Goal: Transaction & Acquisition: Subscribe to service/newsletter

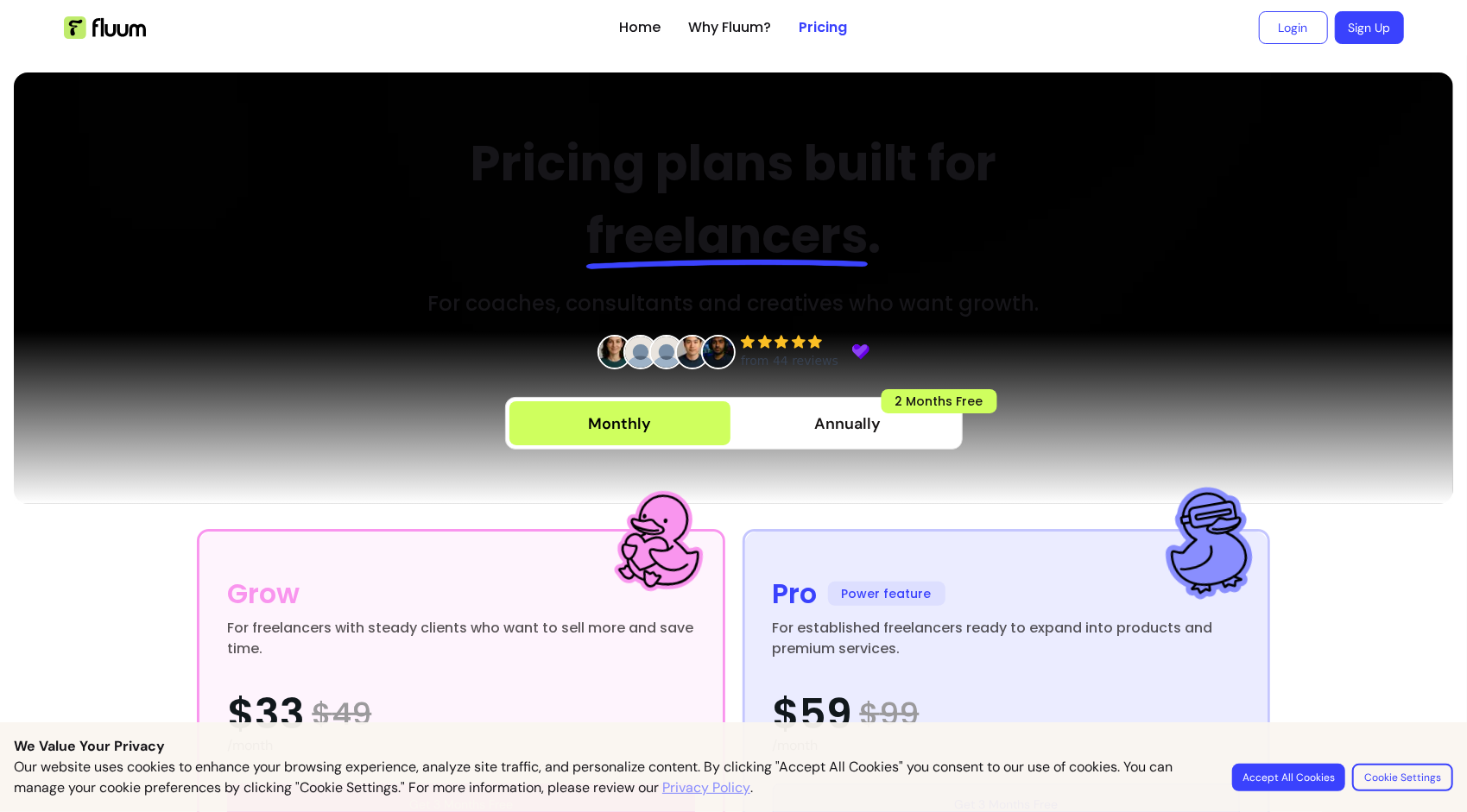
click at [63, 29] on img at bounding box center [105, 28] width 82 height 22
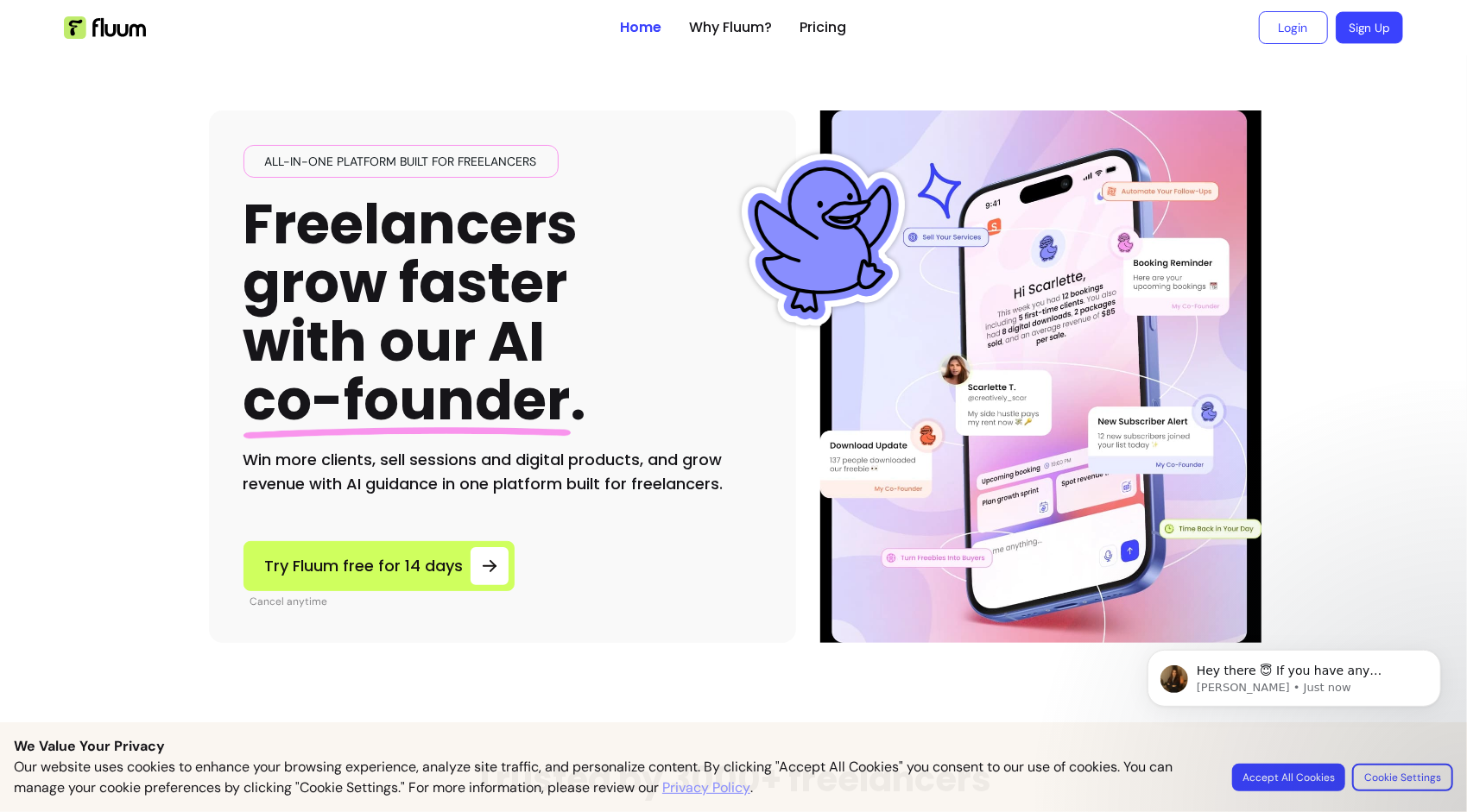
click at [1344, 34] on link "Sign Up" at bounding box center [1369, 28] width 67 height 32
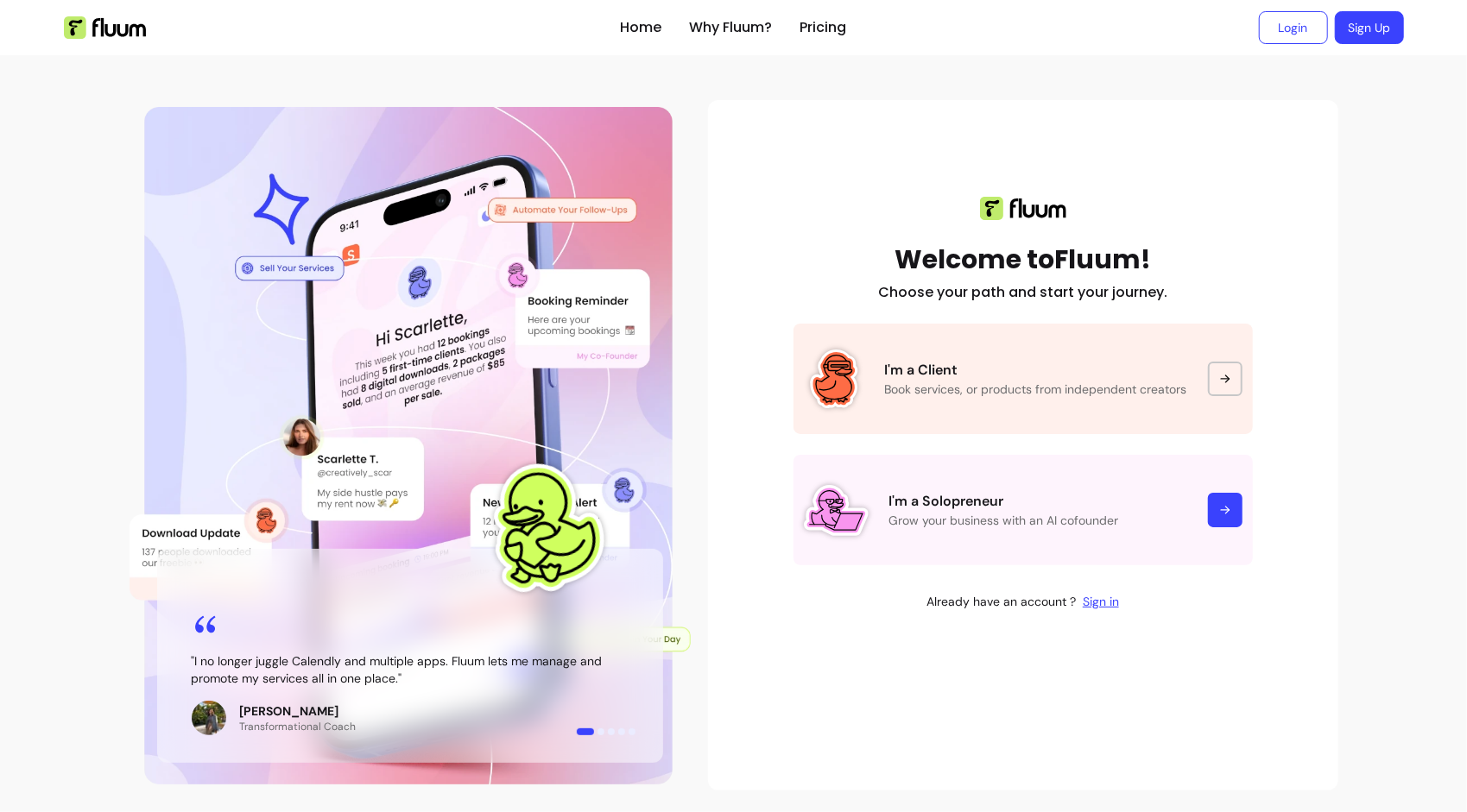
click at [1364, 35] on link "Sign Up" at bounding box center [1369, 27] width 69 height 33
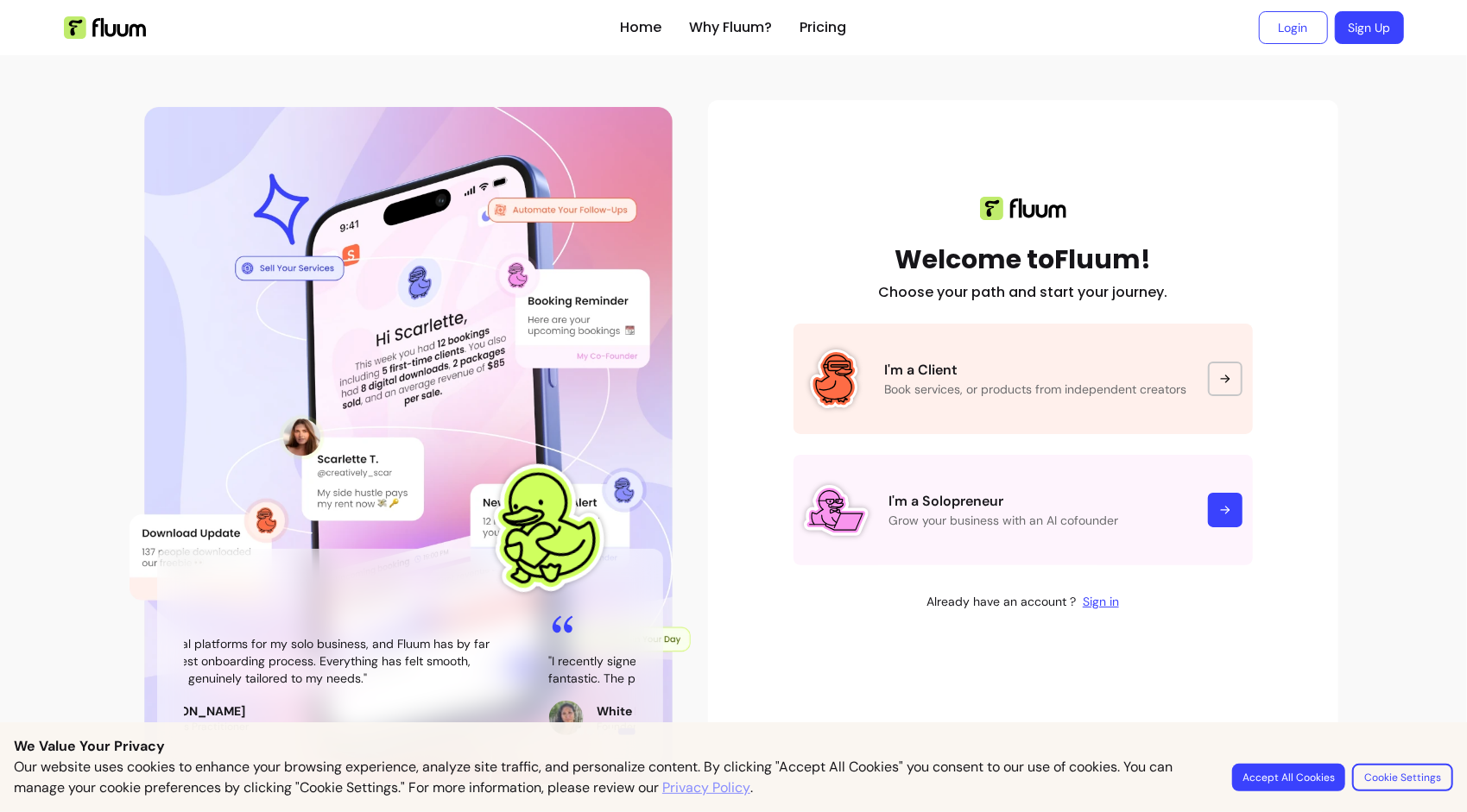
click at [107, 27] on img at bounding box center [105, 28] width 82 height 22
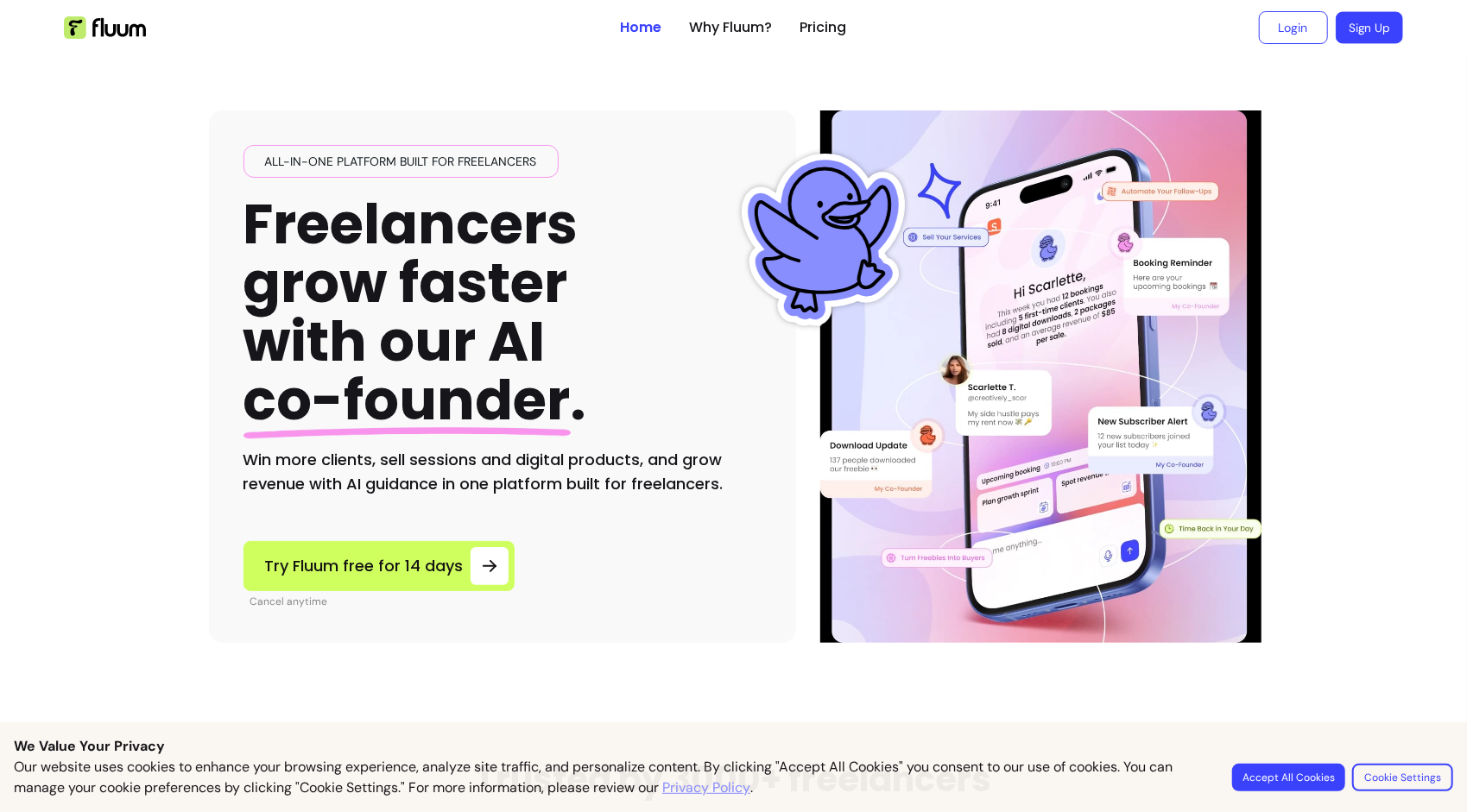
click at [1357, 38] on link "Sign Up" at bounding box center [1369, 28] width 67 height 32
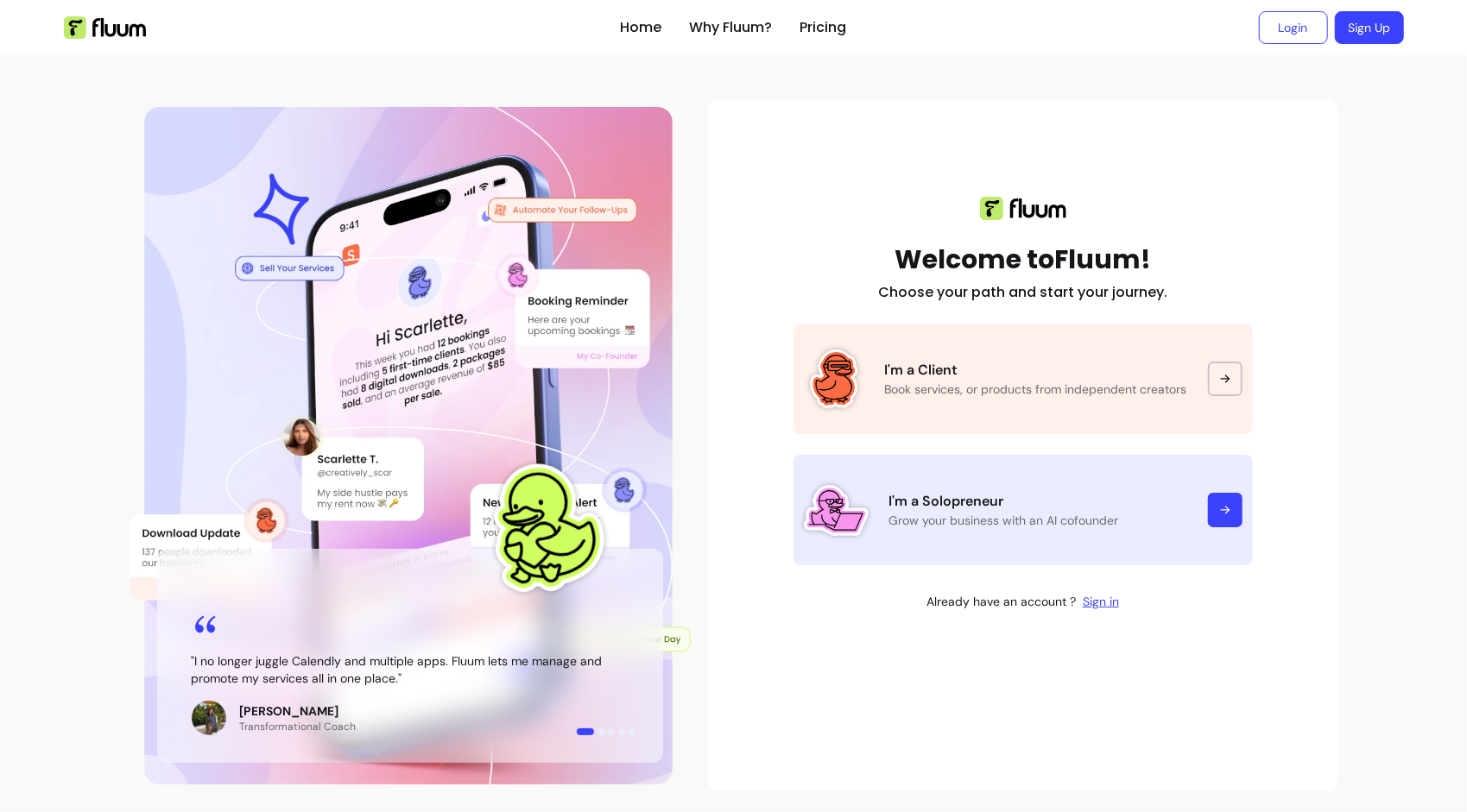
click at [1070, 502] on p "I'm a Solopreneur" at bounding box center [1037, 501] width 298 height 21
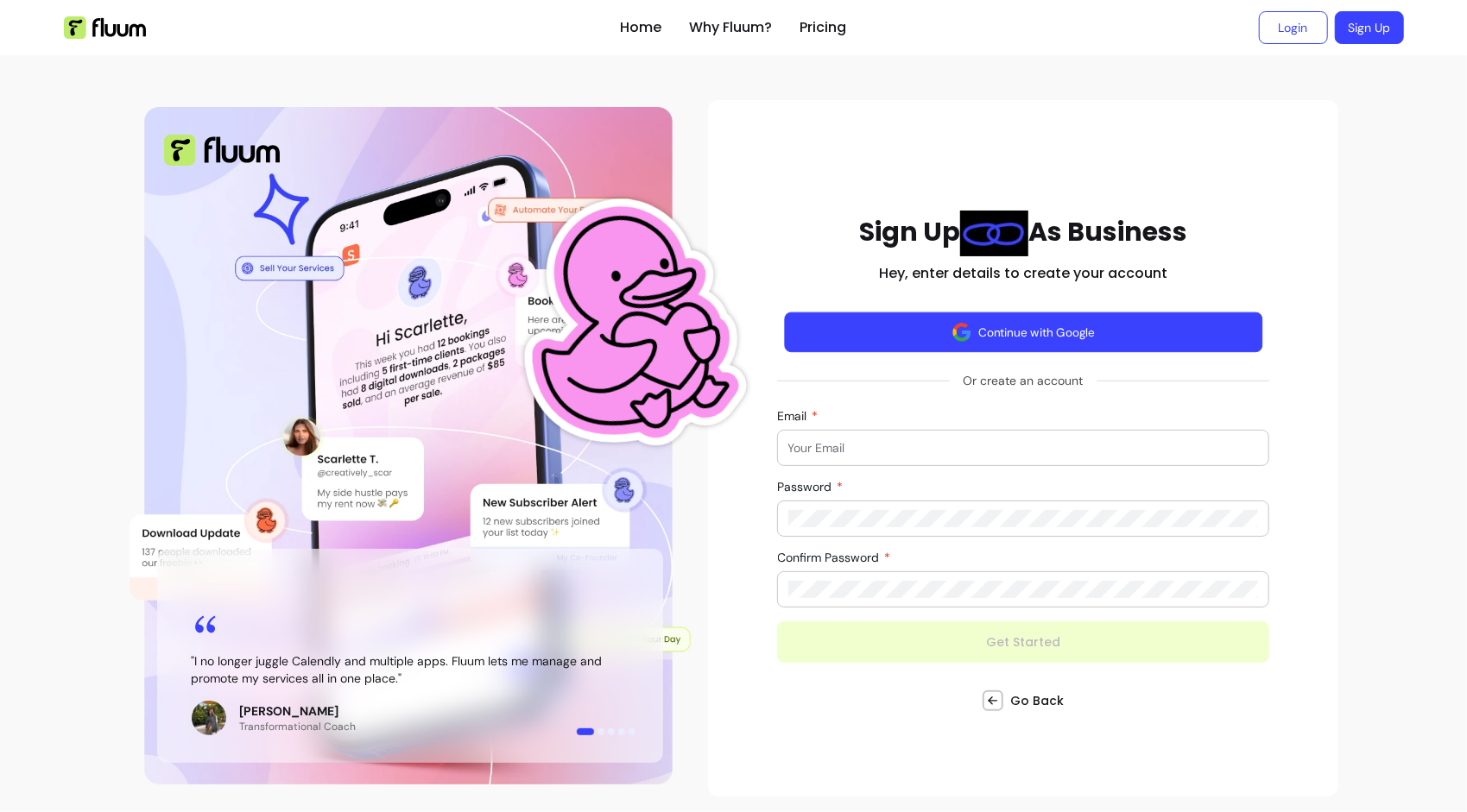
click at [1010, 329] on button "Continue with Google" at bounding box center [1022, 331] width 477 height 40
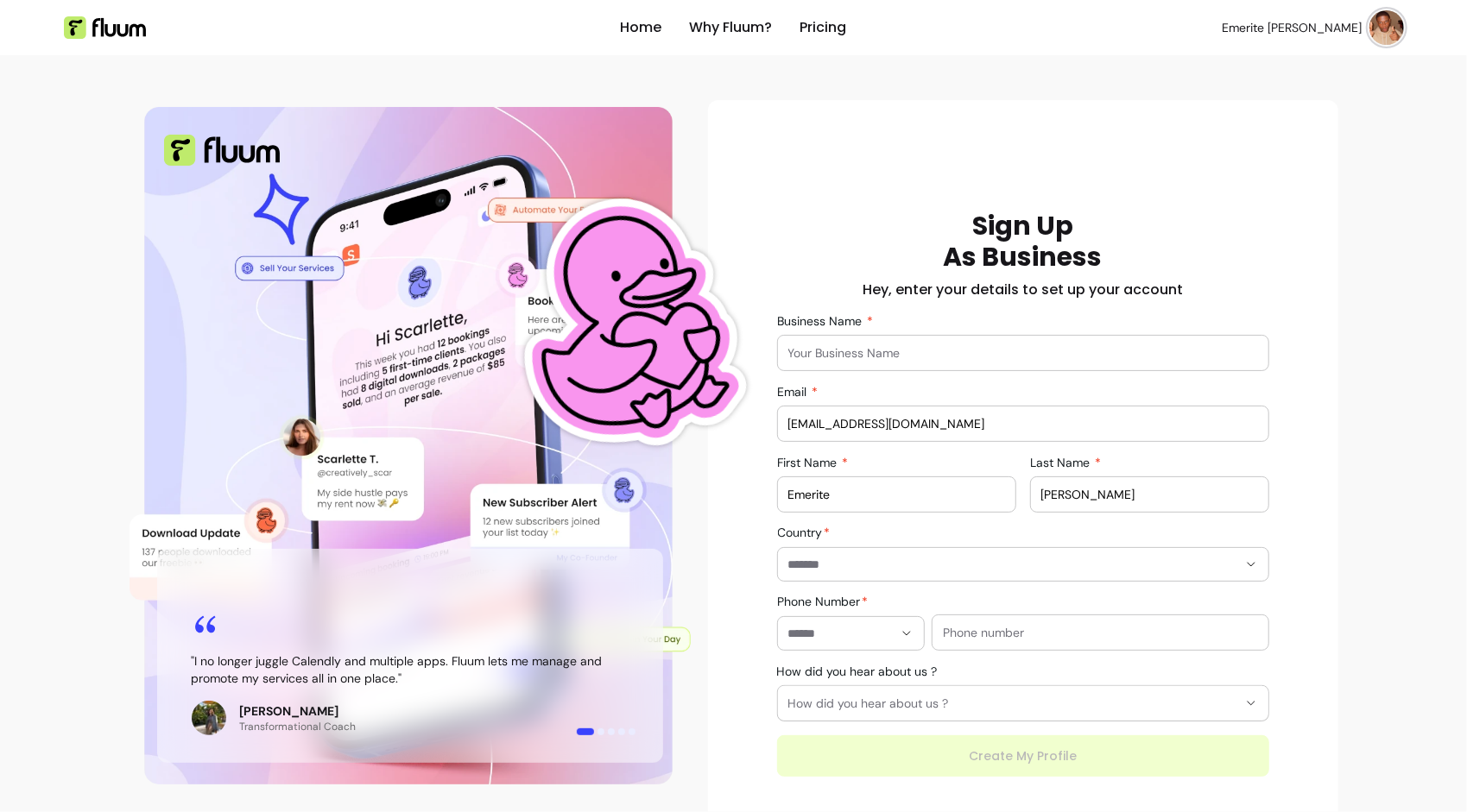
click at [839, 362] on div at bounding box center [1023, 353] width 470 height 35
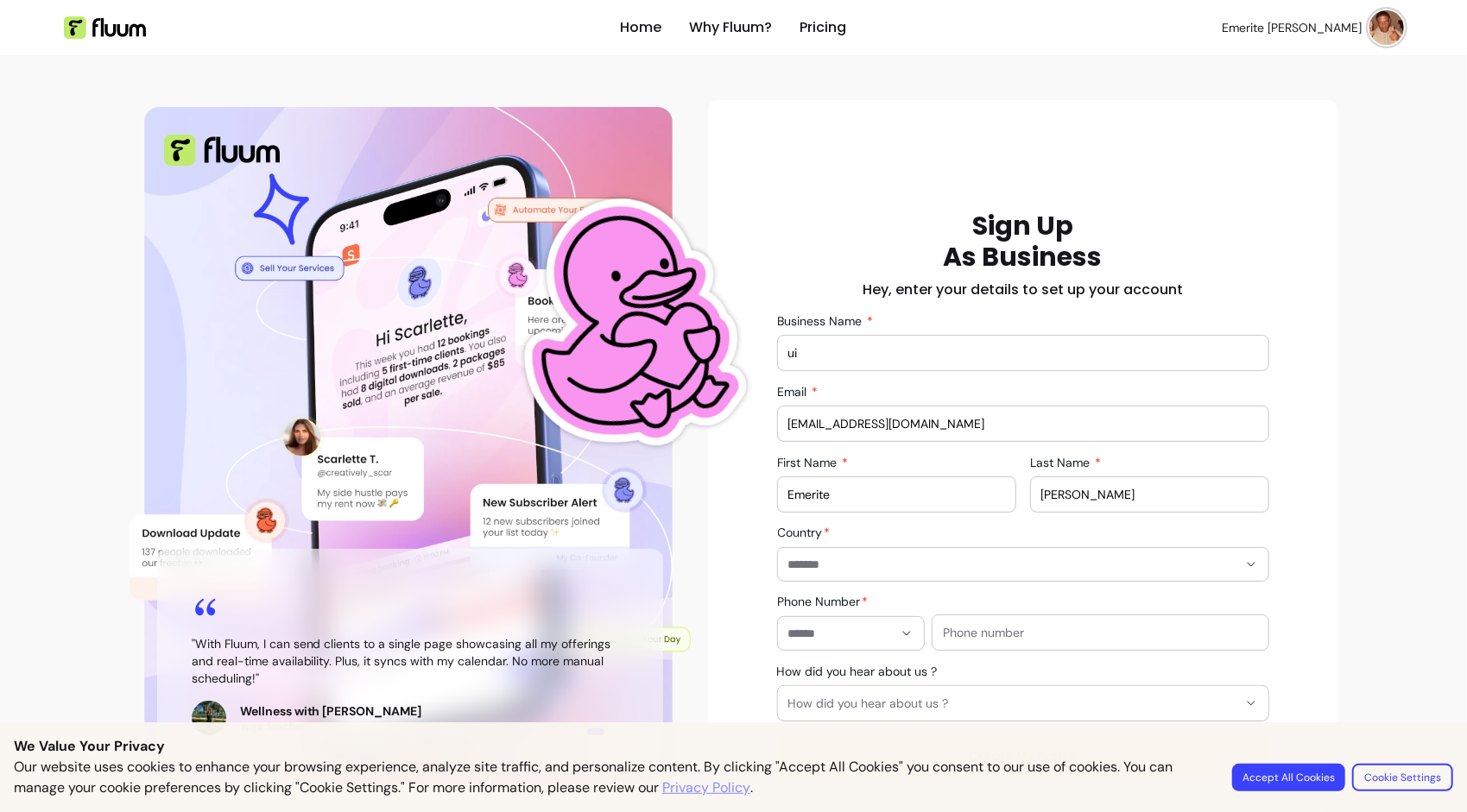
type input "uiuxrusty LLC"
type input "********"
type input "*********"
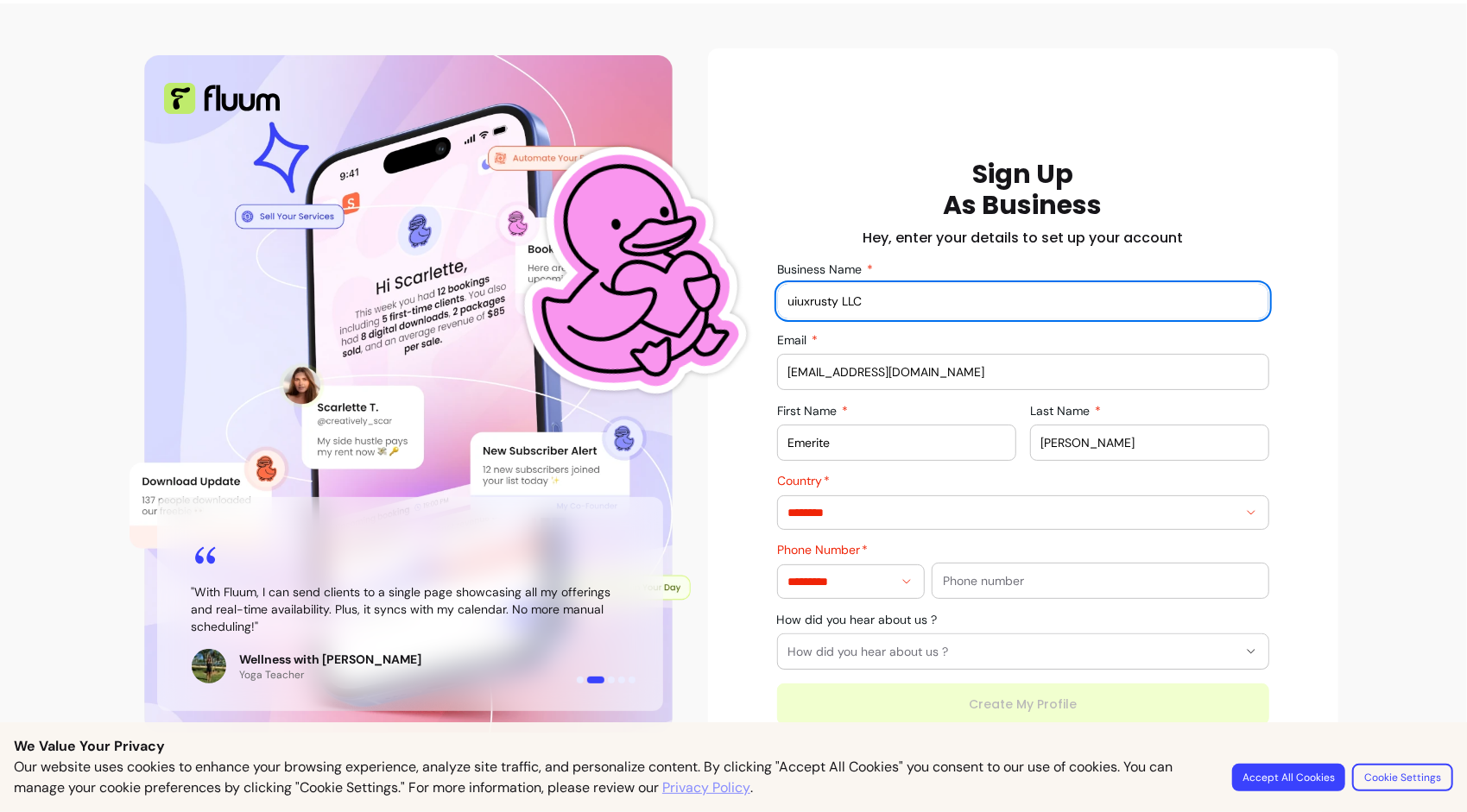
scroll to position [53, 0]
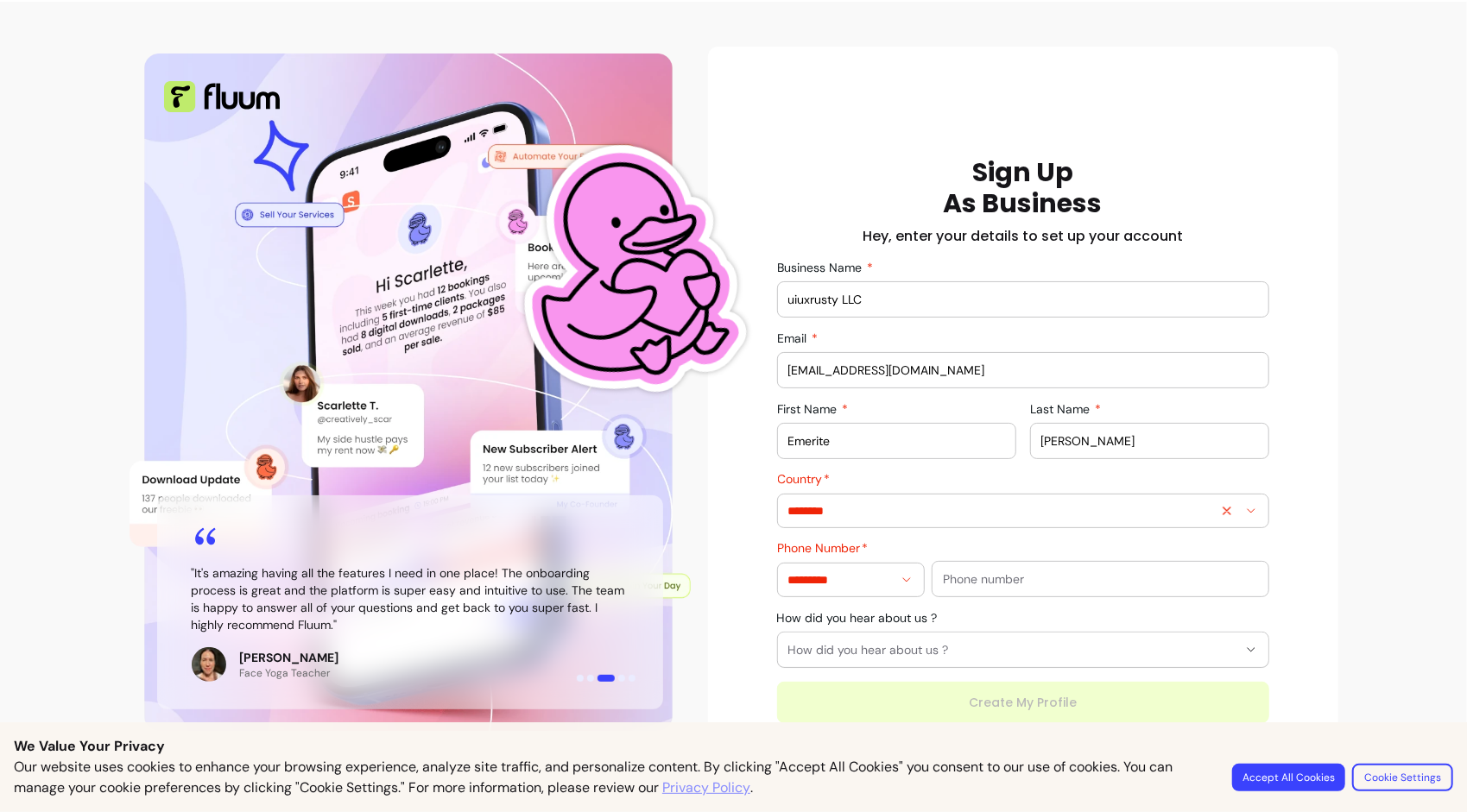
click at [962, 521] on div "********" at bounding box center [1023, 511] width 470 height 33
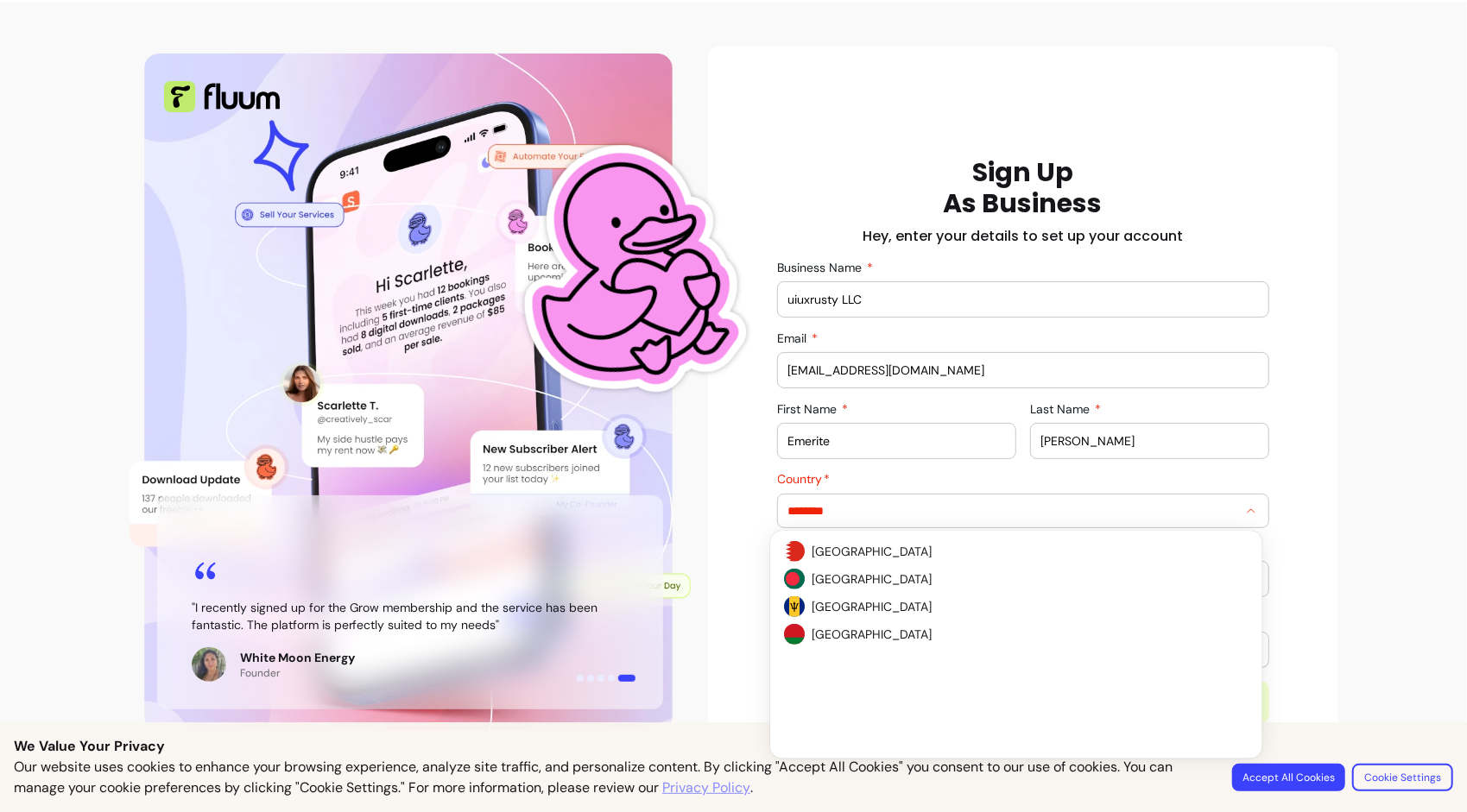
scroll to position [0, 0]
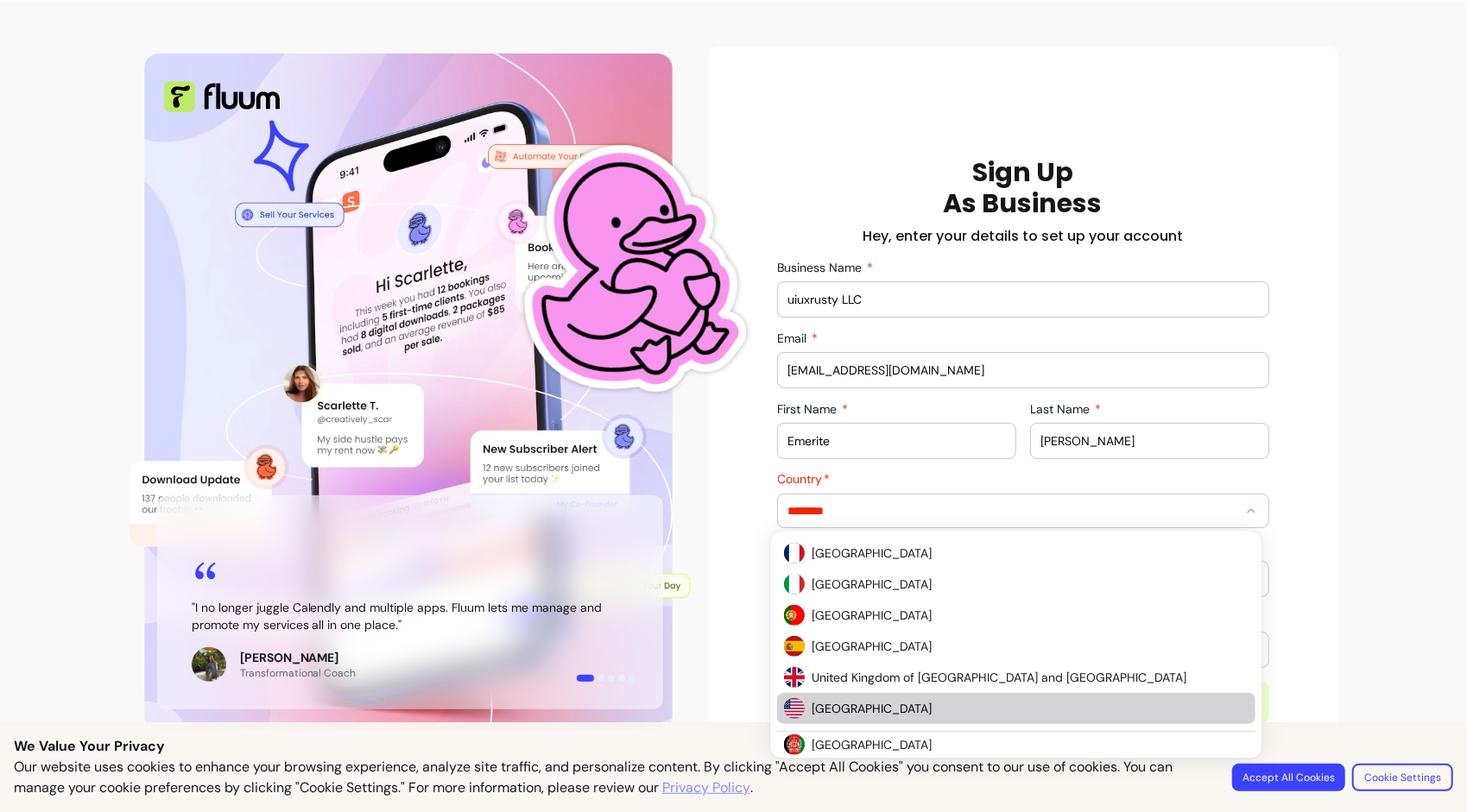
click at [919, 707] on span "United States of America" at bounding box center [1021, 708] width 419 height 17
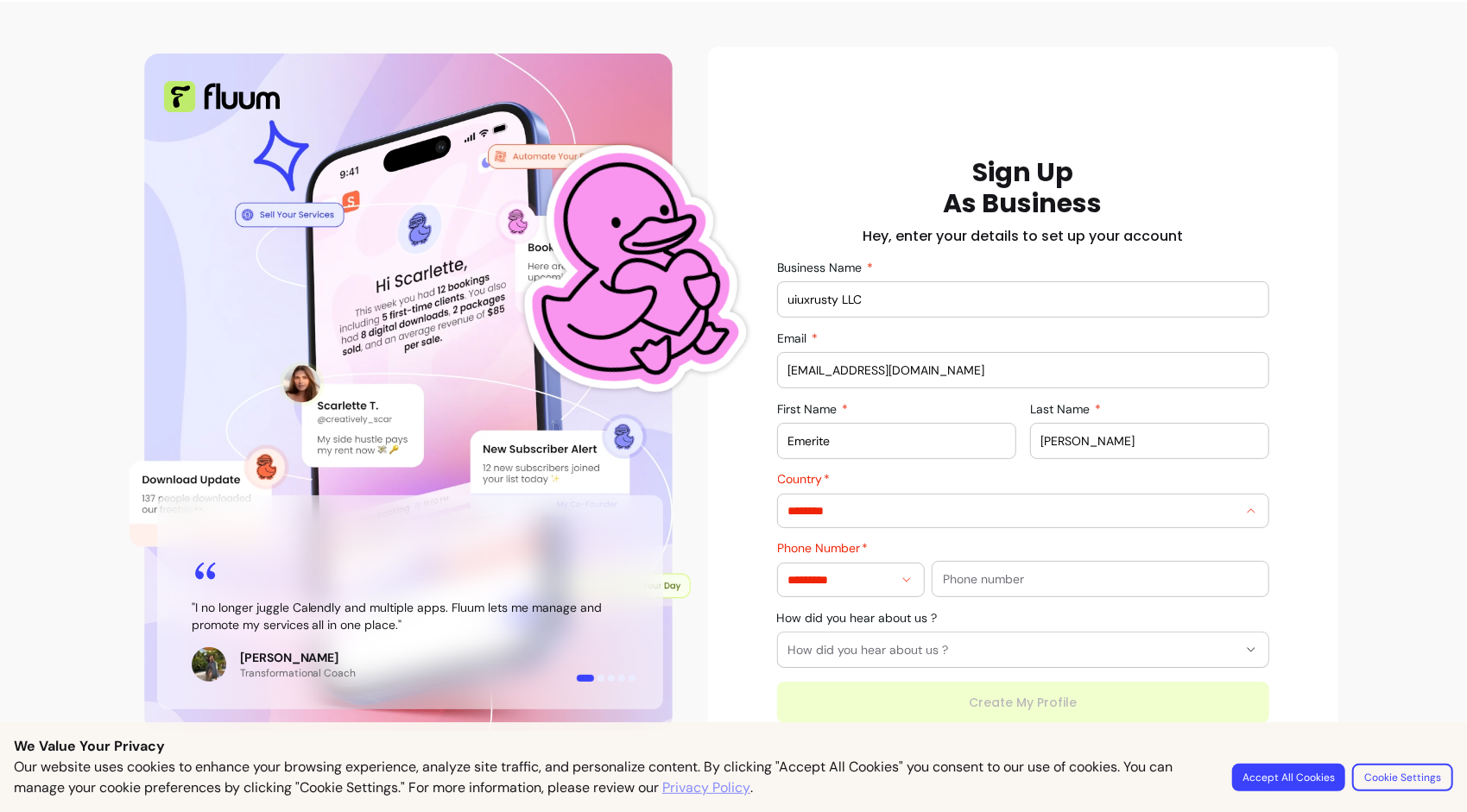
type input "**********"
click at [942, 580] on input "text" at bounding box center [1099, 579] width 315 height 17
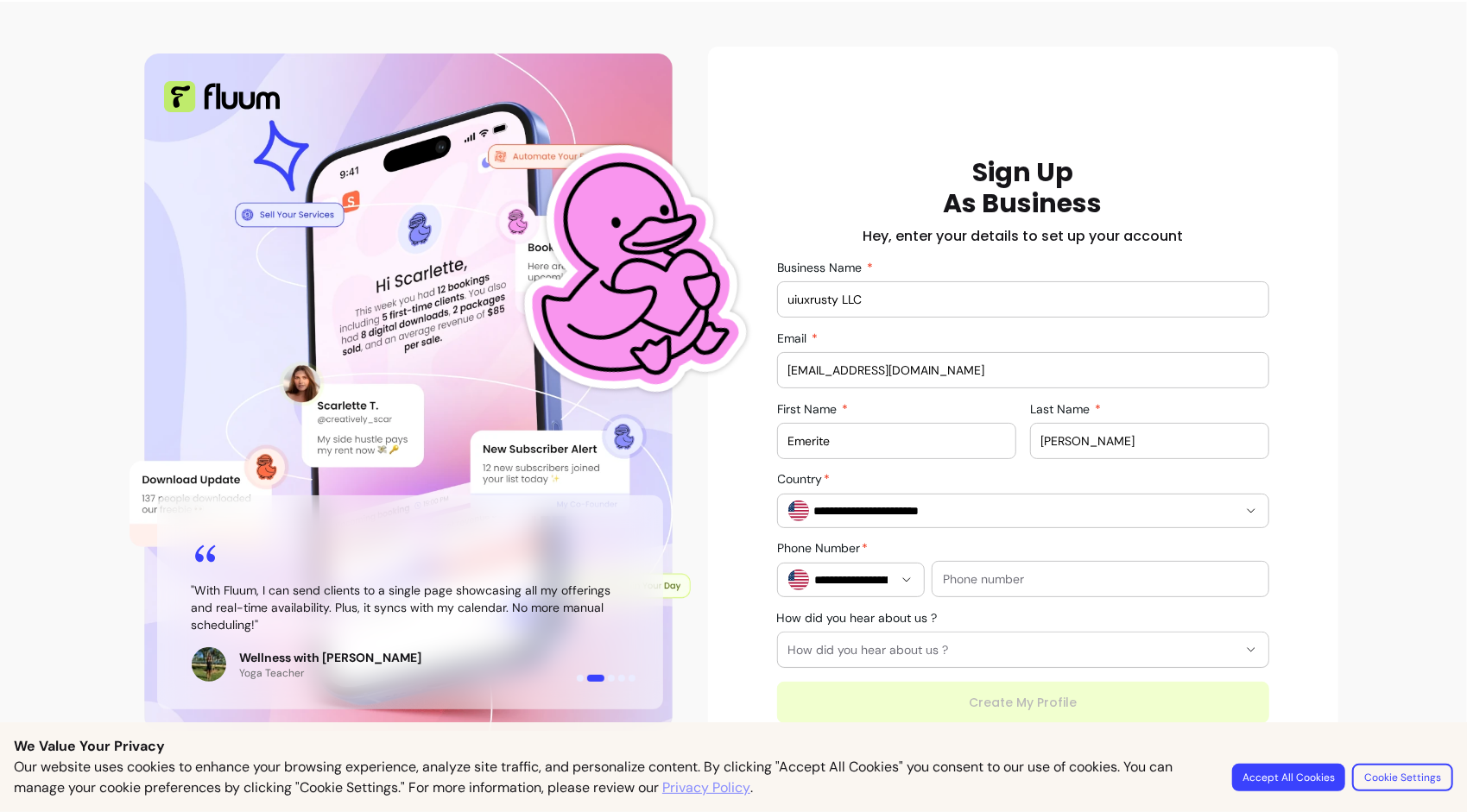
click at [1008, 553] on div "**********" at bounding box center [1023, 569] width 492 height 55
drag, startPoint x: 1008, startPoint y: 553, endPoint x: 996, endPoint y: 571, distance: 21.6
click at [996, 571] on div "**********" at bounding box center [1023, 569] width 492 height 55
click at [996, 571] on input "text" at bounding box center [1099, 579] width 315 height 17
paste input "(307) 316-6253"
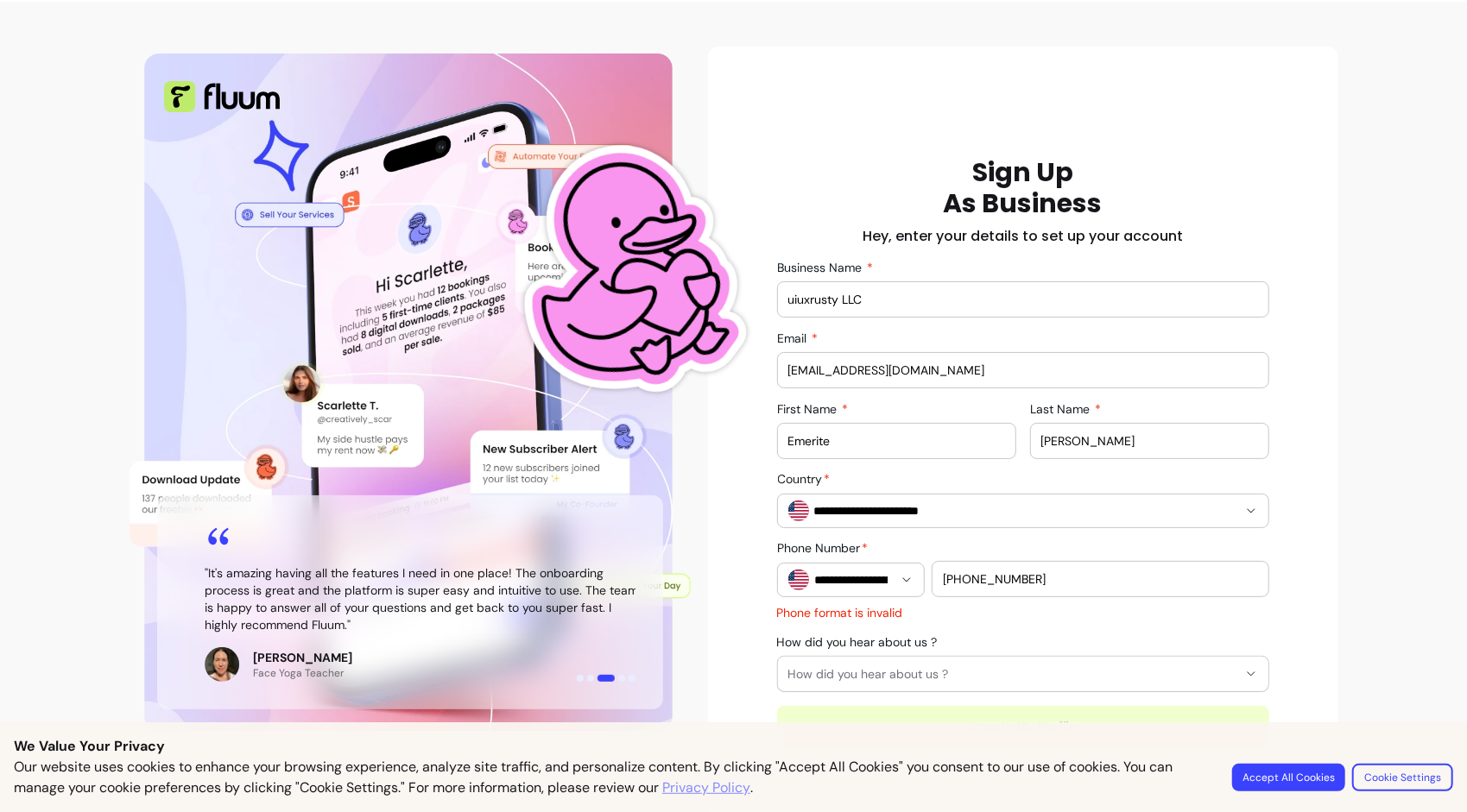
type input "(307) 316-6253"
click at [933, 579] on div "(307) 316-6253" at bounding box center [1100, 579] width 336 height 35
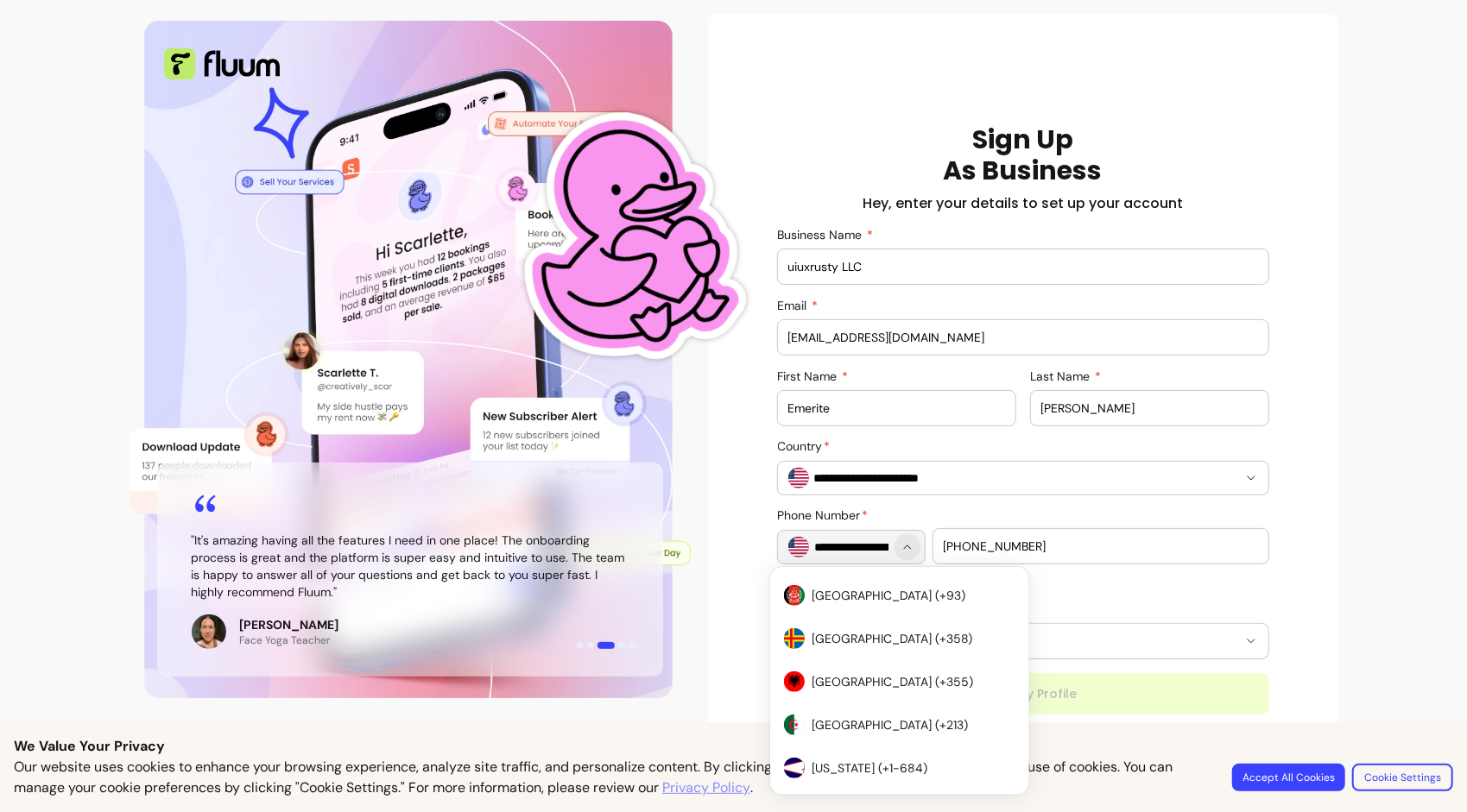
click at [900, 549] on icon "Show suggestions" at bounding box center [907, 547] width 14 height 14
click at [1079, 596] on div "**********" at bounding box center [1023, 419] width 492 height 590
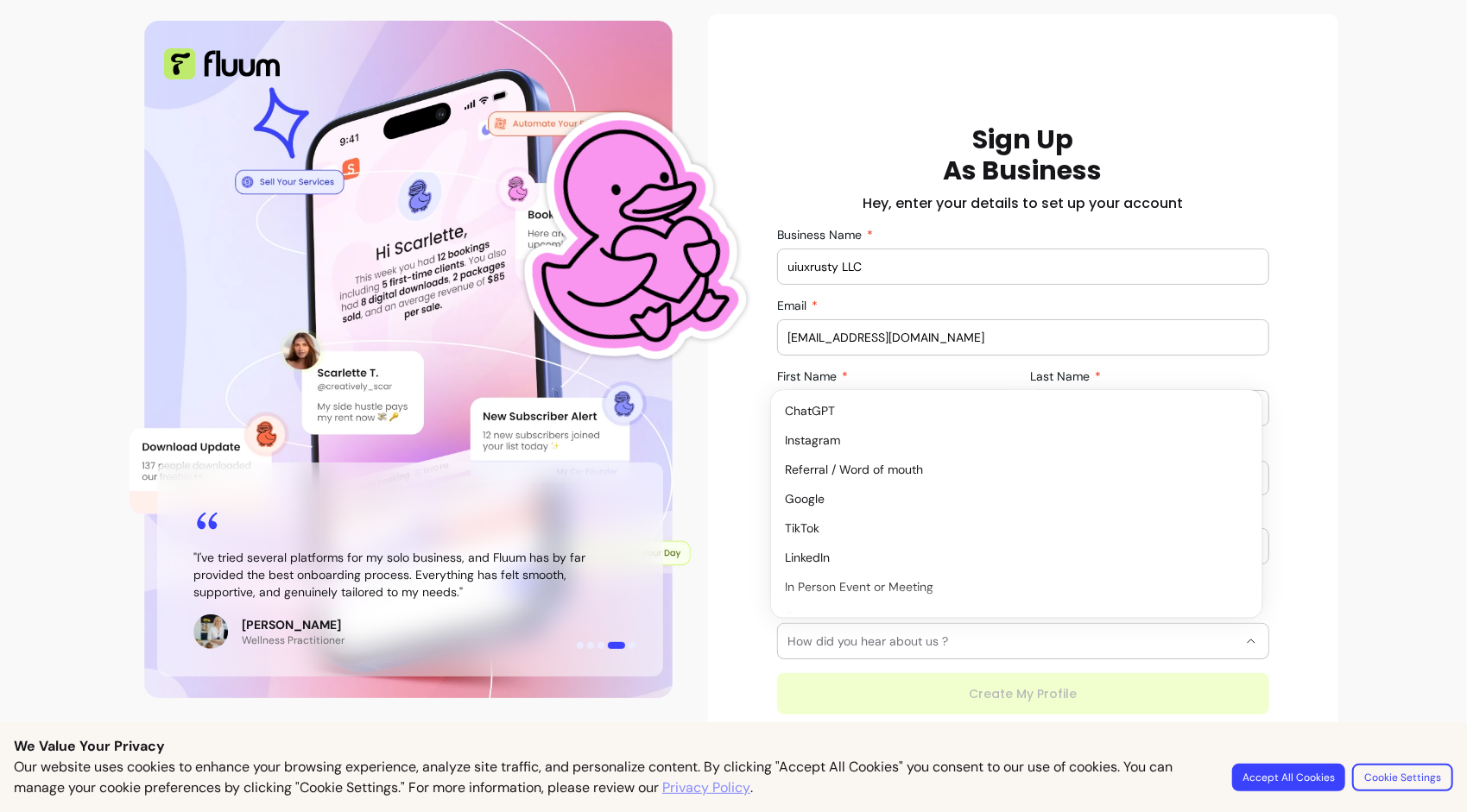
click at [1023, 647] on button "How did you hear about us ?" at bounding box center [1023, 640] width 490 height 35
click at [881, 447] on span "Instagram" at bounding box center [1008, 440] width 446 height 17
select select "*********"
click at [1365, 290] on div "Home Why Fluum? Pricing Emerite R. open navigation menu " I no longer juggle Ca…" at bounding box center [733, 364] width 1467 height 901
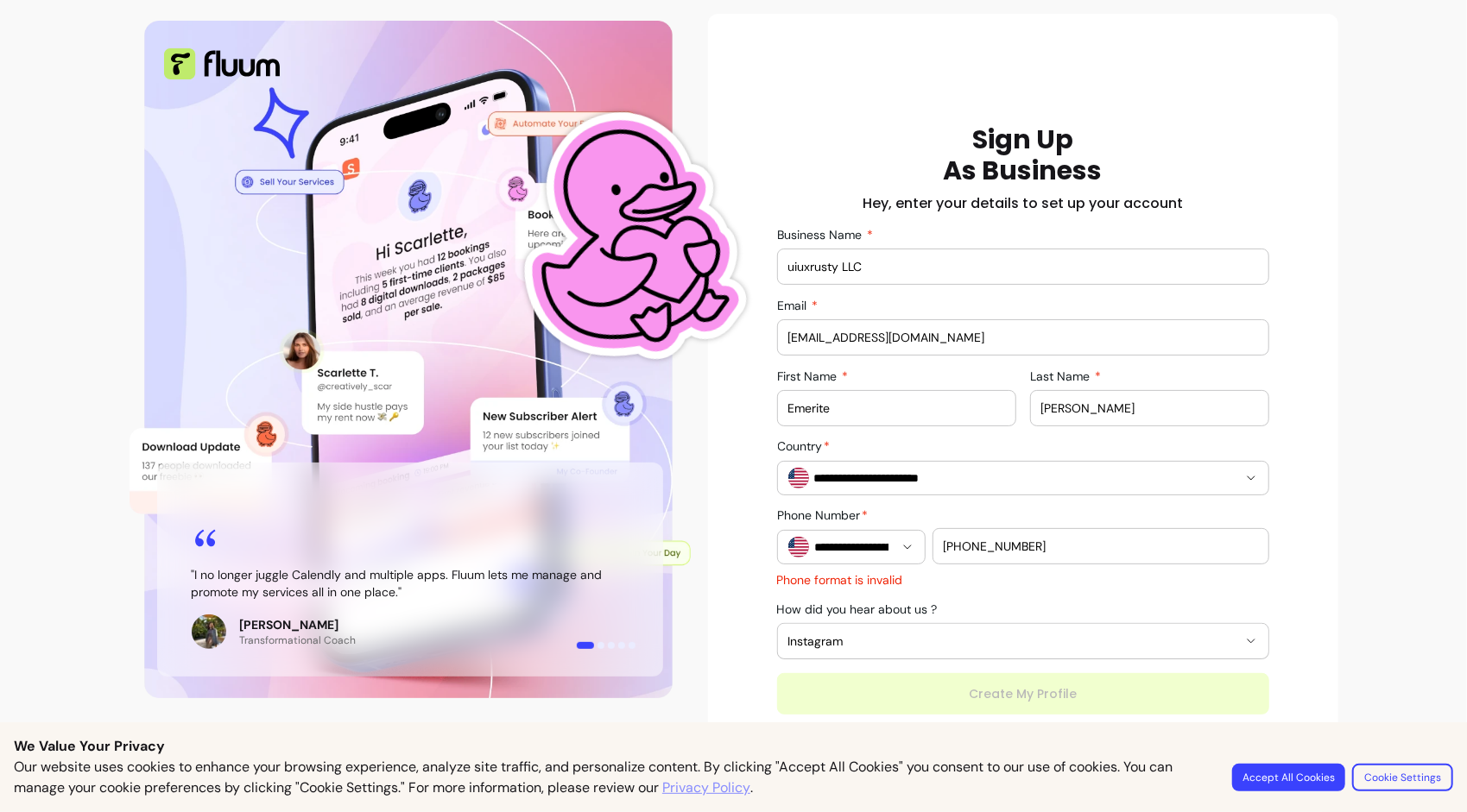
drag, startPoint x: 967, startPoint y: 547, endPoint x: 899, endPoint y: 542, distance: 68.2
click at [899, 542] on div "**********" at bounding box center [1023, 536] width 492 height 55
type input "316-6253"
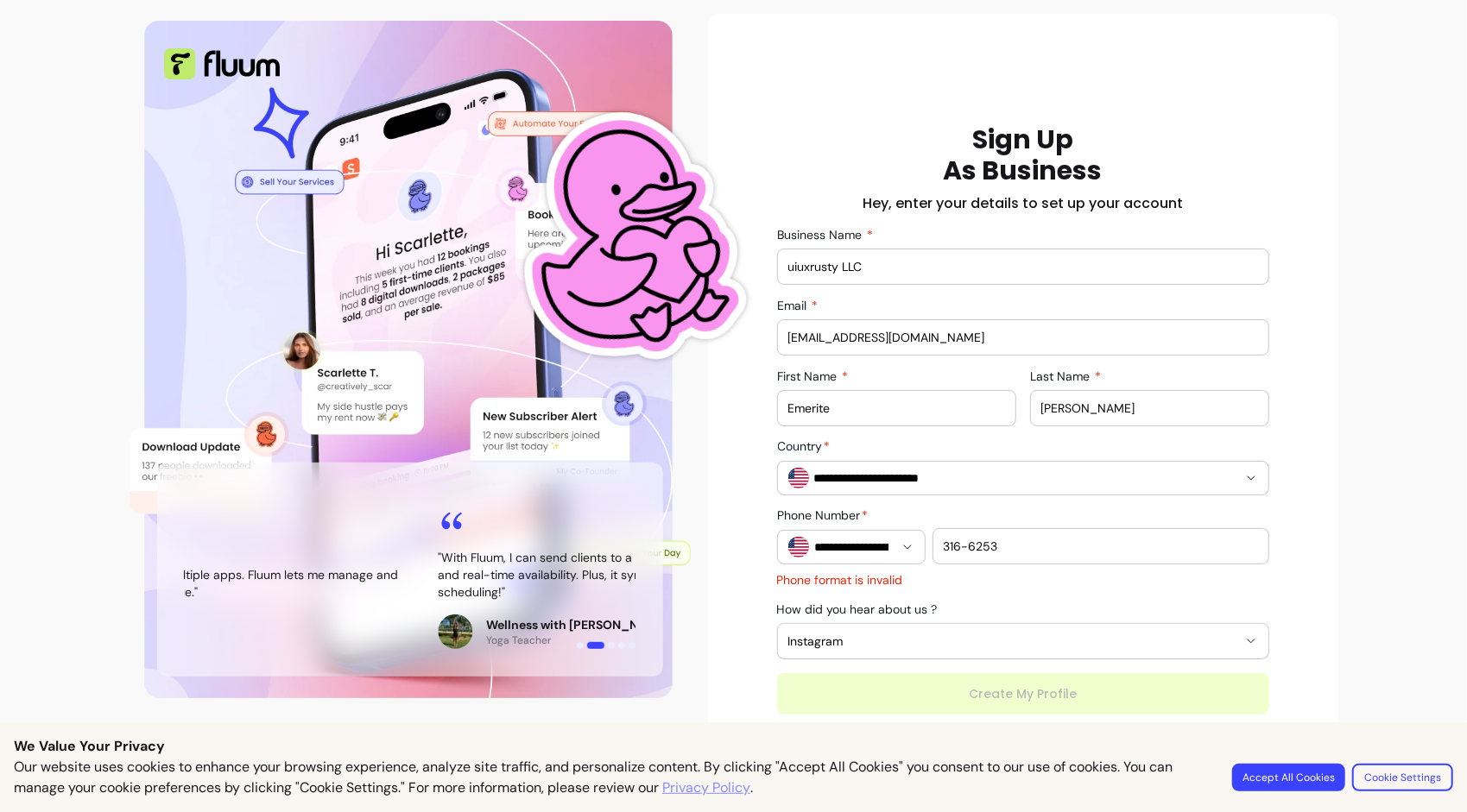
click at [936, 582] on p "Phone format is invalid" at bounding box center [1023, 580] width 492 height 17
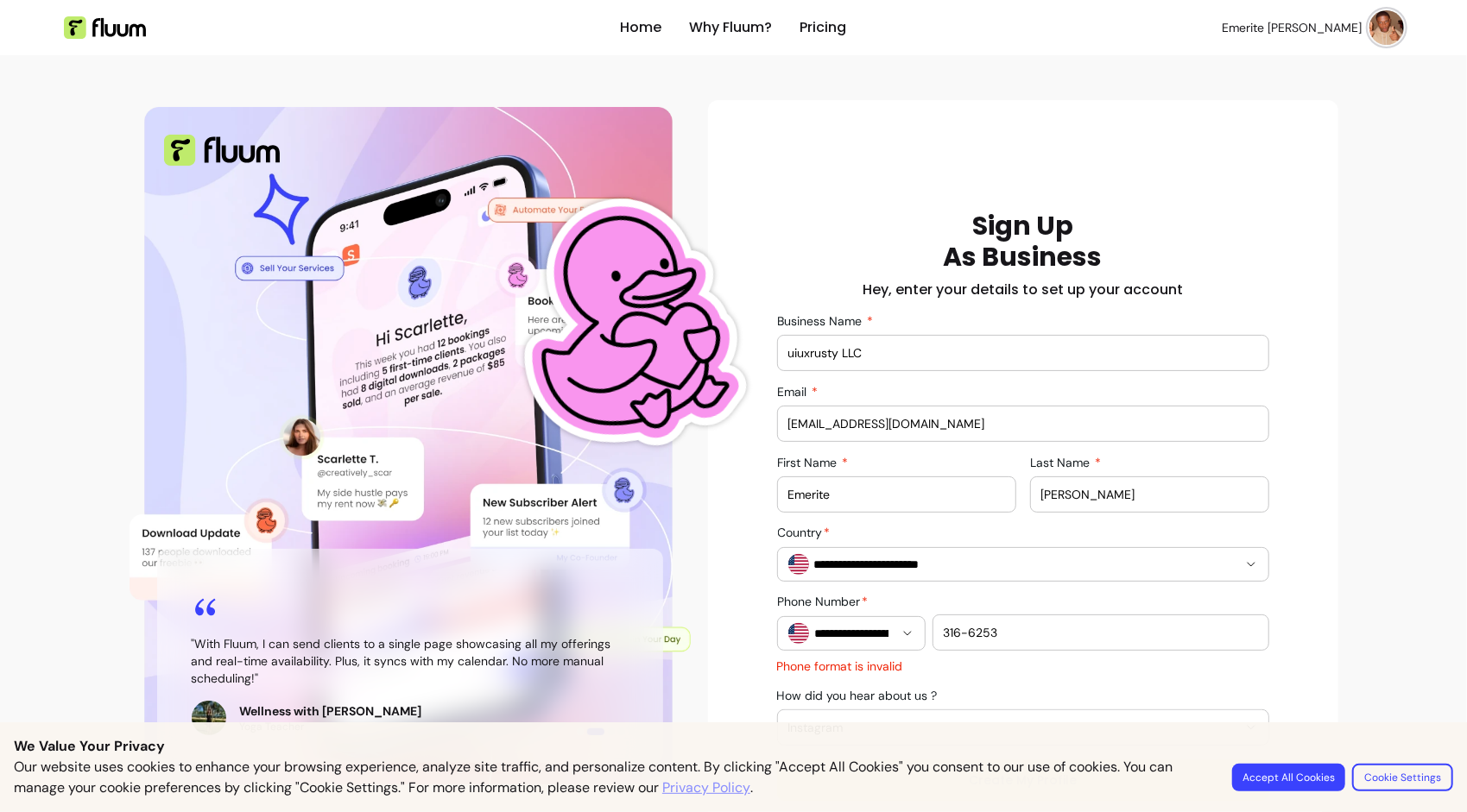
scroll to position [86, 0]
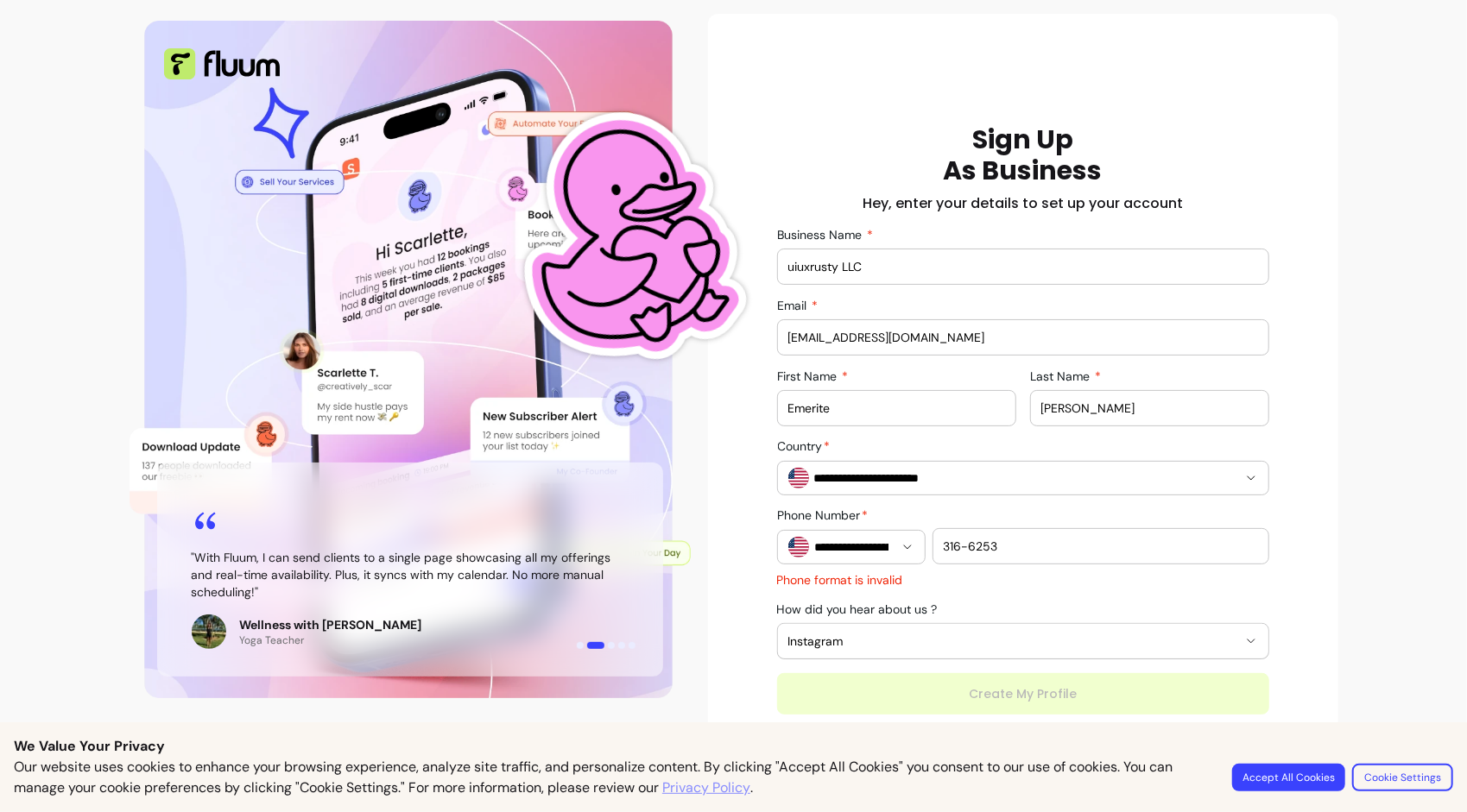
click at [1029, 547] on input "316-6253" at bounding box center [1100, 546] width 314 height 17
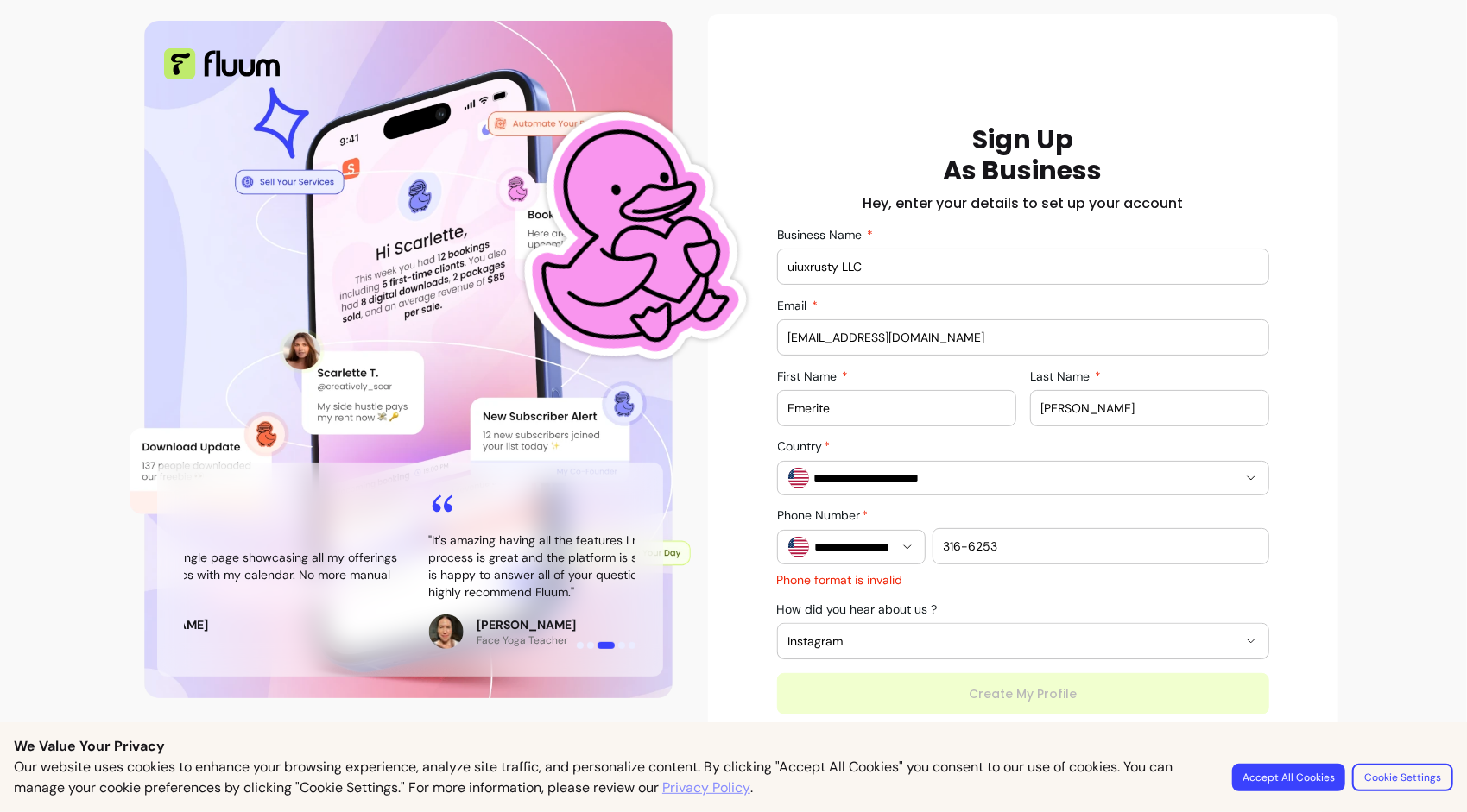
drag, startPoint x: 1029, startPoint y: 547, endPoint x: 876, endPoint y: 531, distance: 153.8
click at [876, 531] on div "**********" at bounding box center [1023, 536] width 492 height 55
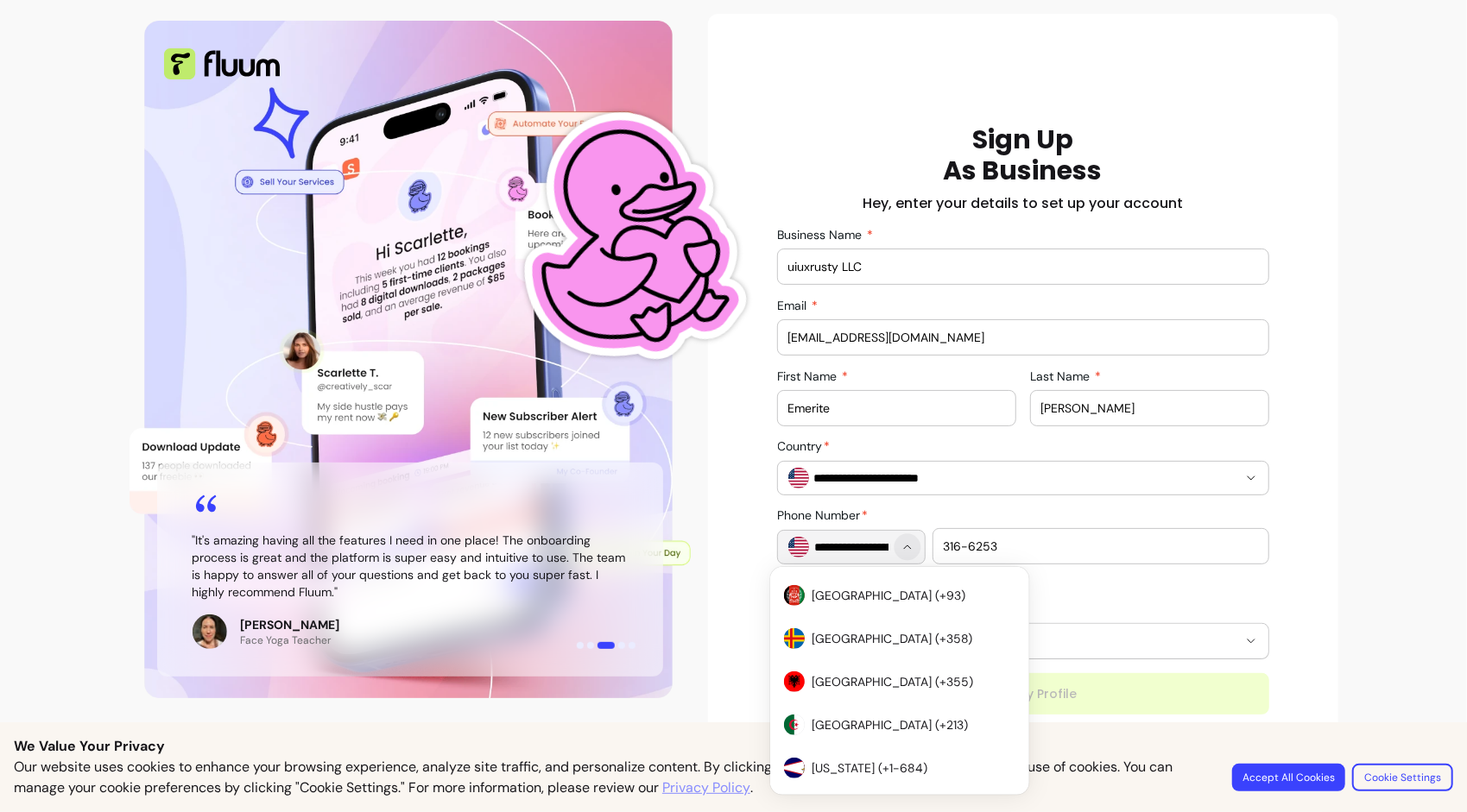
scroll to position [0, 0]
click at [900, 549] on icon "Show suggestions" at bounding box center [907, 547] width 14 height 14
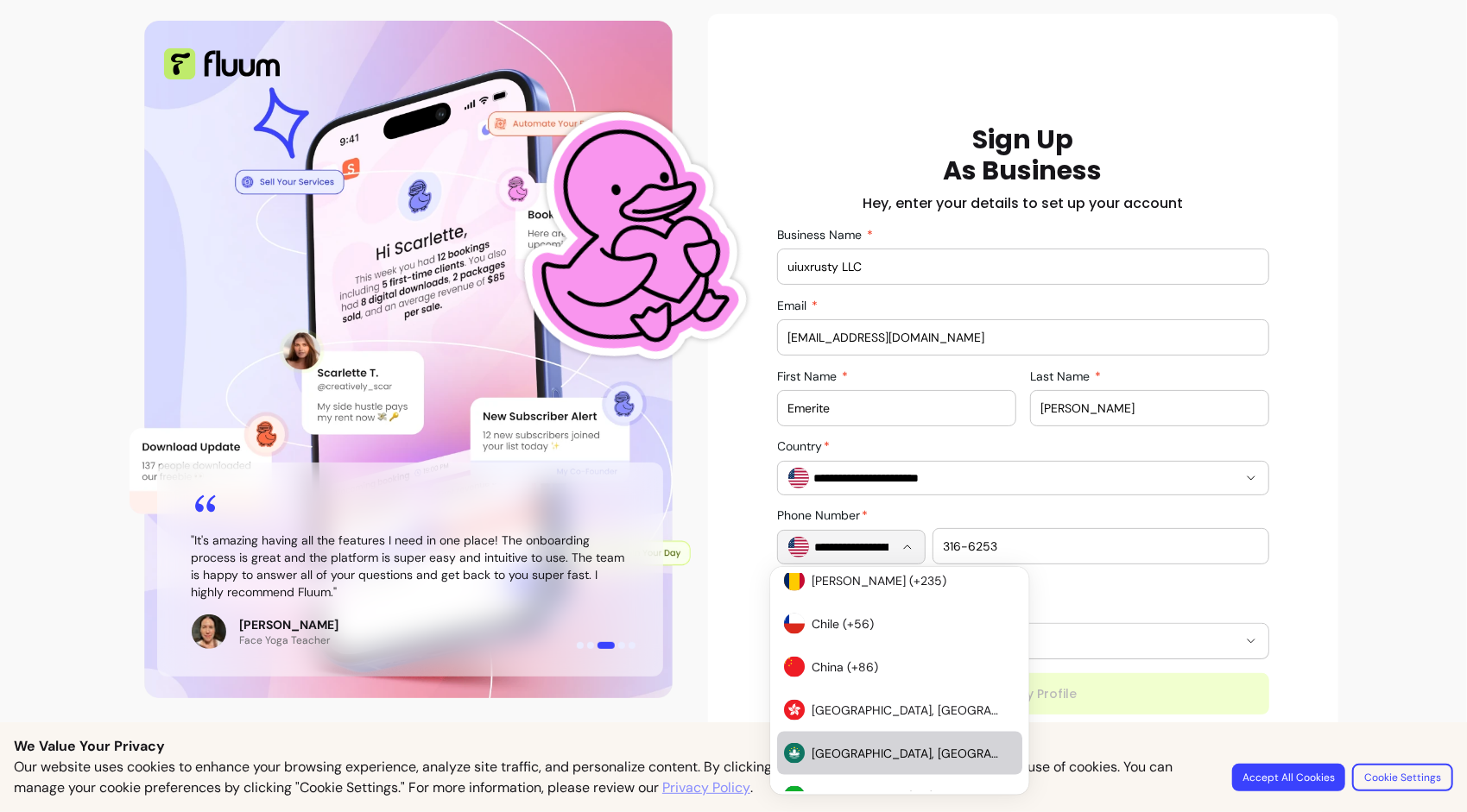
scroll to position [1913, 0]
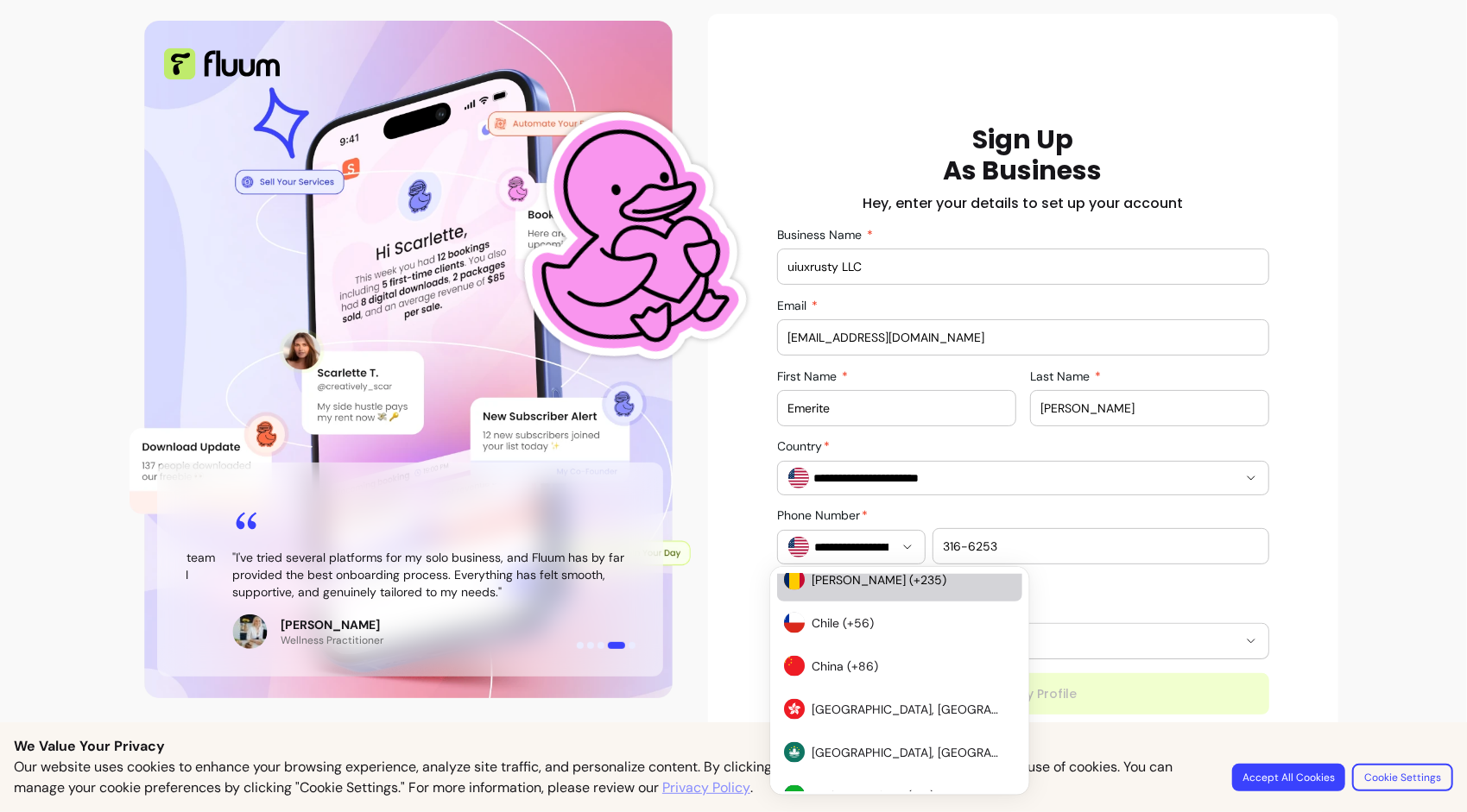
click at [1023, 555] on div "316-6253" at bounding box center [1100, 546] width 314 height 35
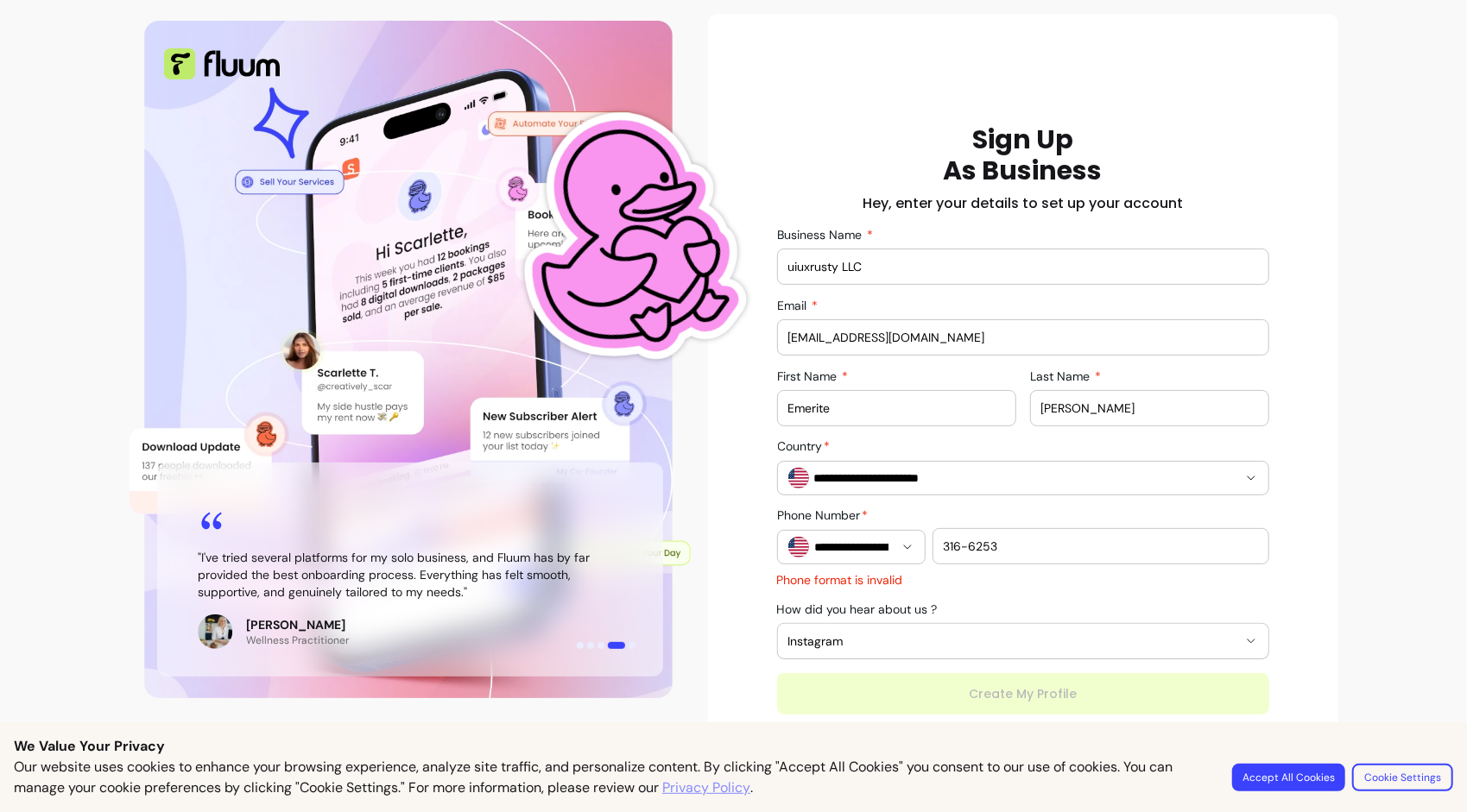
click at [1023, 555] on div "316-6253" at bounding box center [1100, 546] width 314 height 35
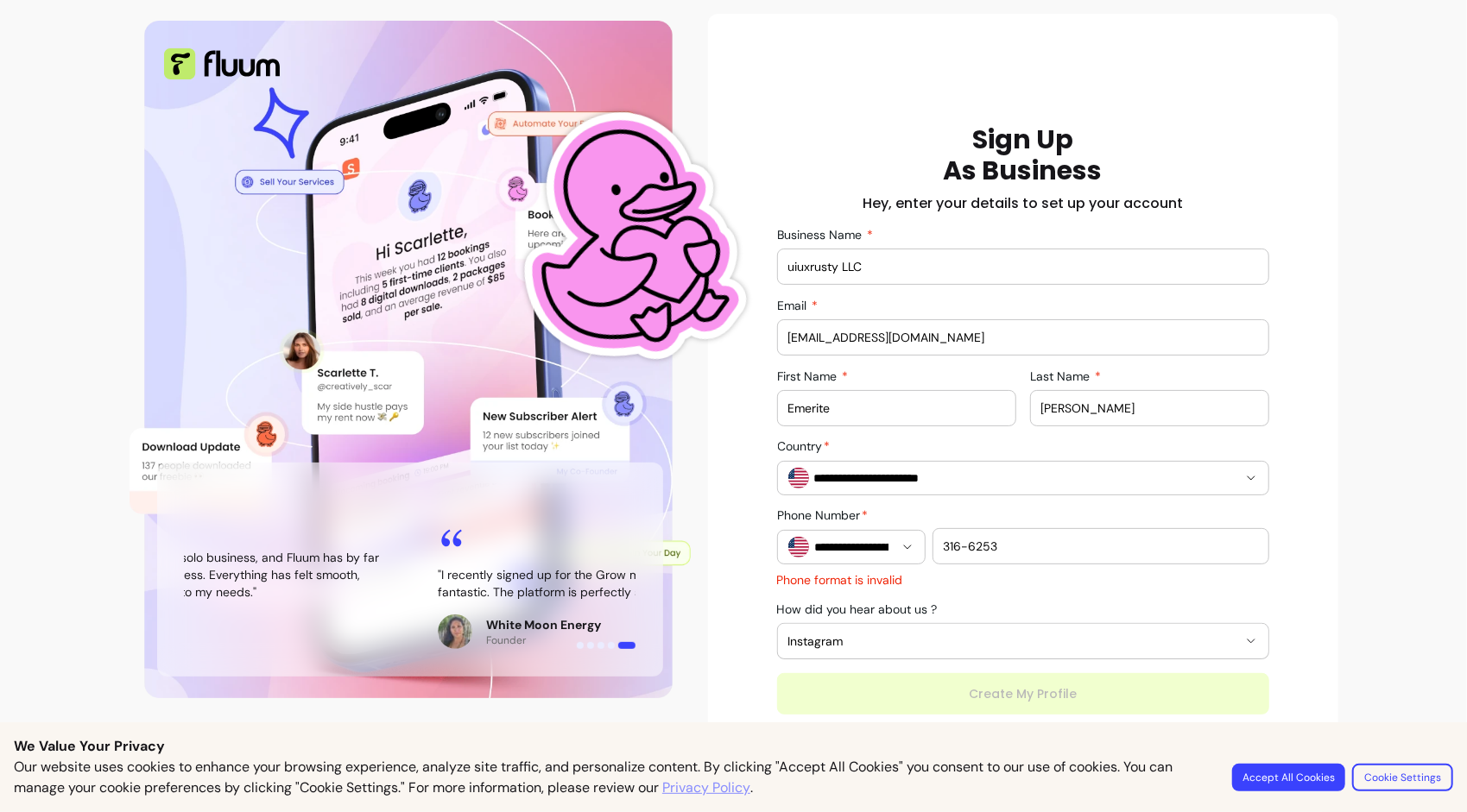
click at [836, 269] on input "uiuxrusty LLC" at bounding box center [1023, 266] width 470 height 17
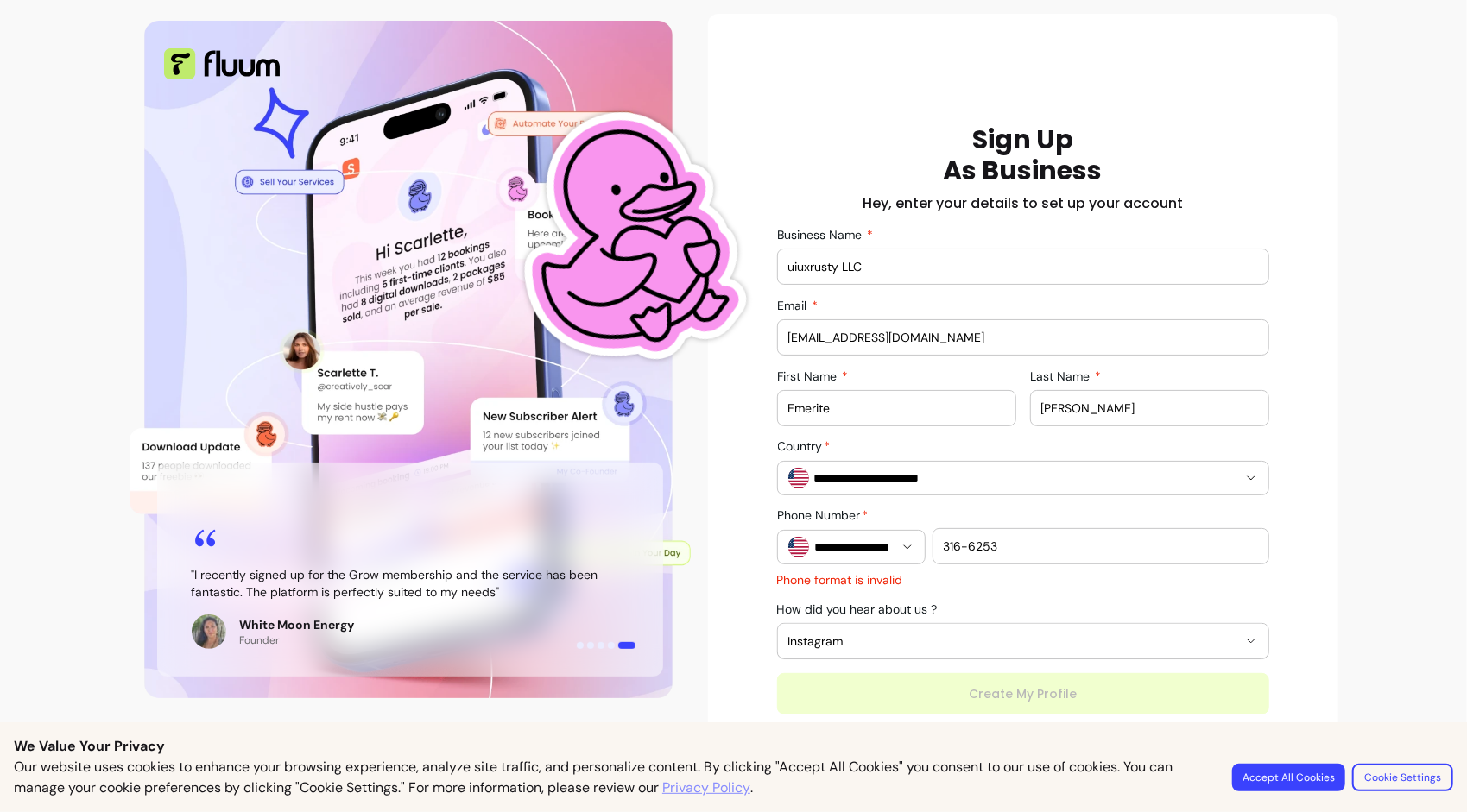
click at [777, 364] on div "**********" at bounding box center [1023, 419] width 492 height 590
drag, startPoint x: 839, startPoint y: 411, endPoint x: 689, endPoint y: 392, distance: 151.2
click at [689, 392] on div "" I no longer juggle Calendly and multiple apps. Fluum lets me manage and promo…" at bounding box center [733, 405] width 1243 height 818
type input "I"
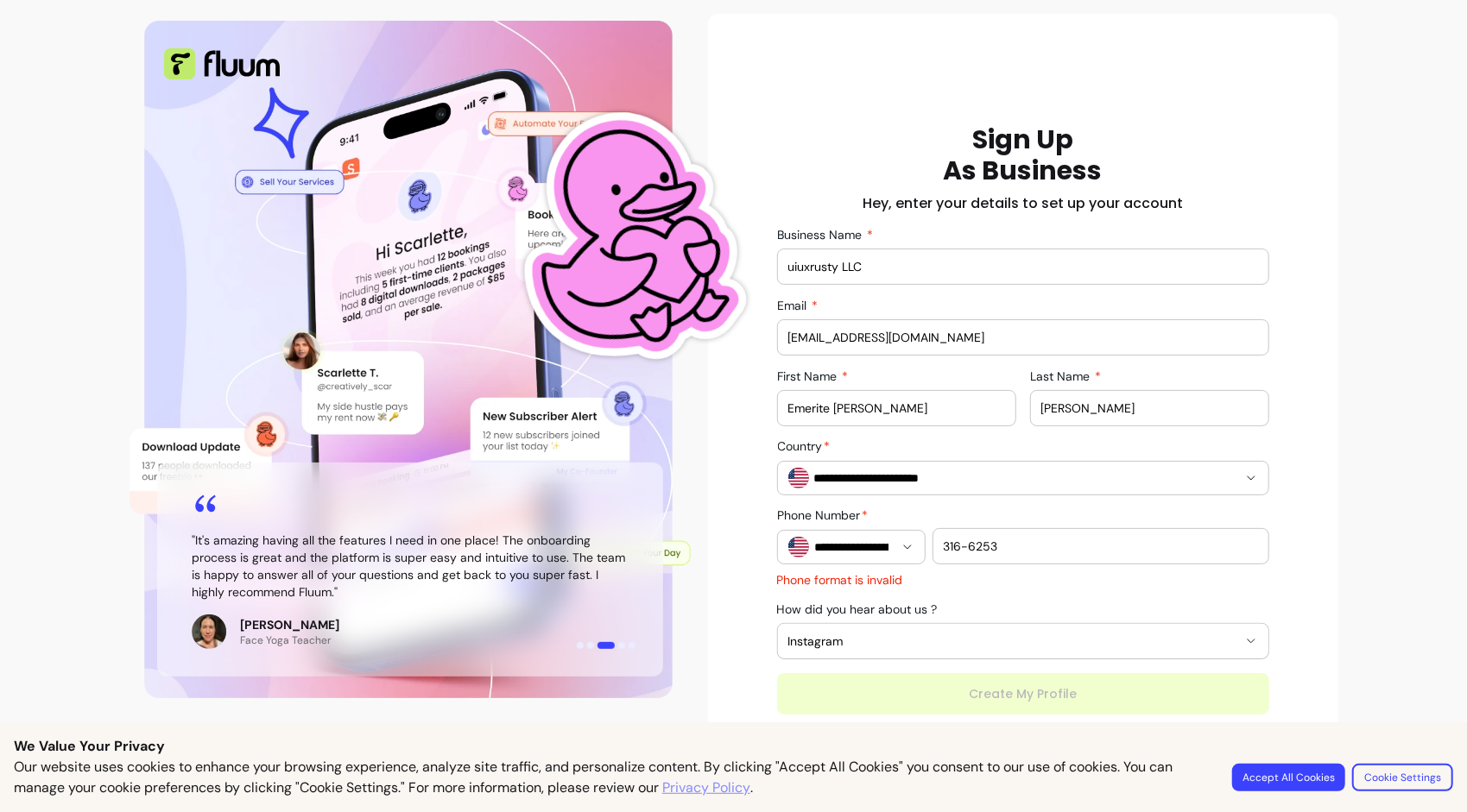
type input "Emerite [PERSON_NAME]"
drag, startPoint x: 1079, startPoint y: 413, endPoint x: 982, endPoint y: 404, distance: 97.4
click at [982, 404] on div "First Name Emerite Rusty Last Name Rusty" at bounding box center [1023, 398] width 492 height 57
type input "Ibala mbeindje"
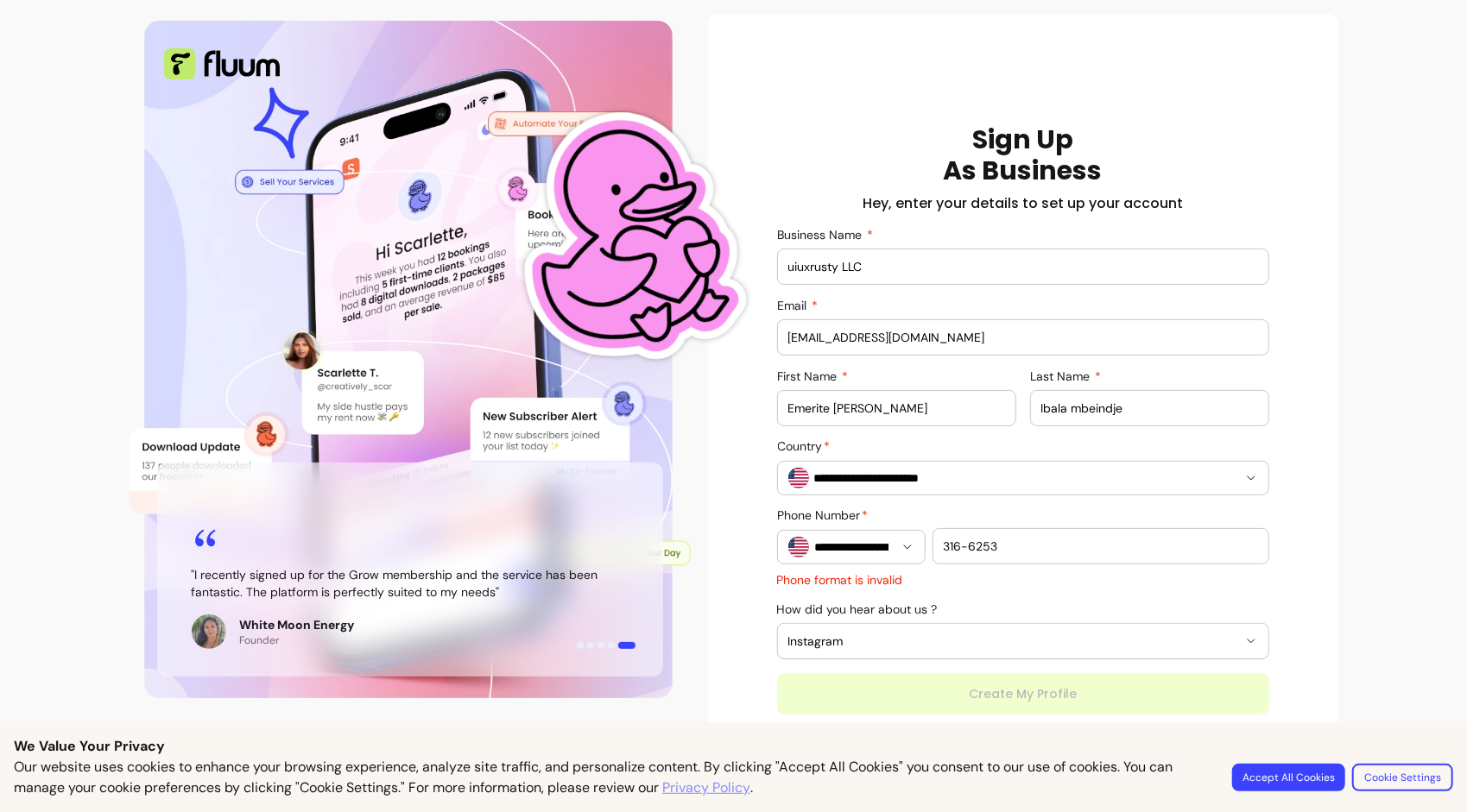
drag, startPoint x: 994, startPoint y: 542, endPoint x: 911, endPoint y: 545, distance: 83.1
click at [911, 545] on div "**********" at bounding box center [1023, 536] width 492 height 55
paste input "(307)"
type input "(307) 316-6253"
click at [986, 682] on div "**********" at bounding box center [1023, 419] width 492 height 590
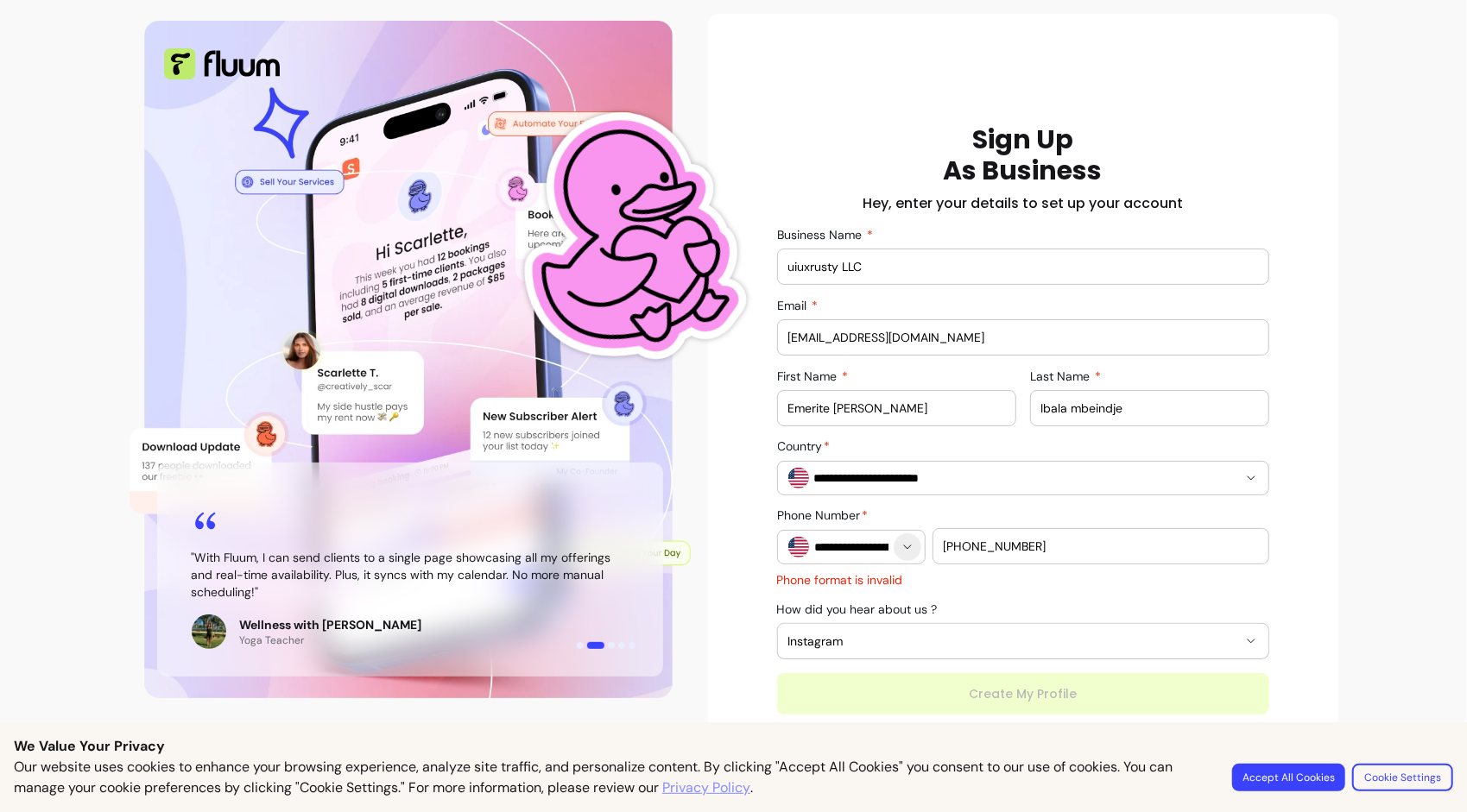
scroll to position [0, 0]
click at [900, 549] on icon "Show suggestions" at bounding box center [907, 547] width 14 height 14
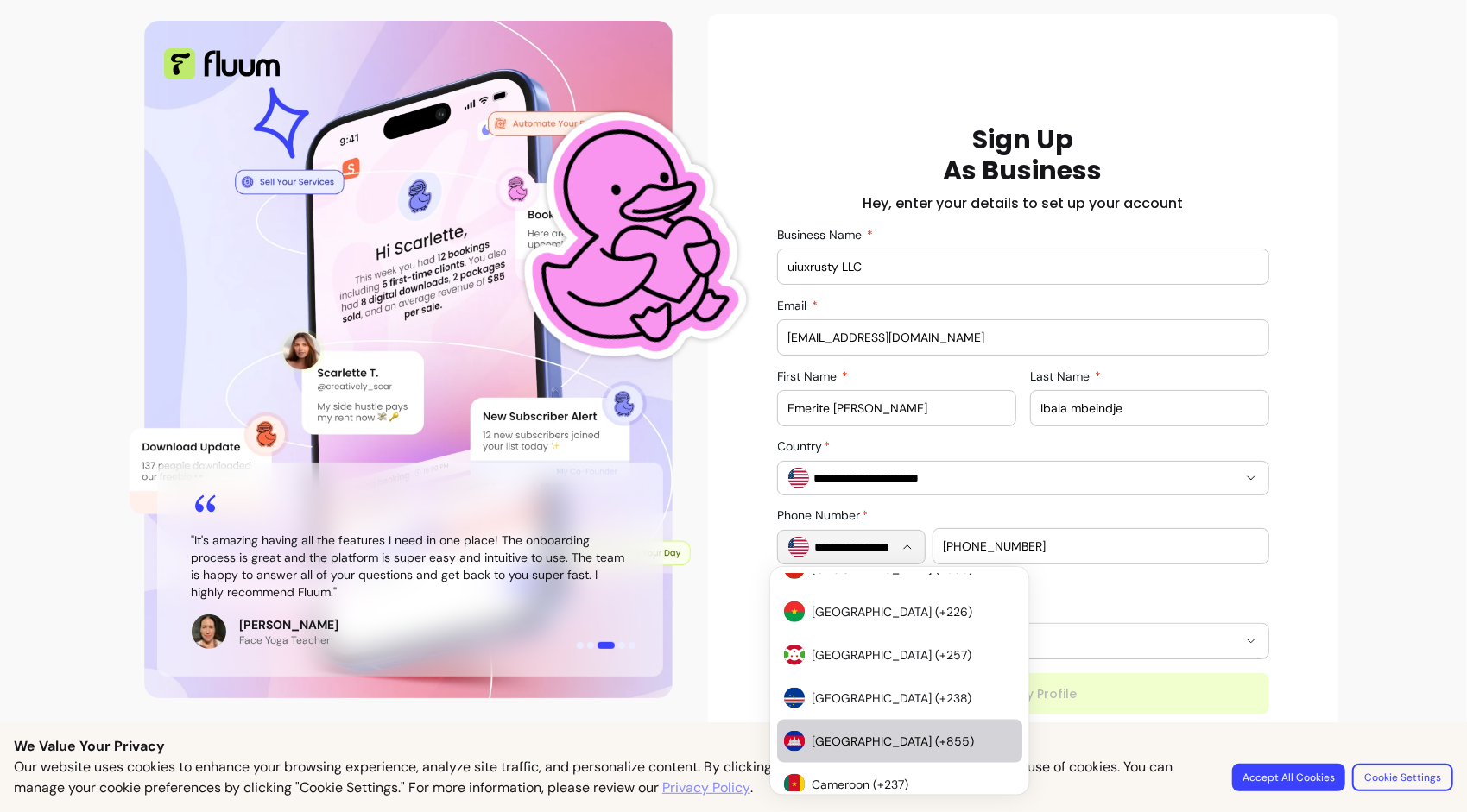
scroll to position [1552, 0]
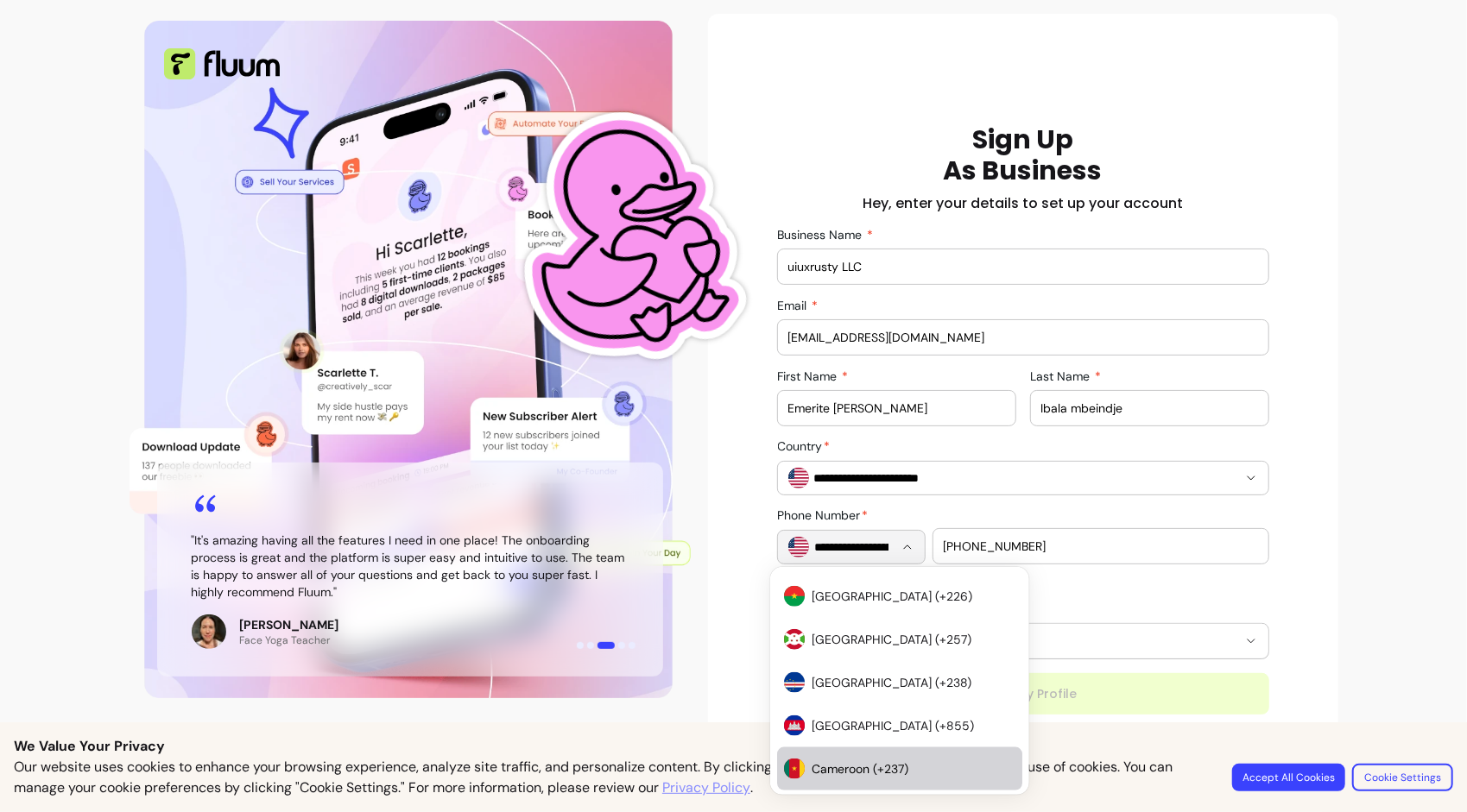
click at [833, 752] on li "Cameroon (+237)" at bounding box center [899, 769] width 246 height 43
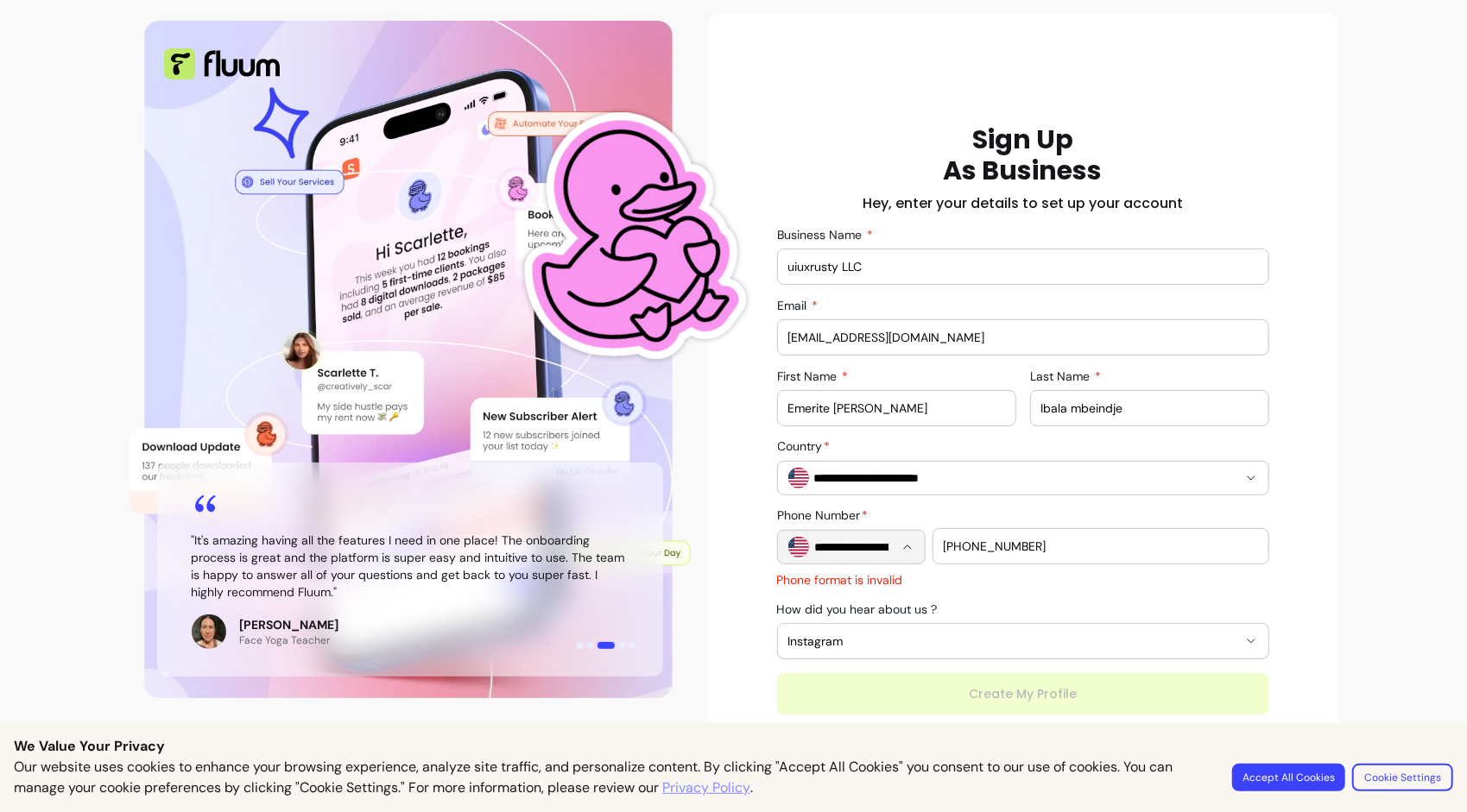
type input "**********"
drag, startPoint x: 1031, startPoint y: 533, endPoint x: 1045, endPoint y: 545, distance: 18.4
click at [1045, 545] on div "(307) 316-6253" at bounding box center [1100, 546] width 314 height 35
drag, startPoint x: 1045, startPoint y: 545, endPoint x: 920, endPoint y: 542, distance: 125.0
click at [920, 542] on div "**********" at bounding box center [1023, 536] width 492 height 55
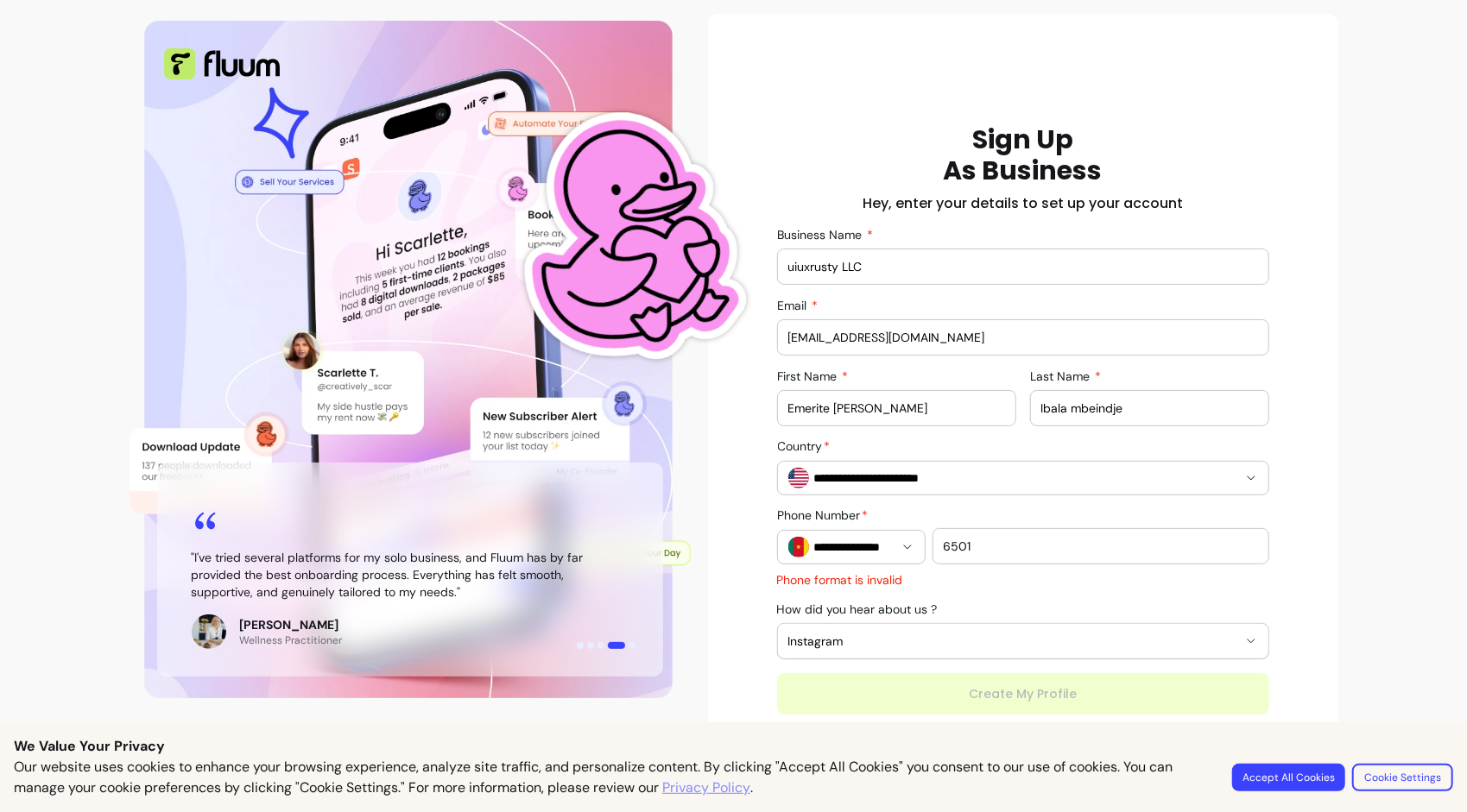
scroll to position [63, 0]
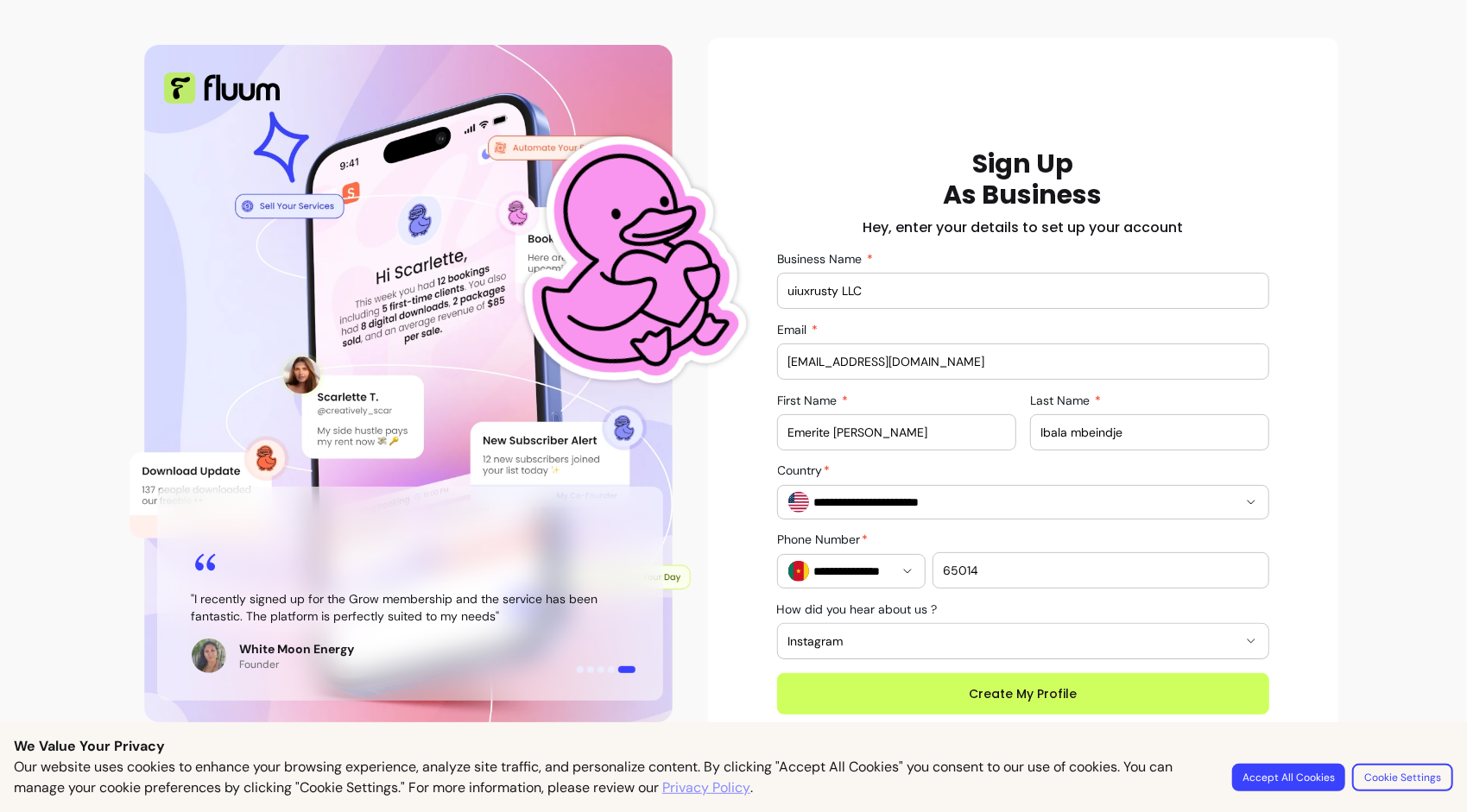
type input "650148376"
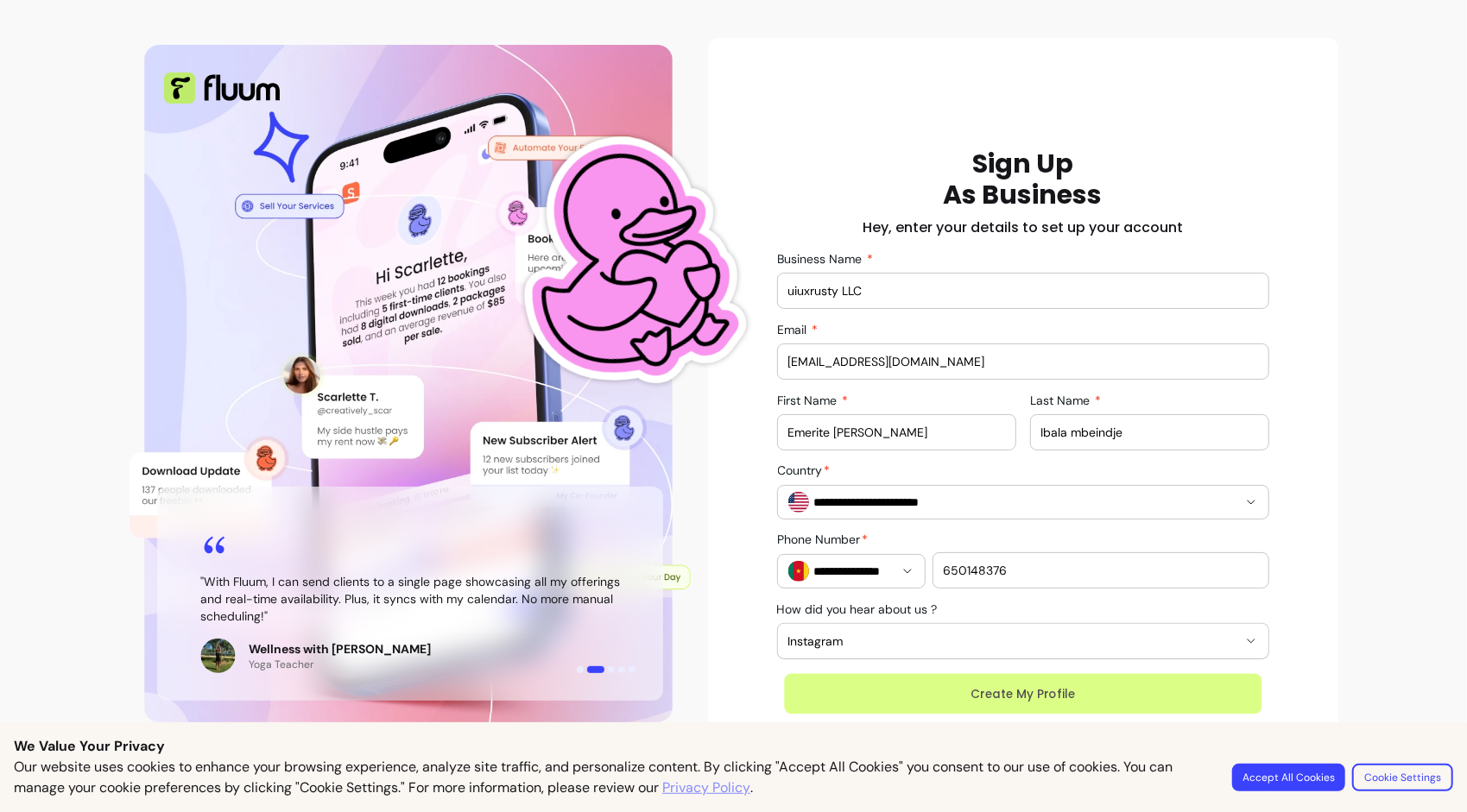
click at [925, 682] on button "Create My Profile" at bounding box center [1022, 693] width 477 height 40
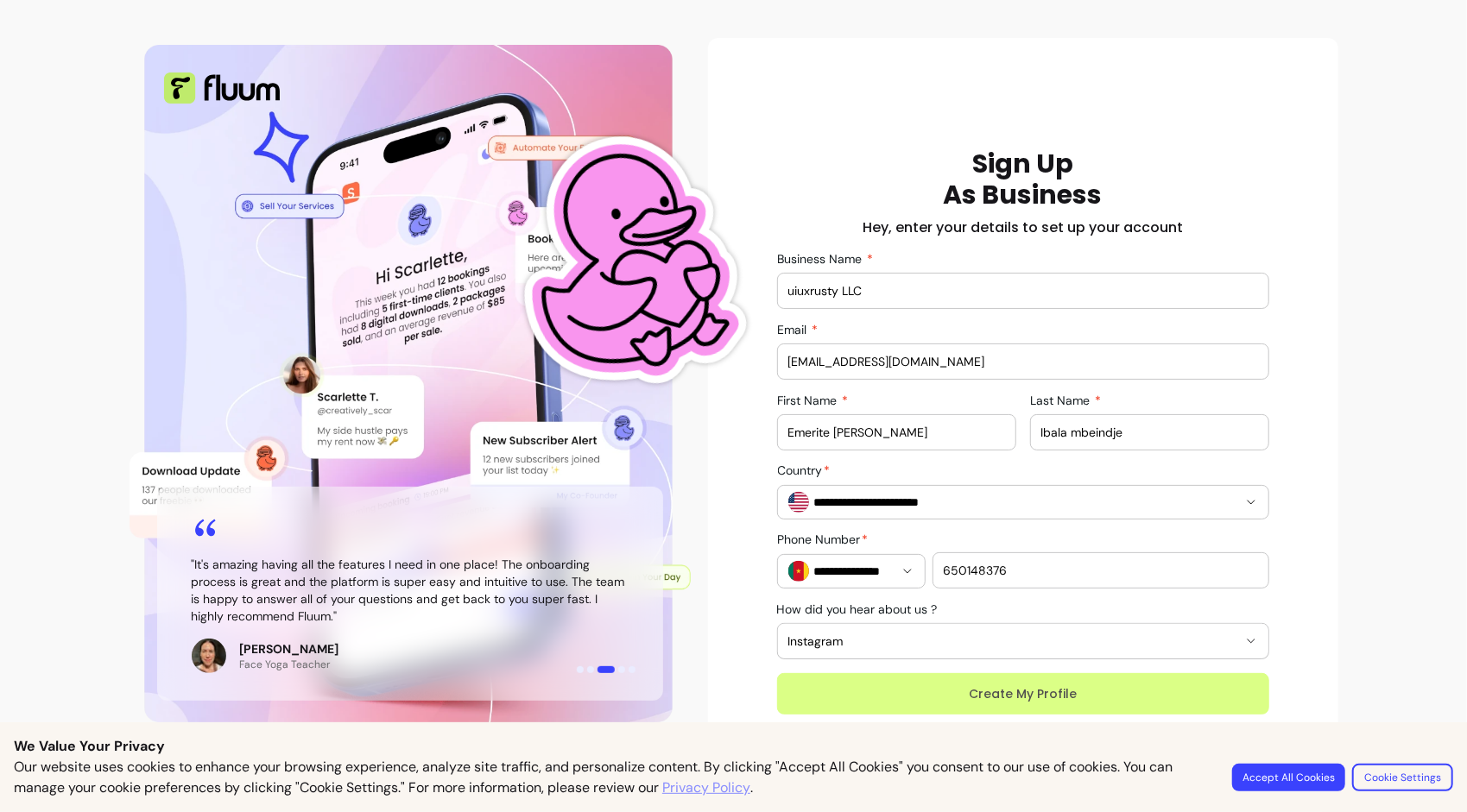
scroll to position [28, 0]
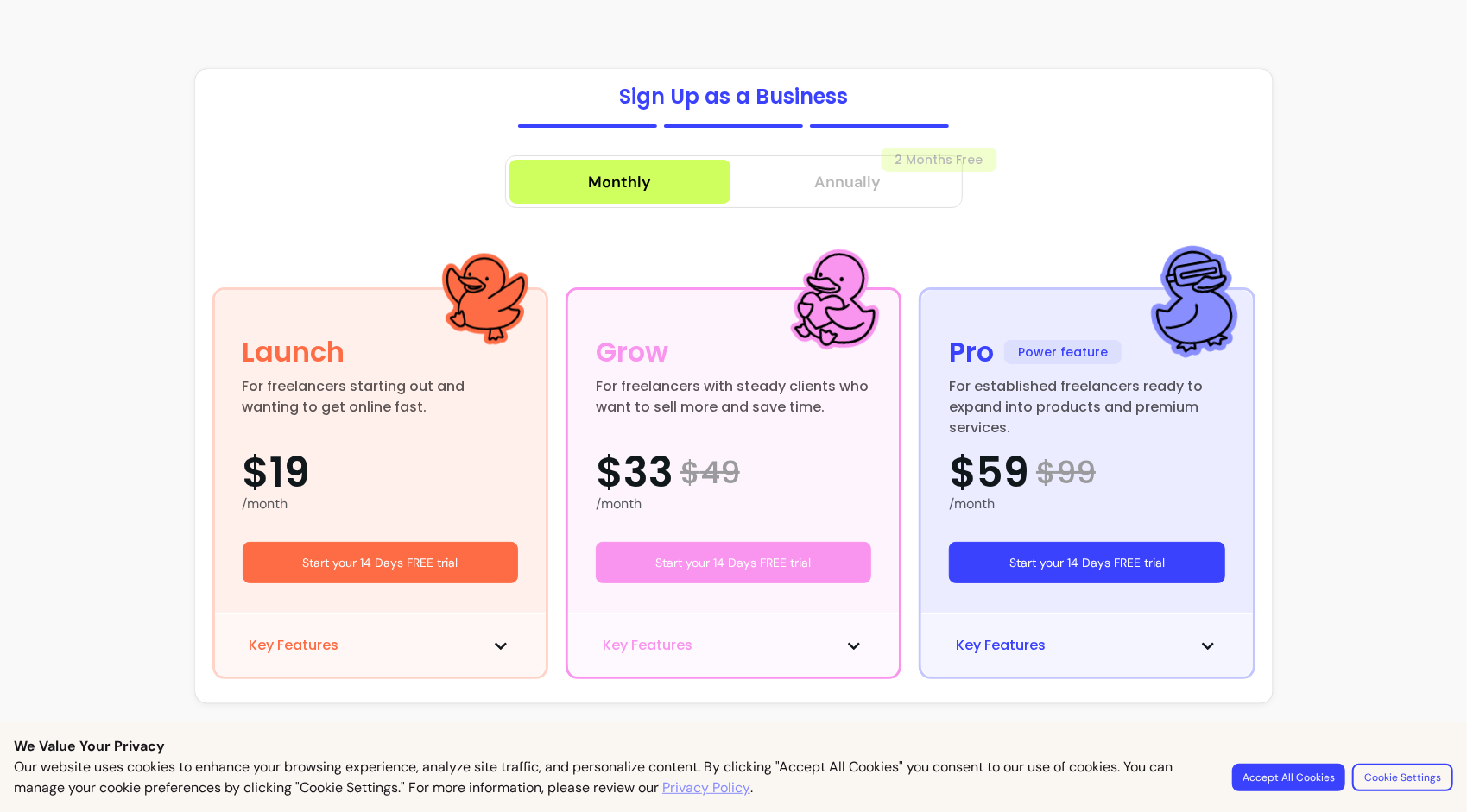
click at [860, 174] on span "Annually" at bounding box center [847, 182] width 66 height 24
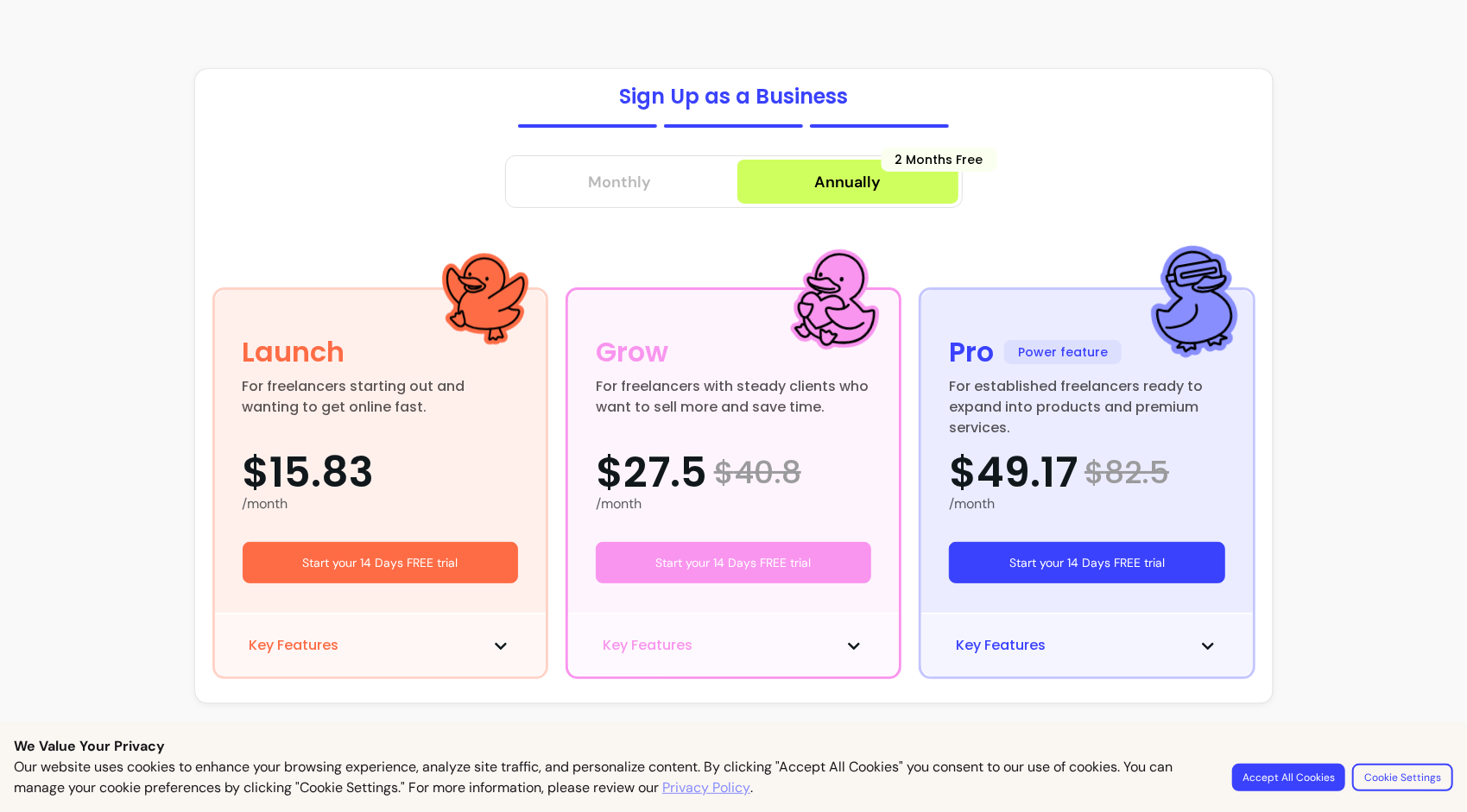
click at [696, 185] on button "Monthly" at bounding box center [619, 181] width 221 height 44
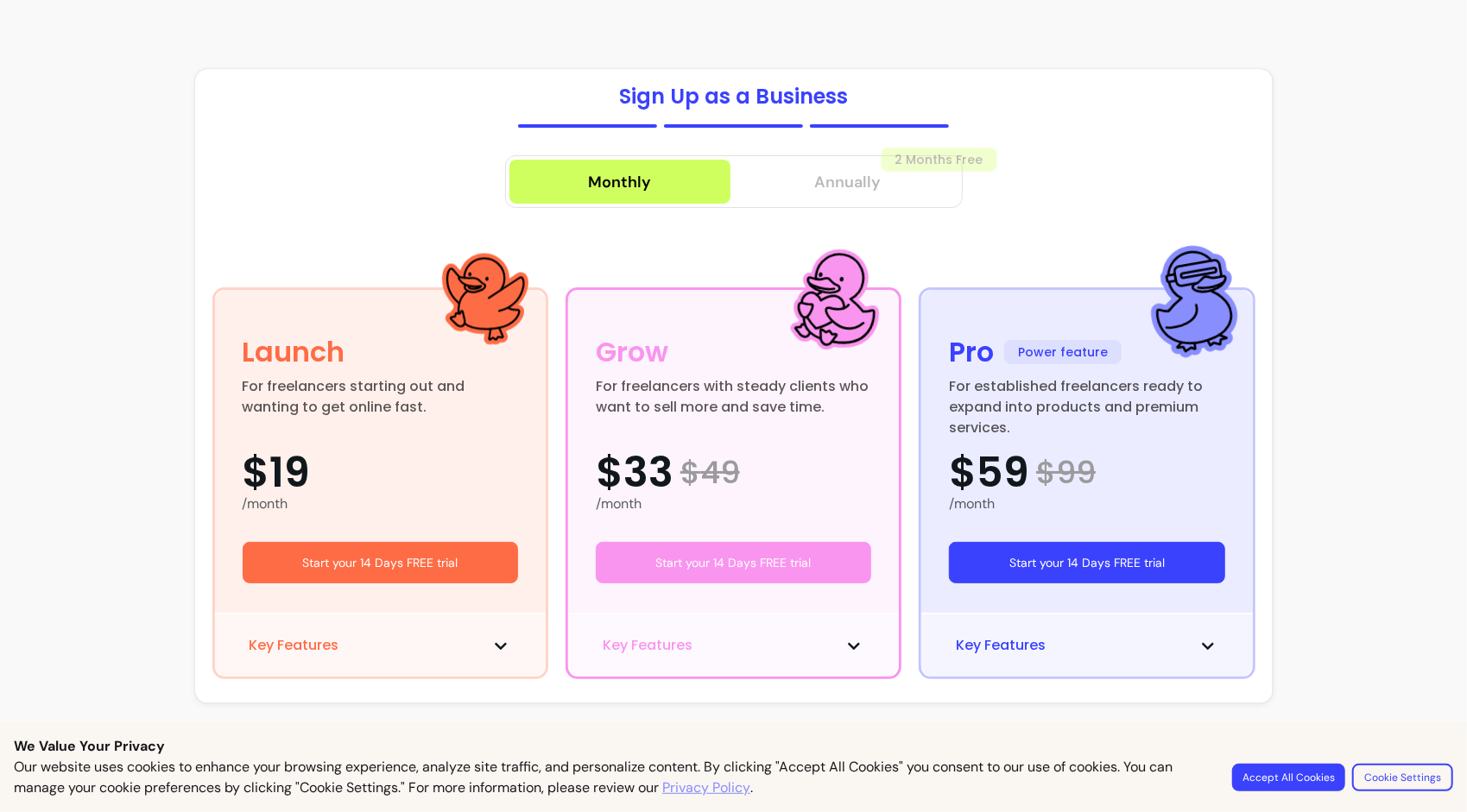
click at [848, 186] on span "Annually" at bounding box center [847, 182] width 66 height 24
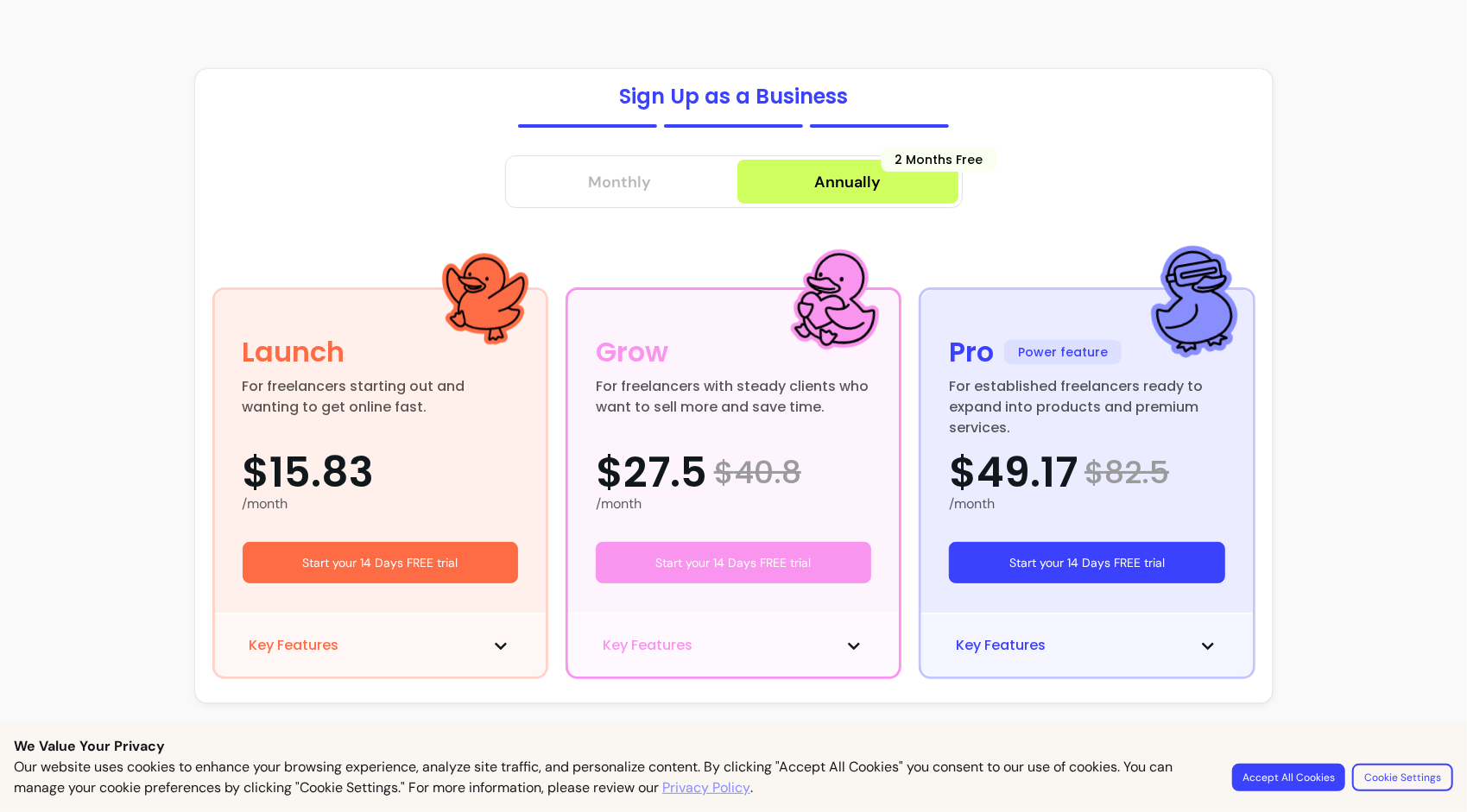
click at [629, 177] on div "Monthly" at bounding box center [619, 182] width 63 height 24
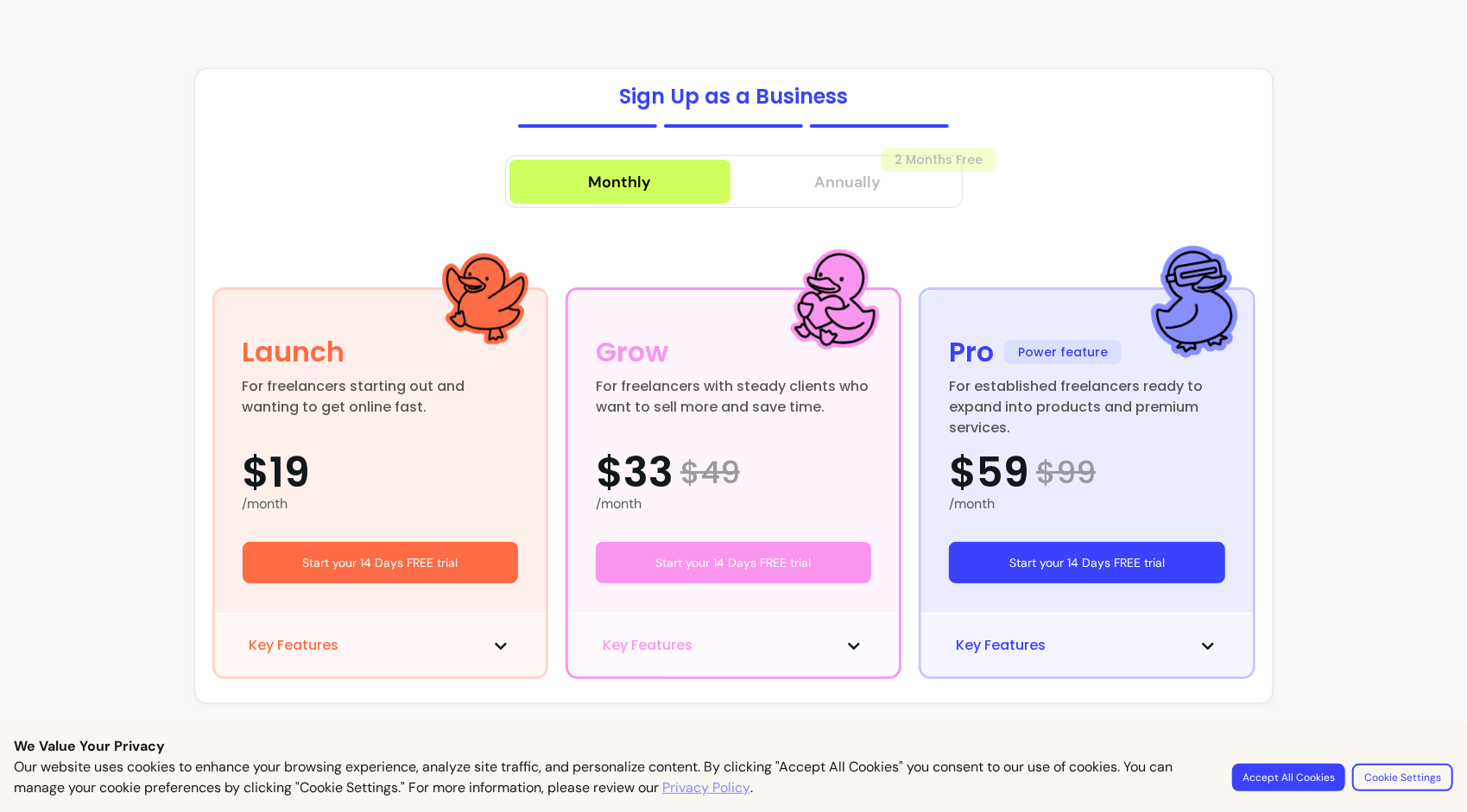
click at [786, 177] on button "Annually 2 Months Free" at bounding box center [847, 181] width 221 height 44
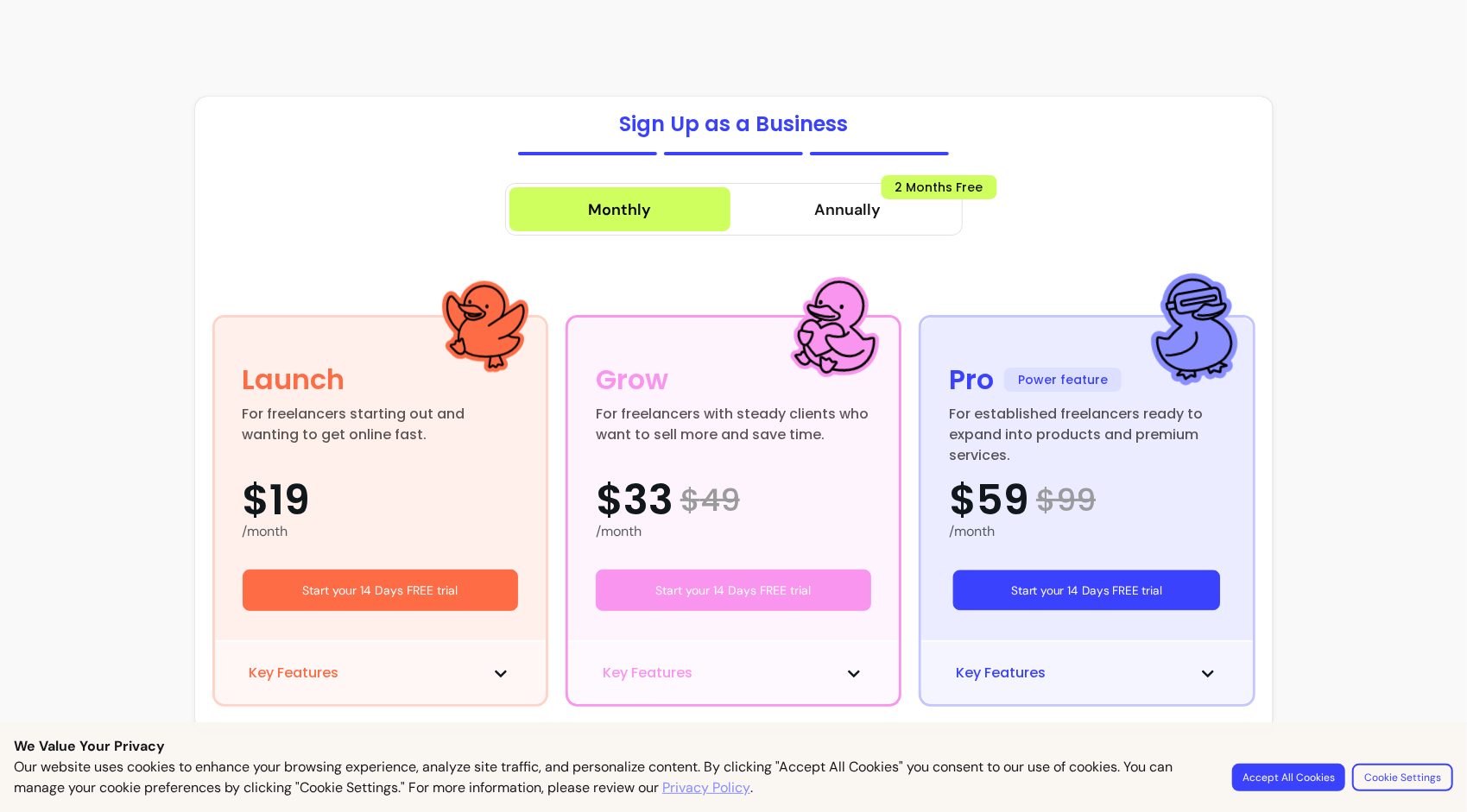
click at [1102, 591] on button "Start your 14 Days FREE trial" at bounding box center [1087, 590] width 268 height 40
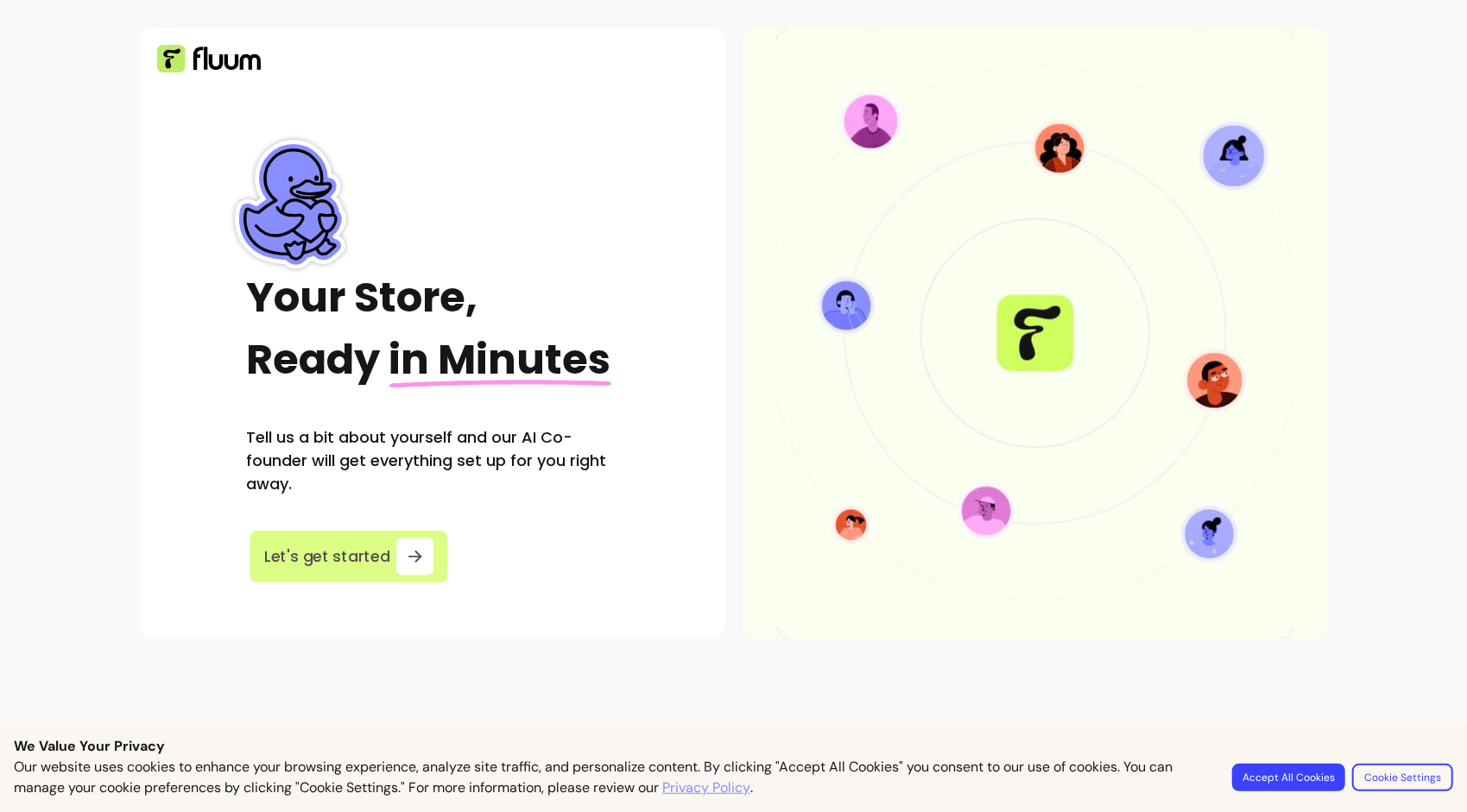
click at [352, 553] on span "Let's get started" at bounding box center [327, 556] width 126 height 23
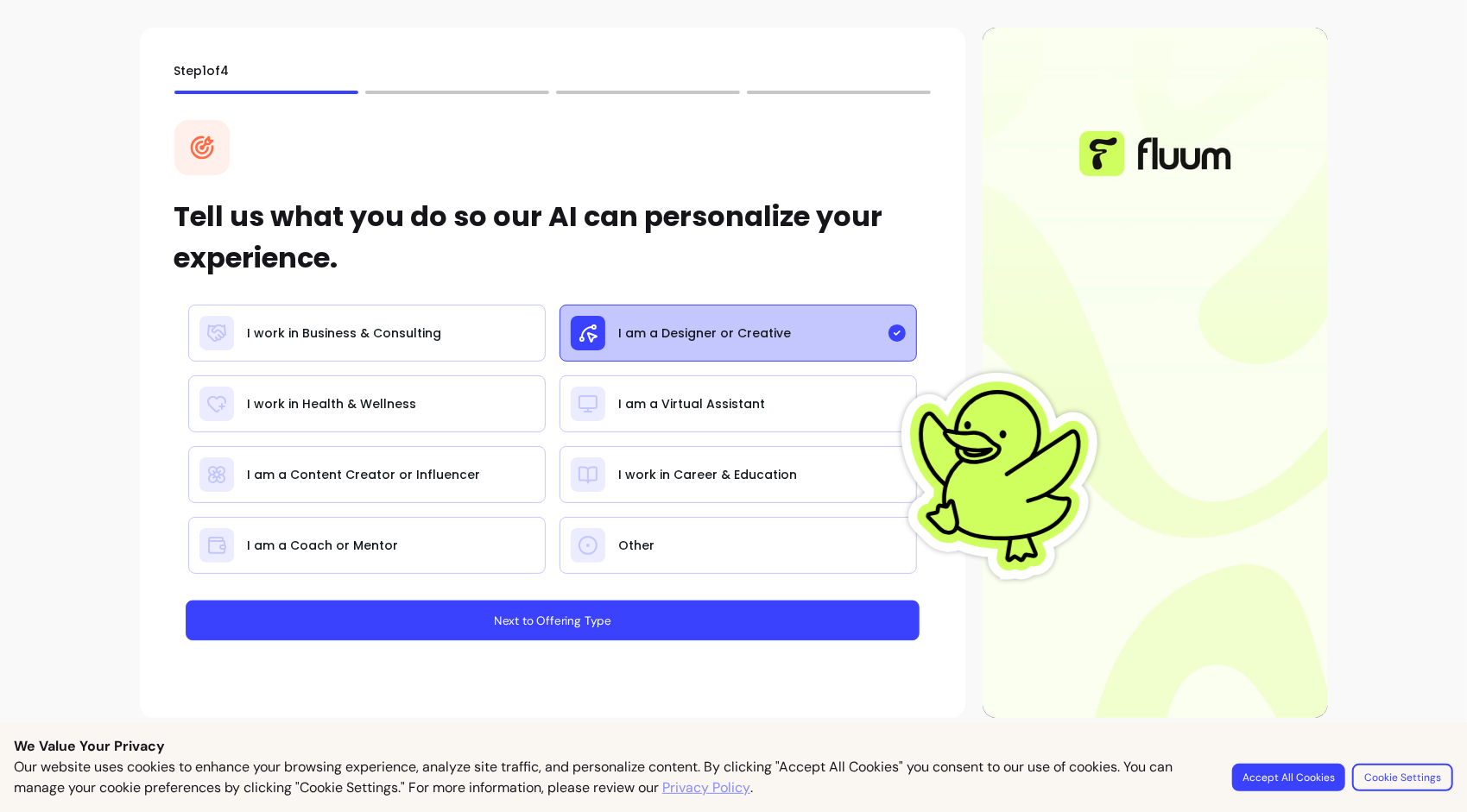
click at [520, 612] on button "Next to Offering Type" at bounding box center [553, 620] width 734 height 40
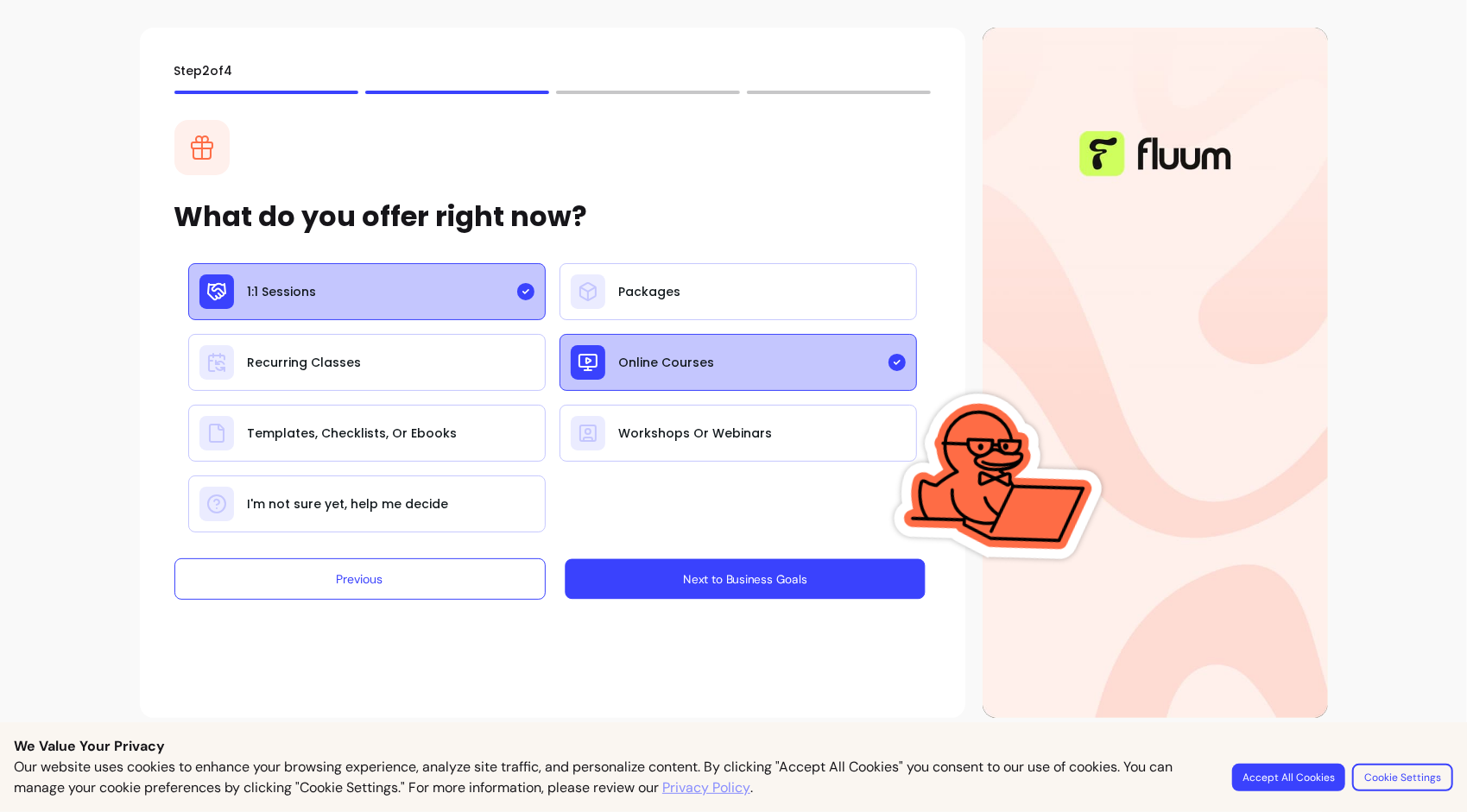
click at [607, 563] on button "Next to Business Goals" at bounding box center [744, 579] width 360 height 40
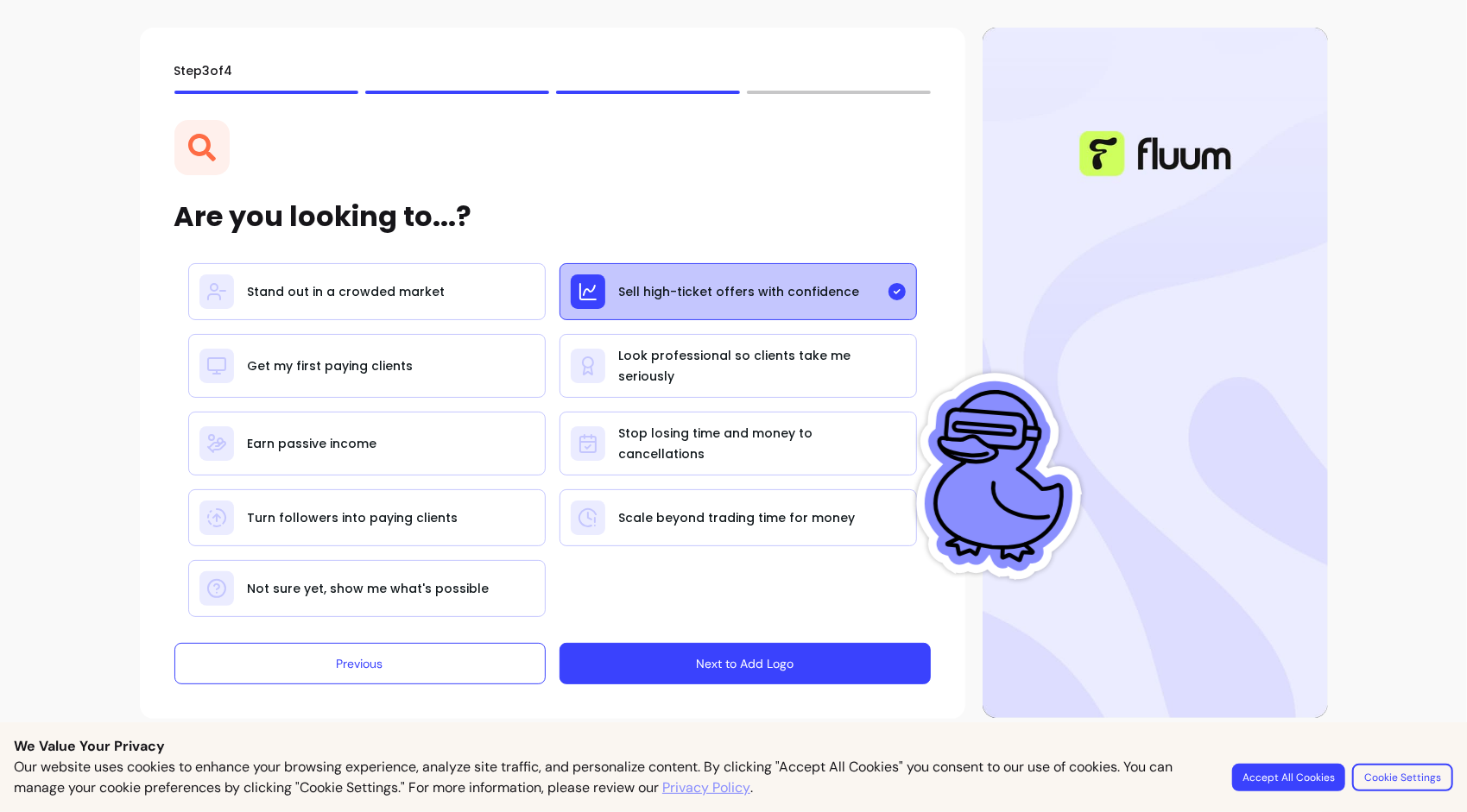
click at [726, 669] on button "Next to Add Logo" at bounding box center [745, 664] width 372 height 41
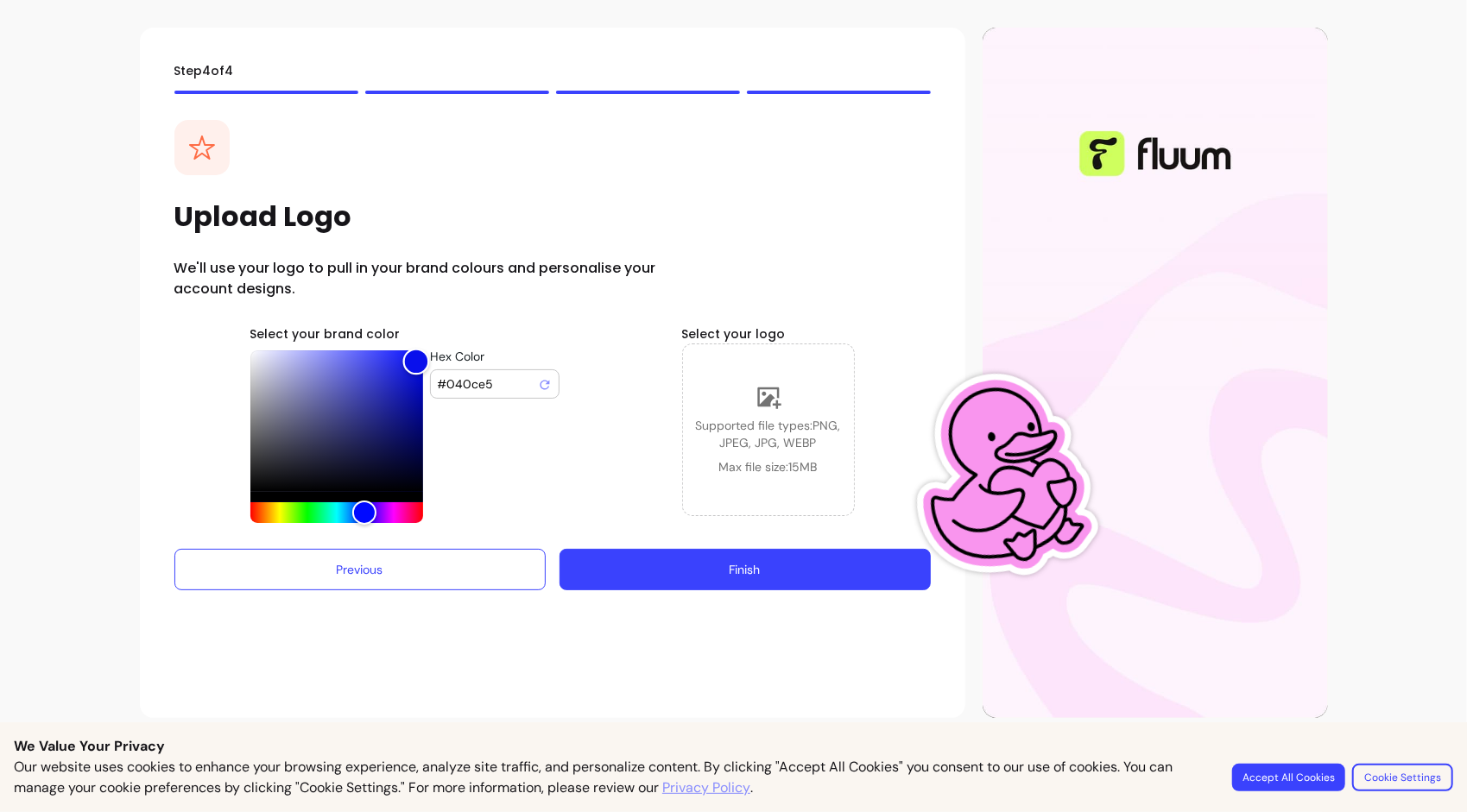
type input "#0911eb"
drag, startPoint x: 386, startPoint y: 386, endPoint x: 416, endPoint y: 361, distance: 39.1
click at [416, 361] on div "Color" at bounding box center [336, 421] width 173 height 142
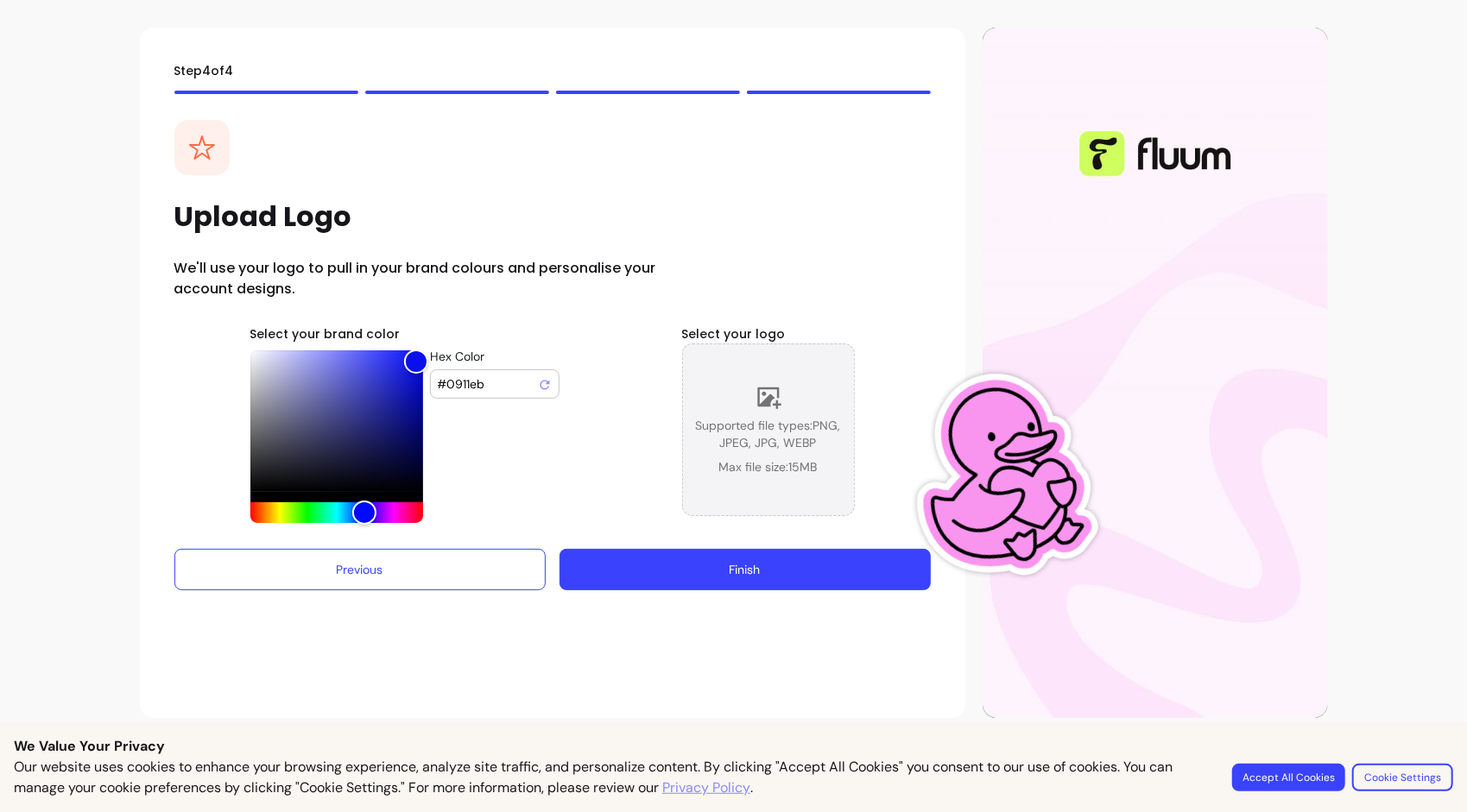
click at [768, 402] on icon at bounding box center [769, 398] width 24 height 21
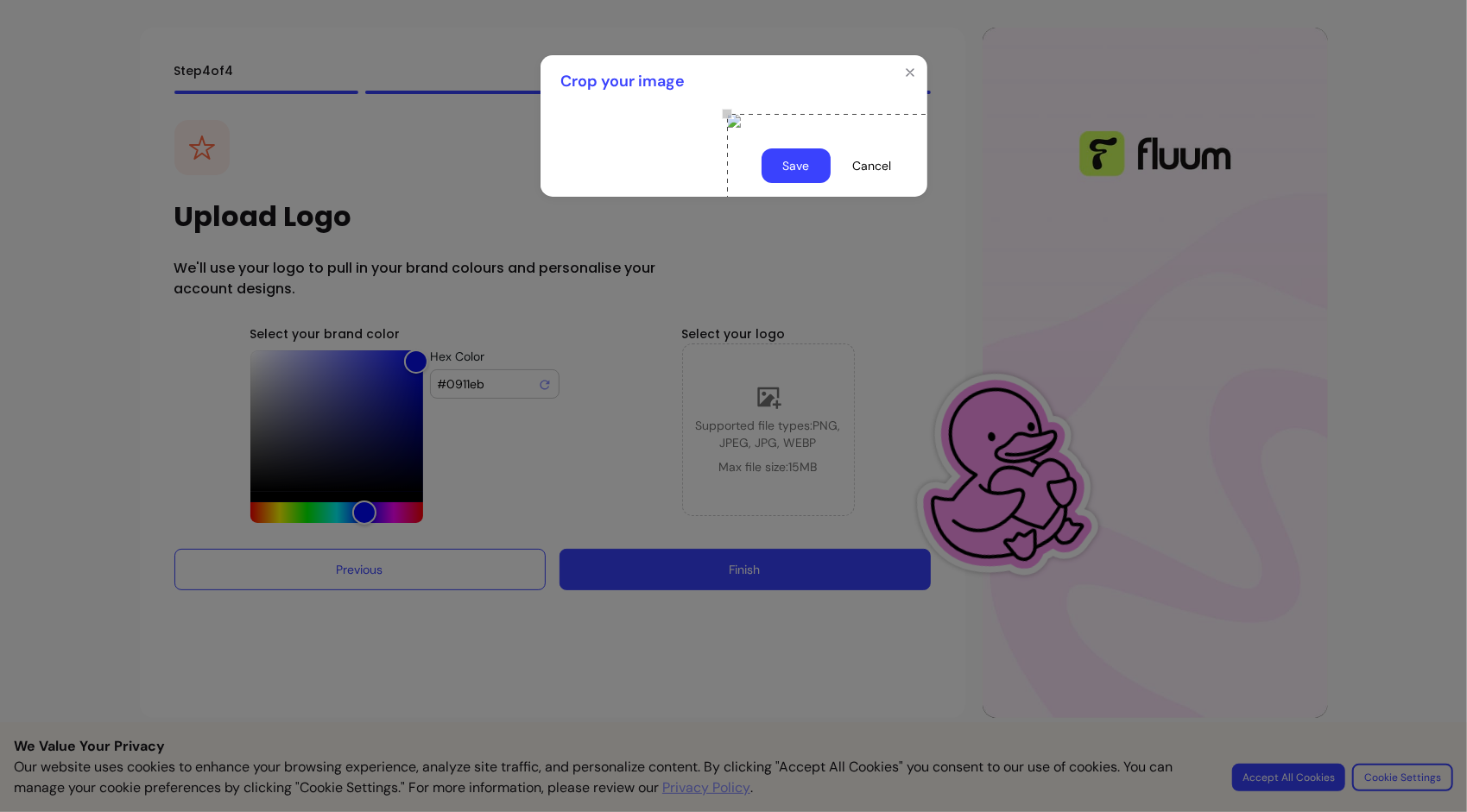
click at [772, 183] on button "Save" at bounding box center [796, 165] width 69 height 35
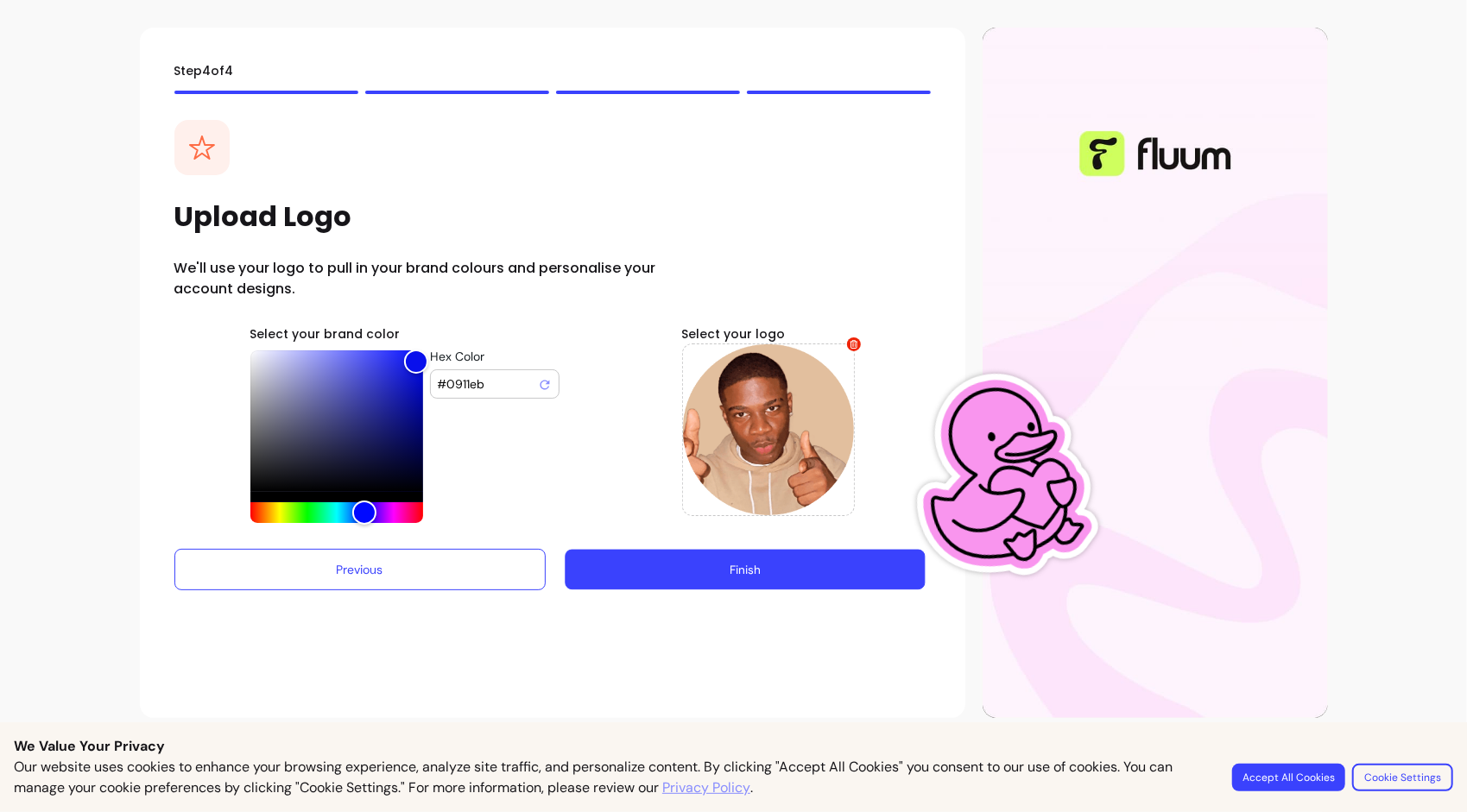
click at [736, 572] on button "Finish" at bounding box center [744, 569] width 360 height 40
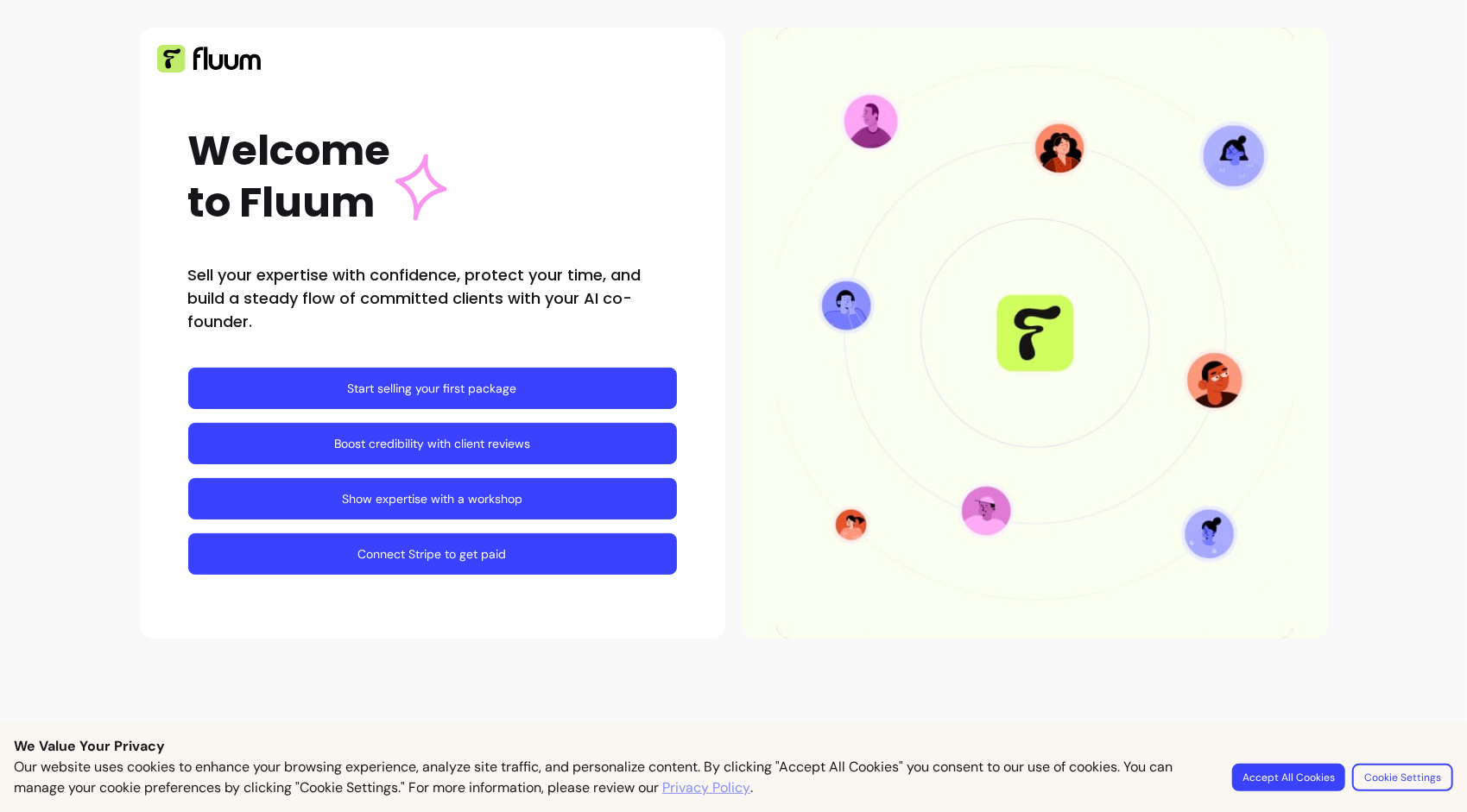
click at [515, 397] on link "Start selling your first package" at bounding box center [432, 388] width 488 height 41
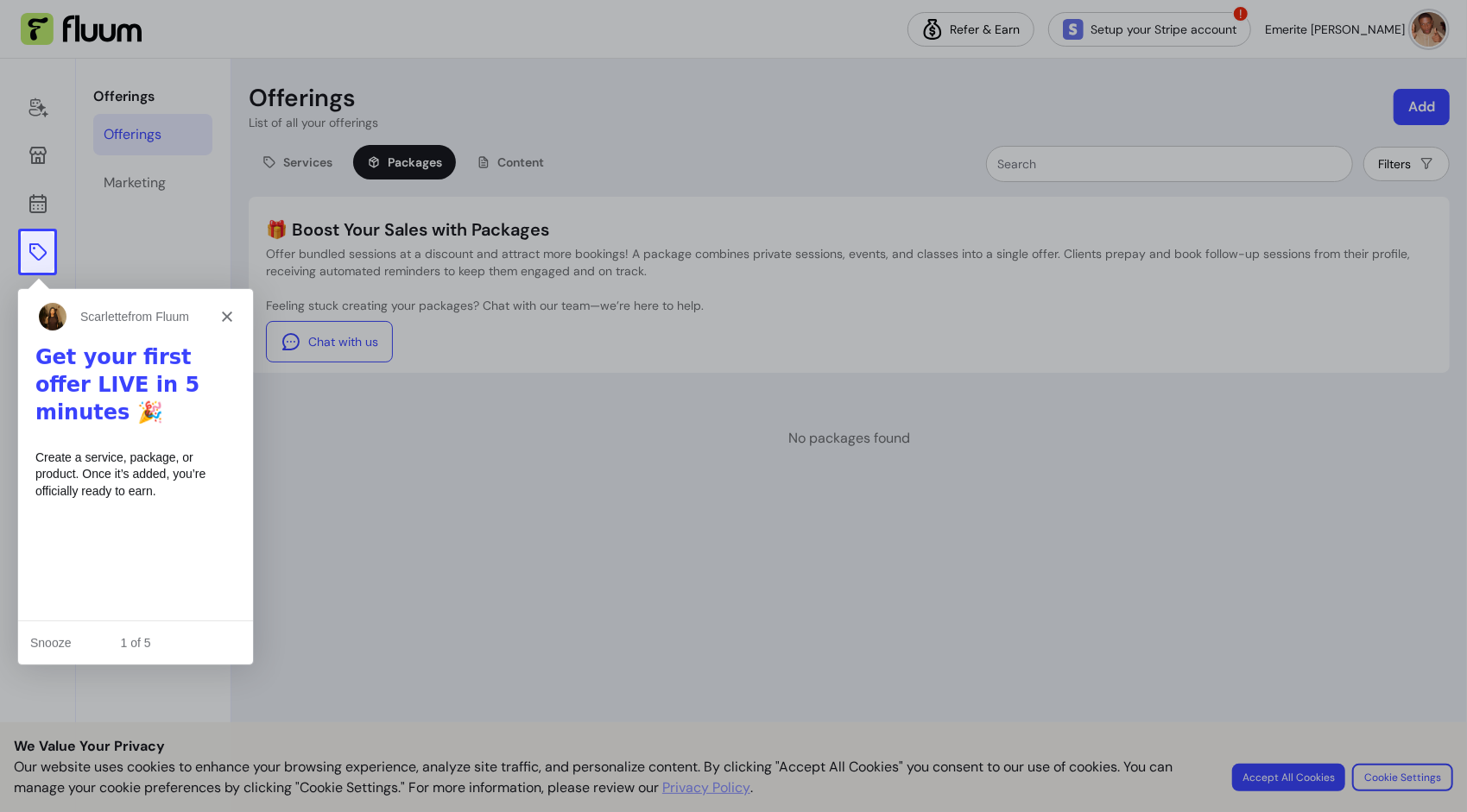
click at [228, 315] on polygon "Close" at bounding box center [226, 315] width 10 height 10
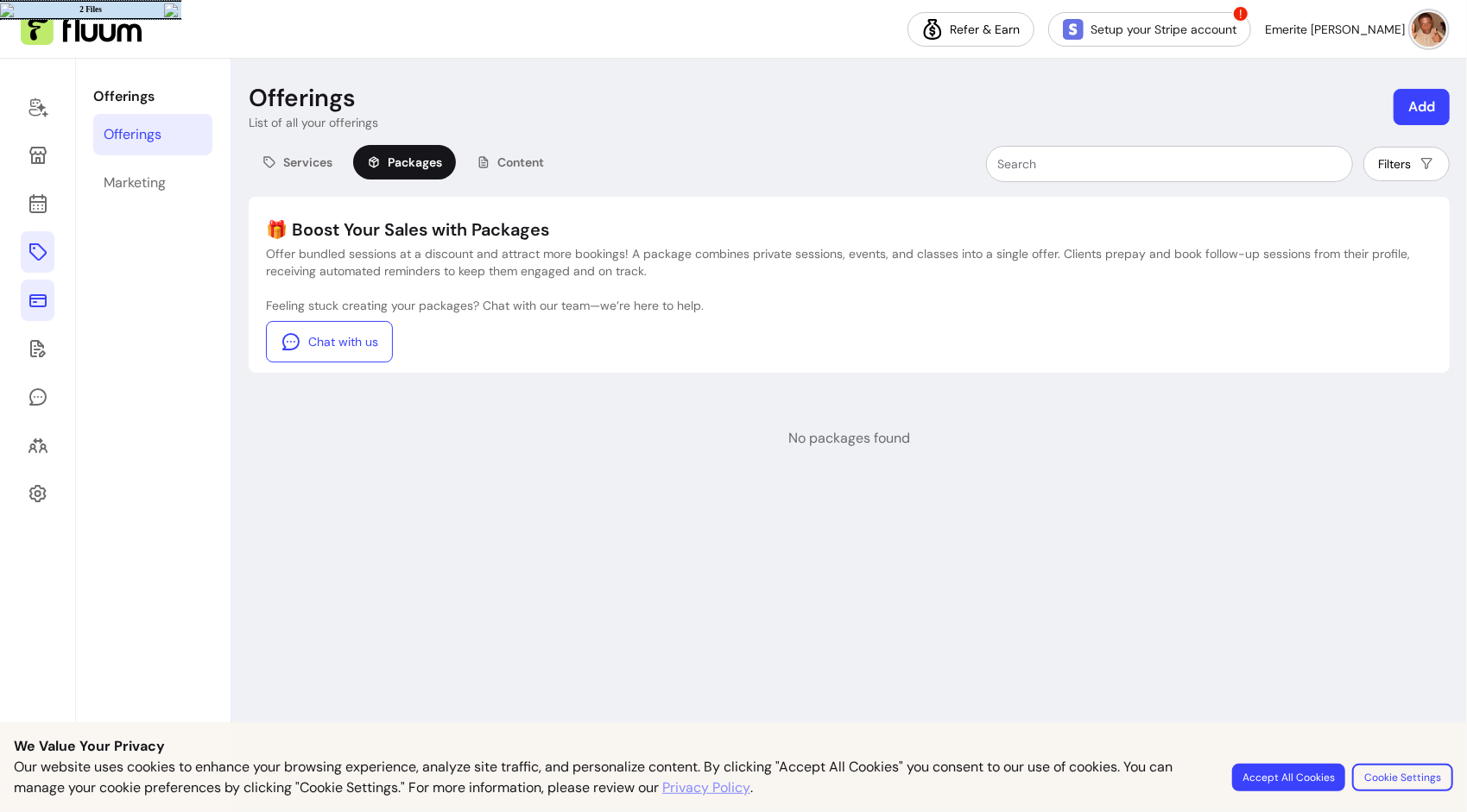
click at [45, 304] on icon at bounding box center [37, 301] width 17 height 13
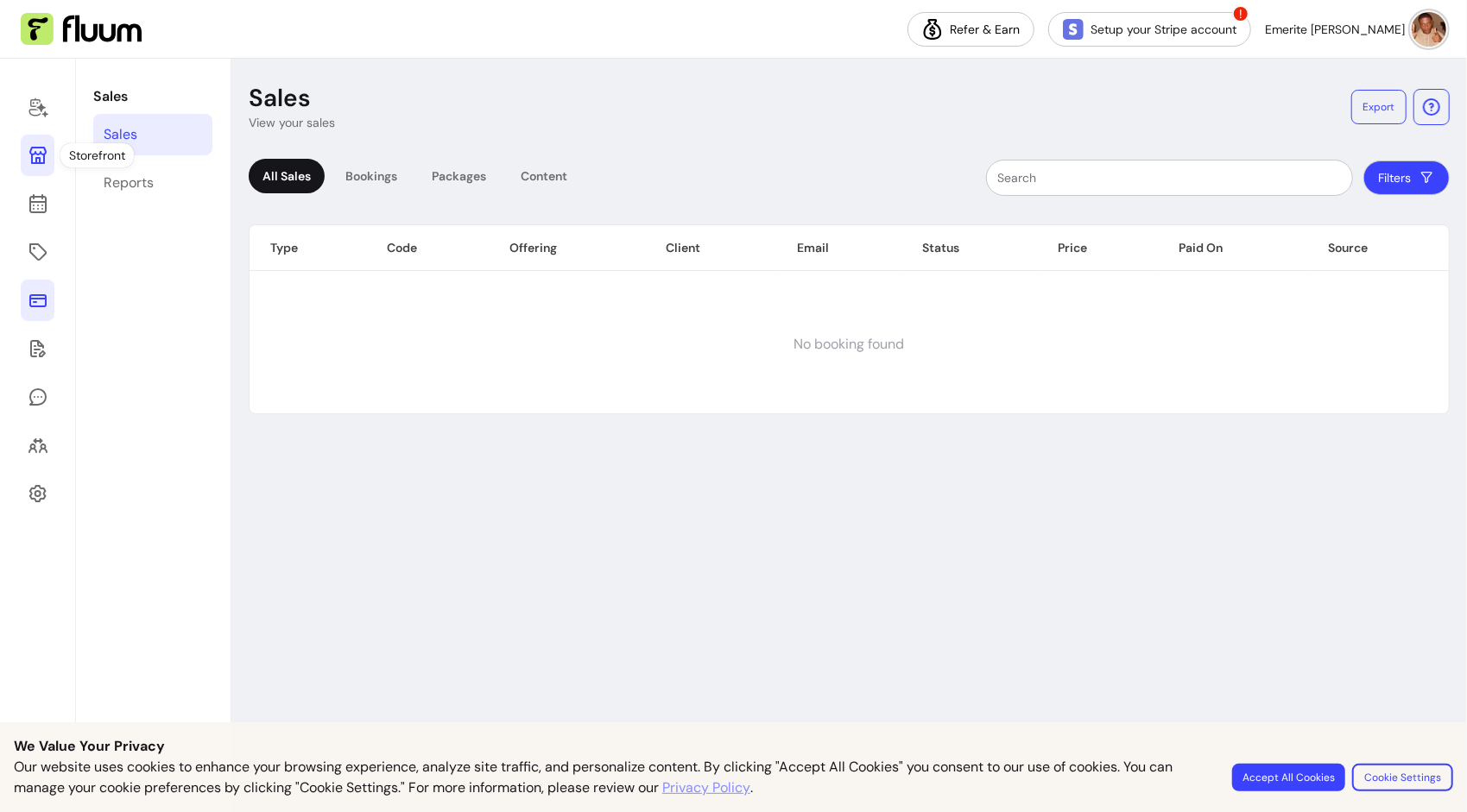
click at [29, 149] on icon at bounding box center [37, 155] width 17 height 17
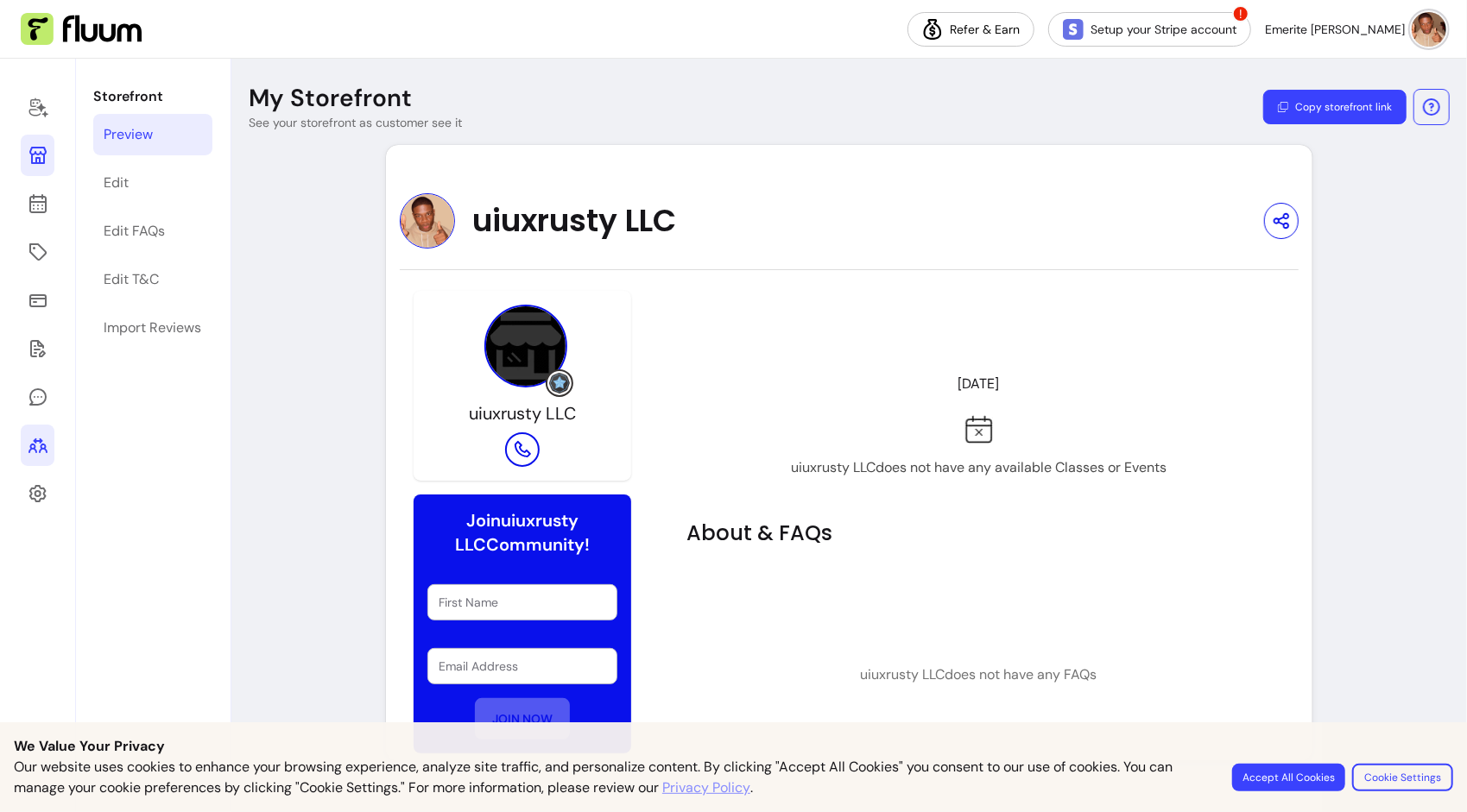
click at [43, 451] on icon at bounding box center [38, 445] width 21 height 21
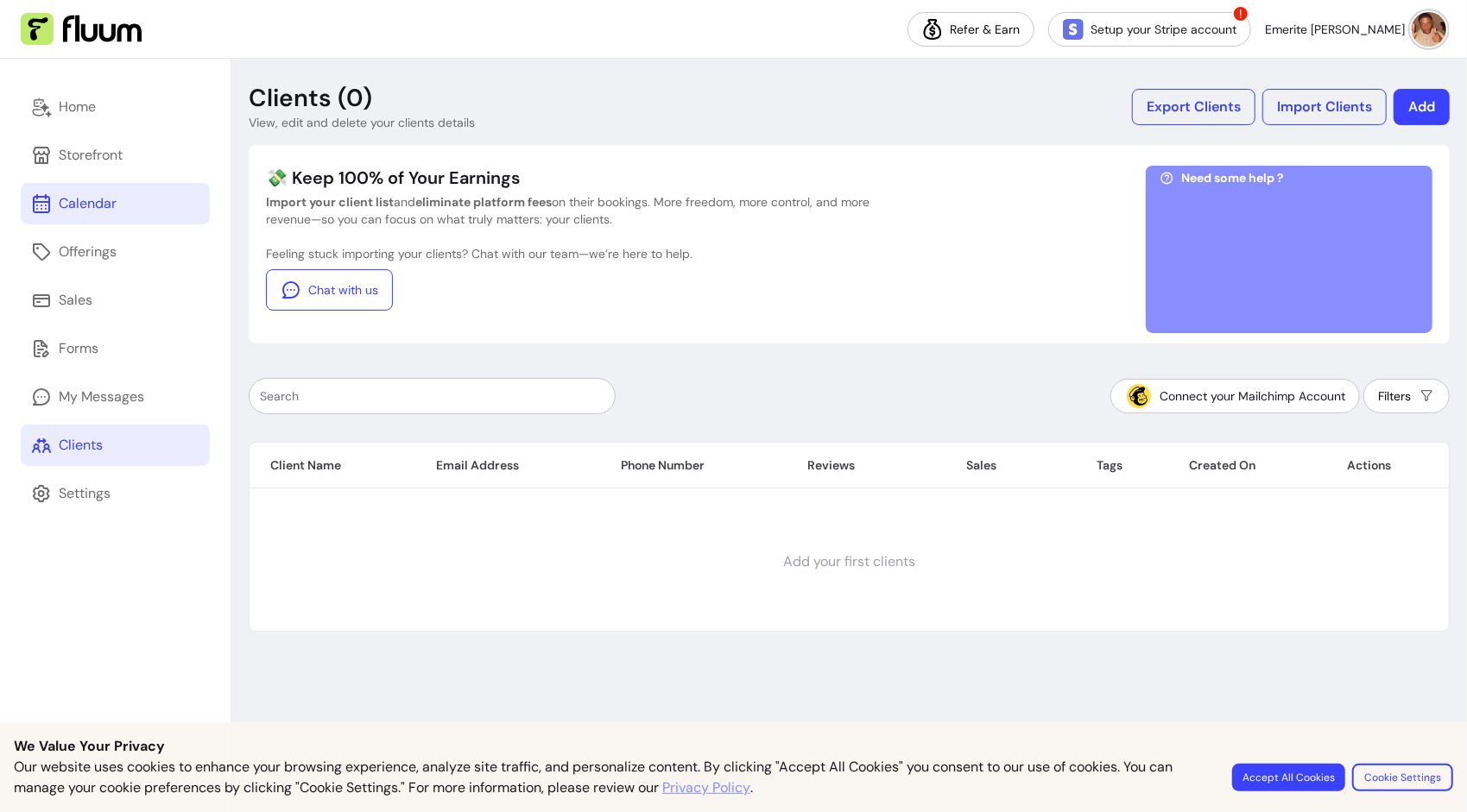
click at [65, 199] on div "Calendar" at bounding box center [88, 203] width 58 height 21
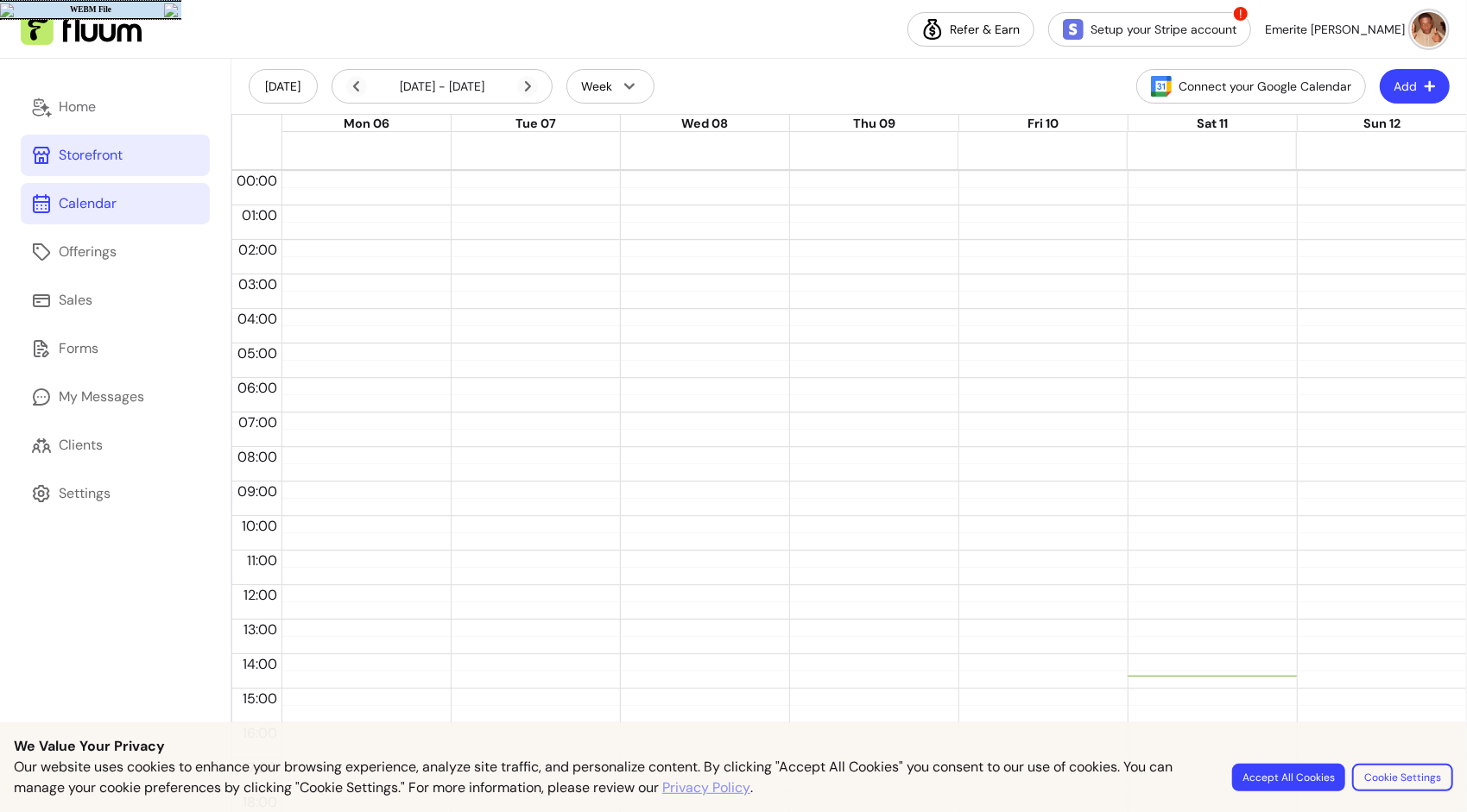
click at [99, 157] on div "Storefront" at bounding box center [91, 155] width 63 height 21
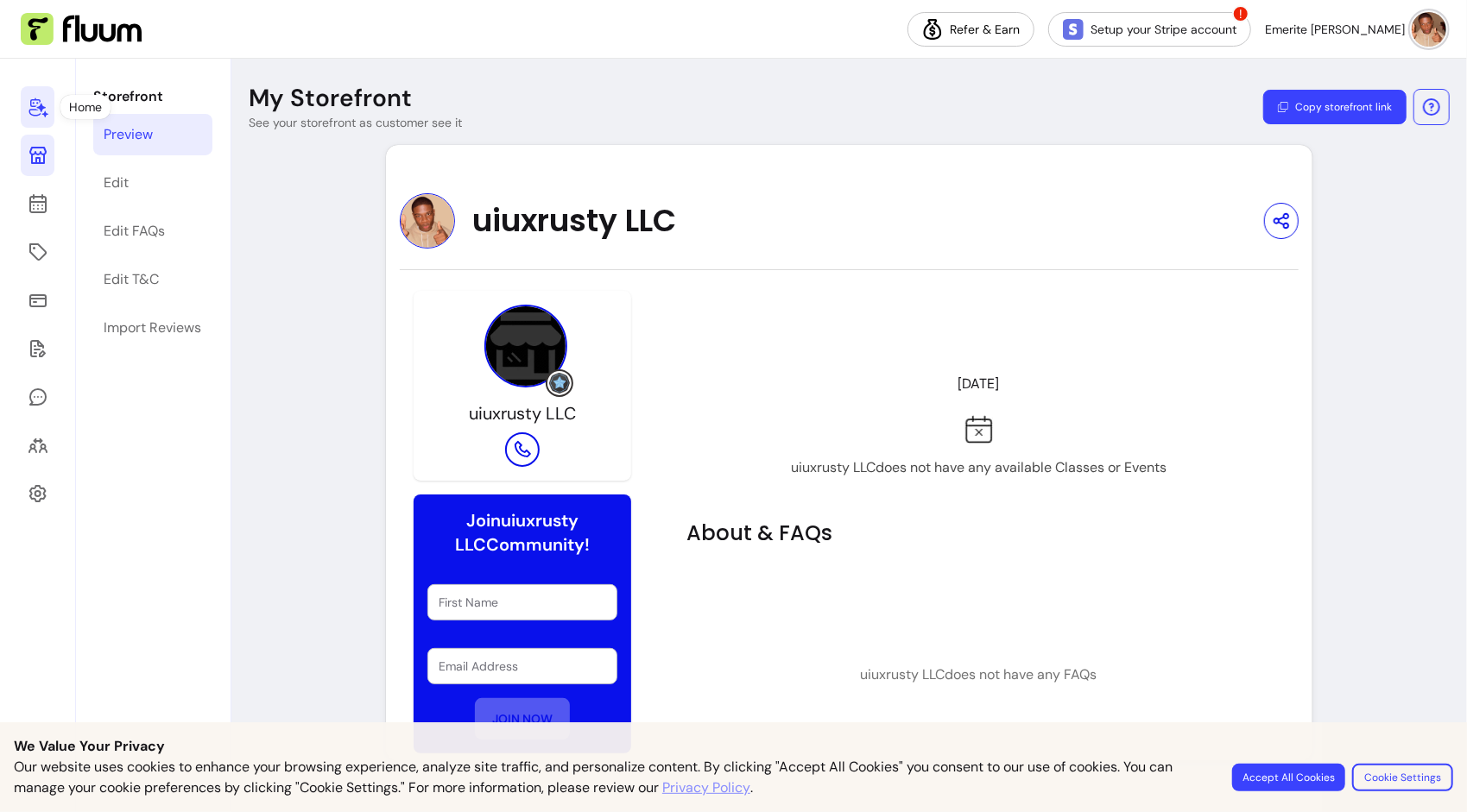
click at [40, 115] on icon at bounding box center [38, 107] width 21 height 21
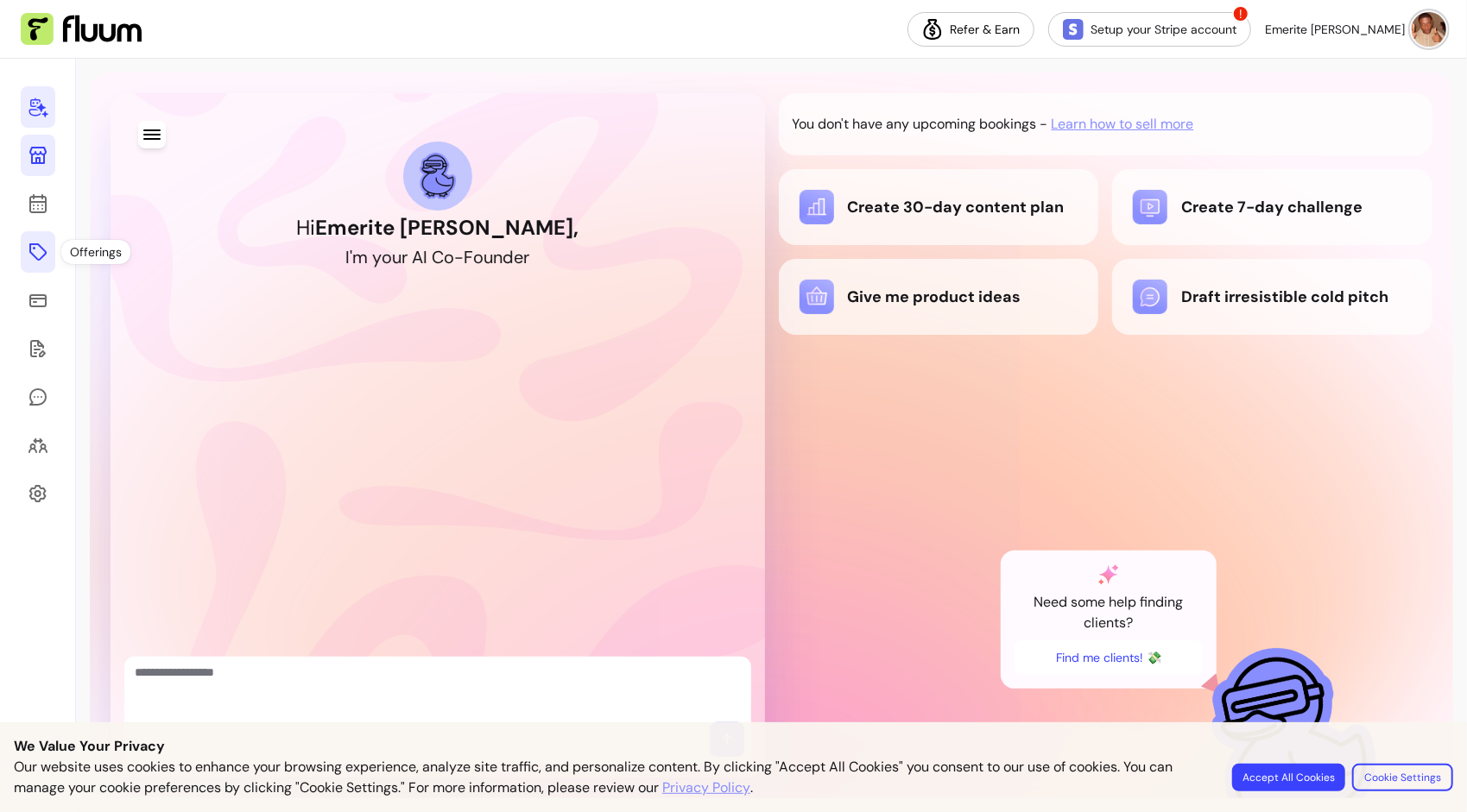
click at [40, 244] on icon at bounding box center [38, 252] width 21 height 21
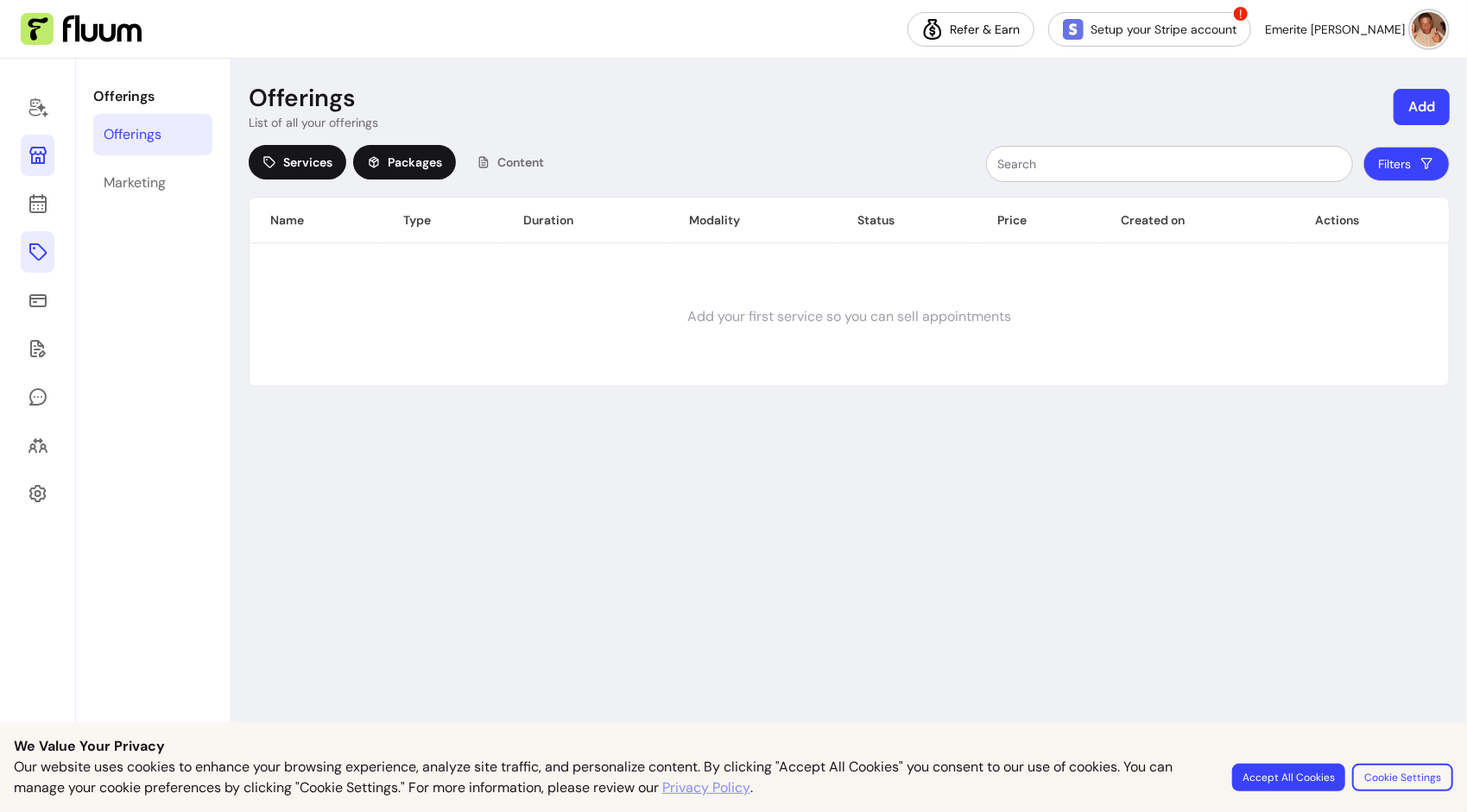
click at [440, 156] on span "Packages" at bounding box center [415, 162] width 54 height 17
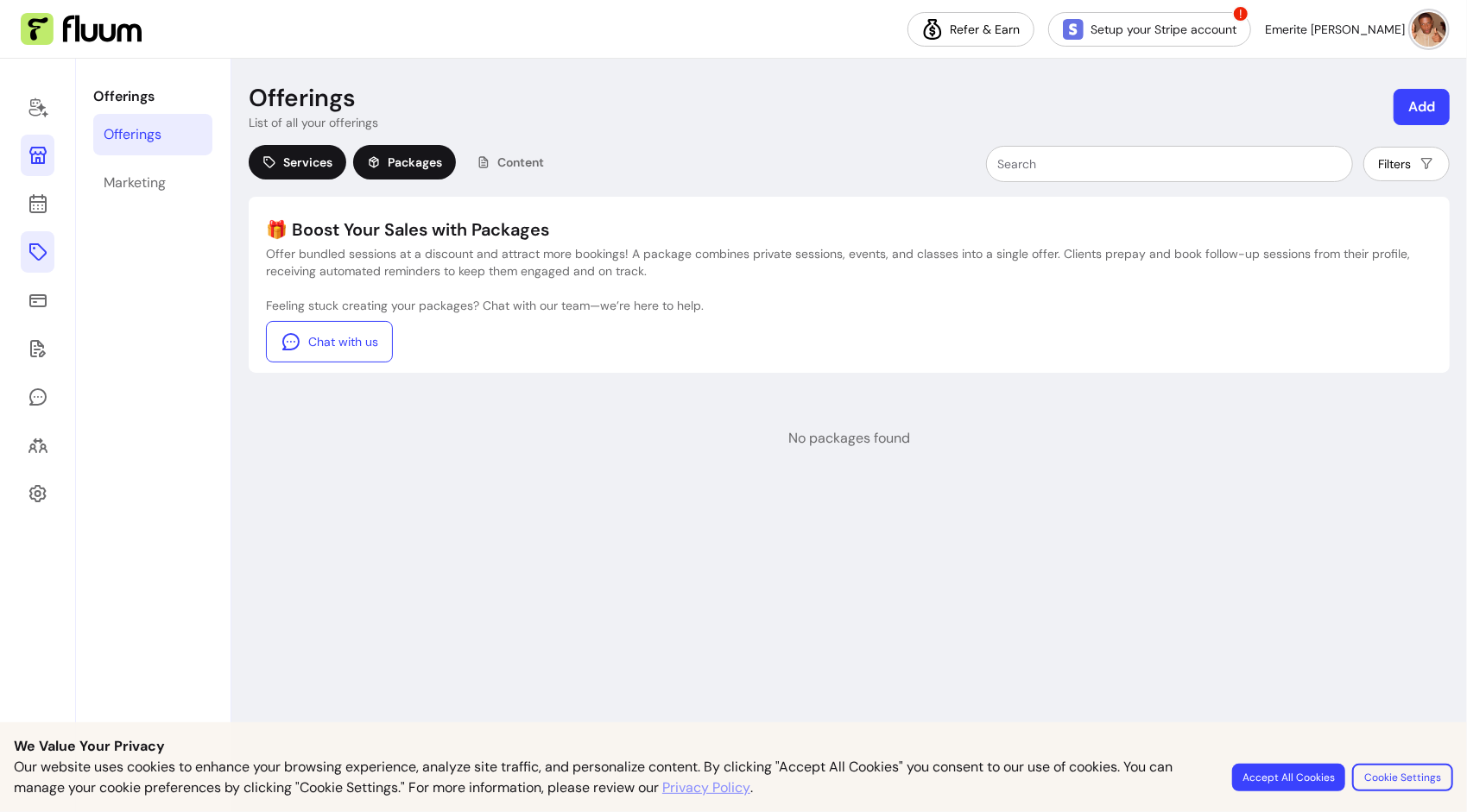
click at [321, 161] on span "Services" at bounding box center [307, 162] width 49 height 17
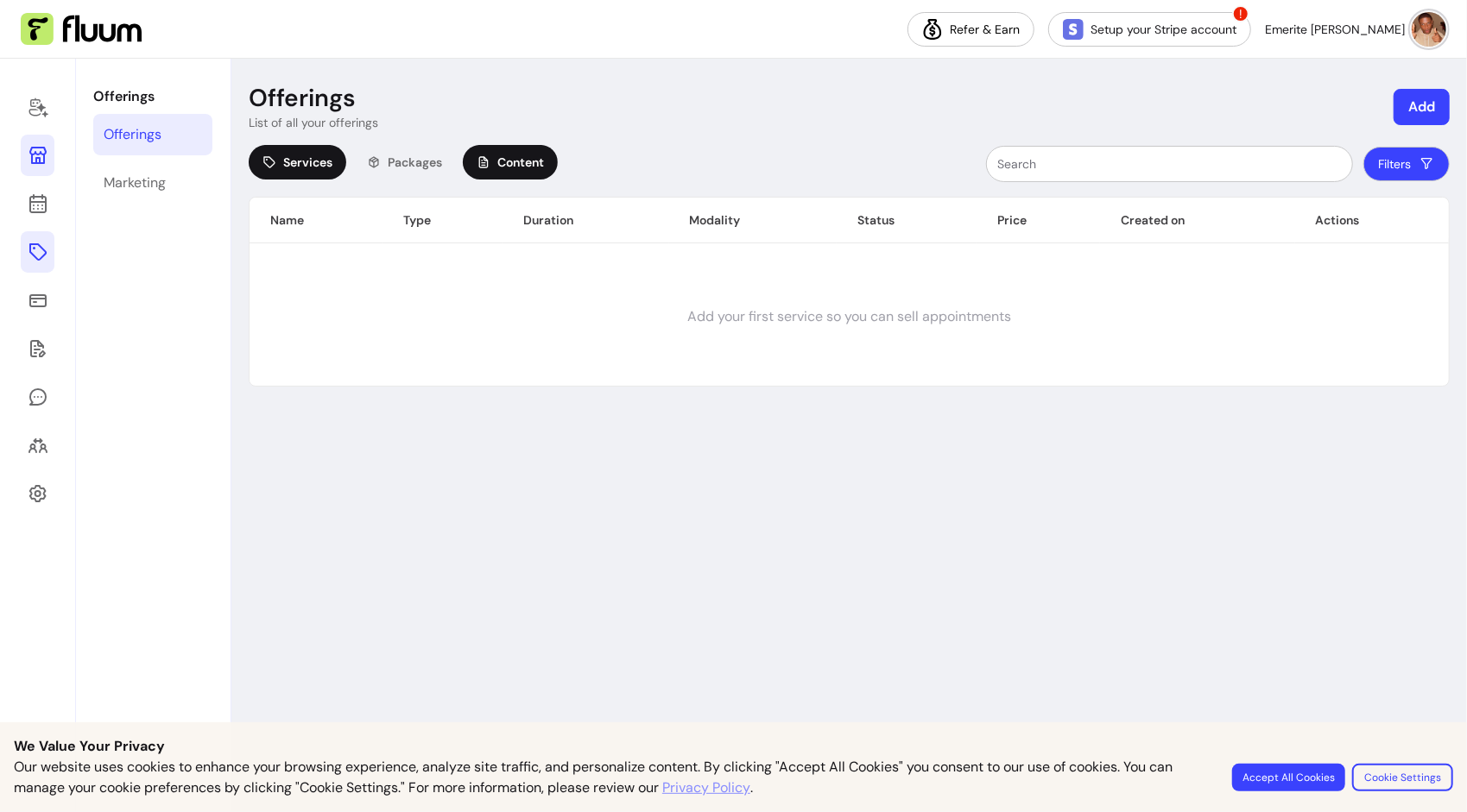
click at [533, 173] on div "Content" at bounding box center [510, 161] width 95 height 35
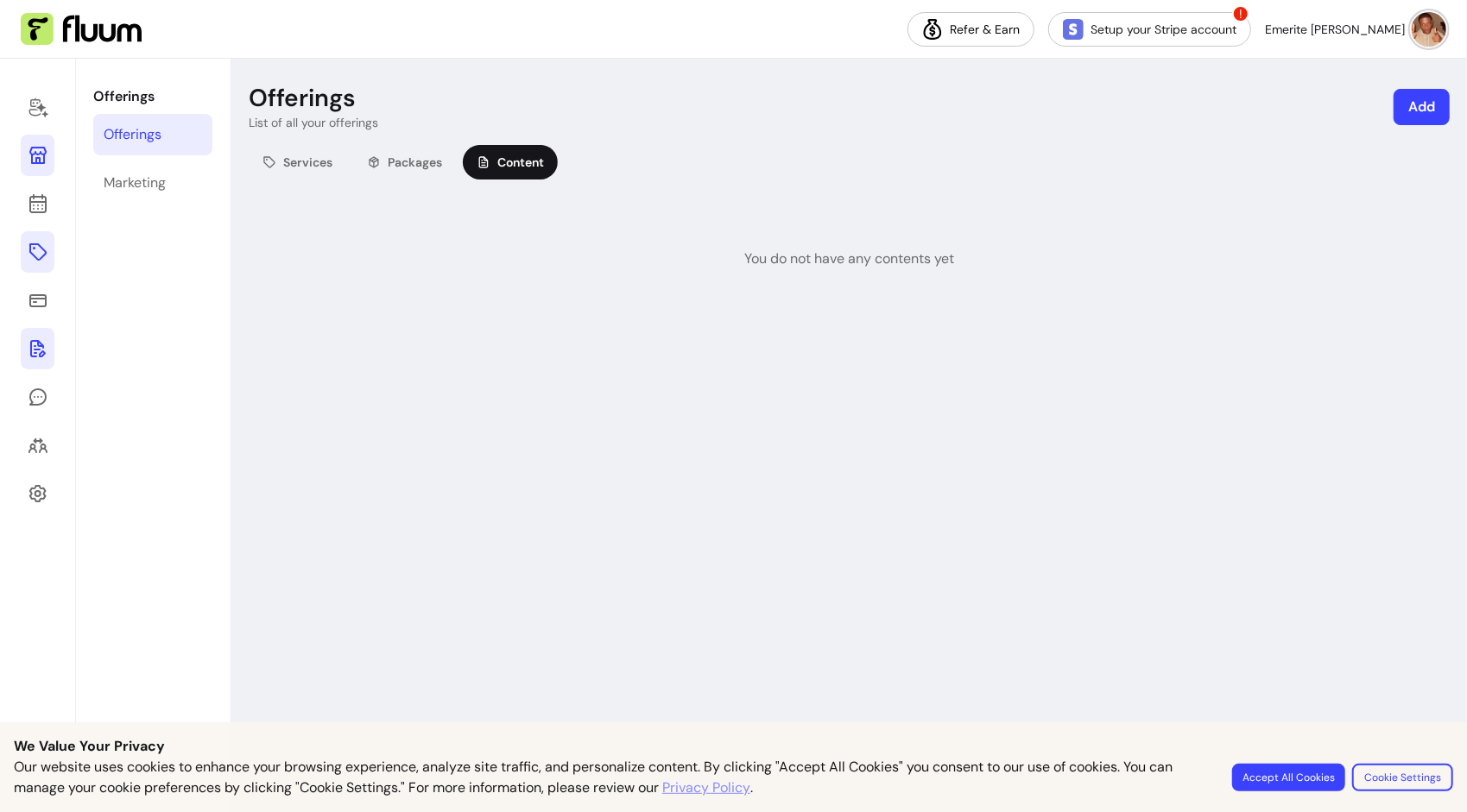
click at [37, 343] on icon at bounding box center [37, 348] width 16 height 17
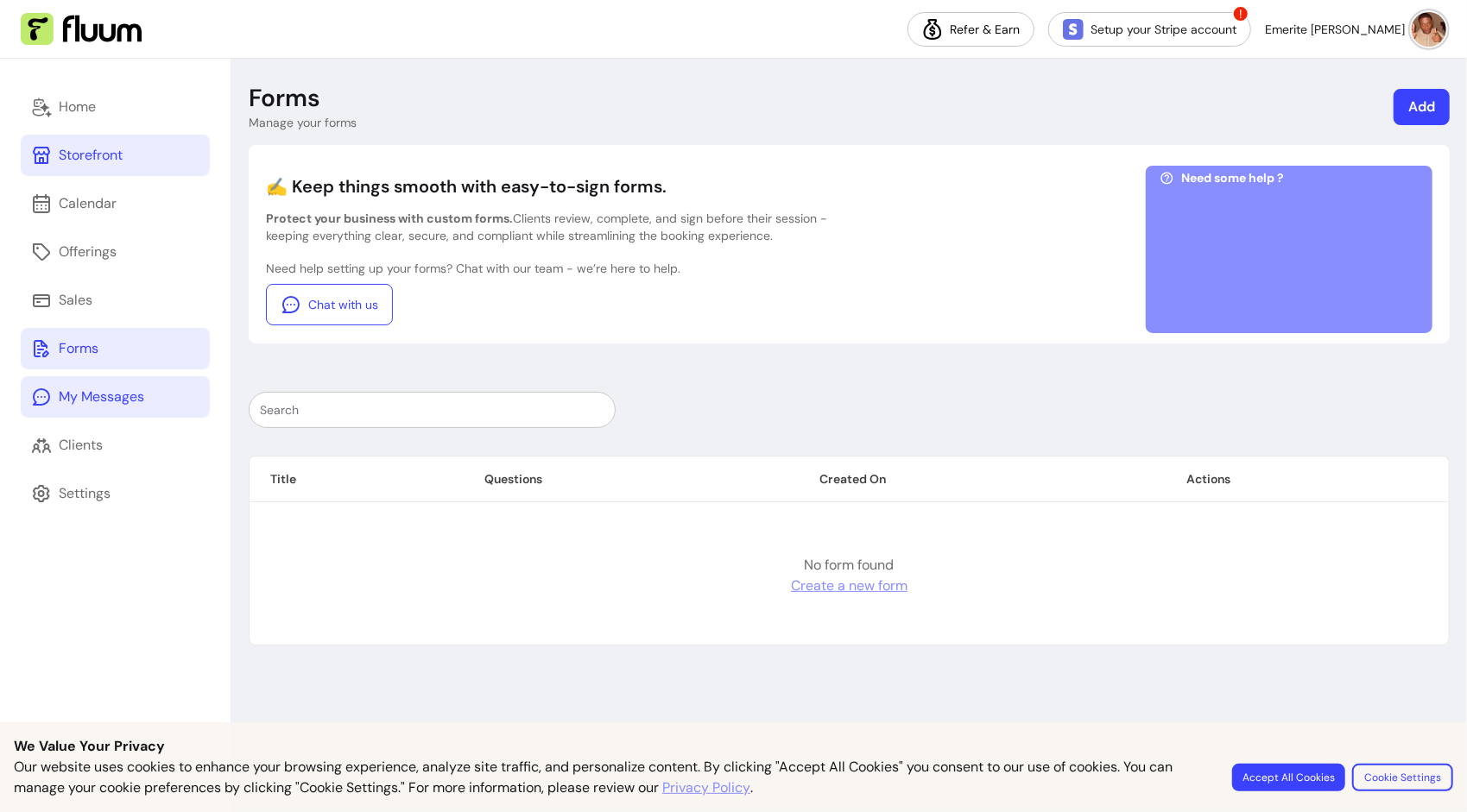
click at [85, 395] on div "My Messages" at bounding box center [102, 397] width 86 height 21
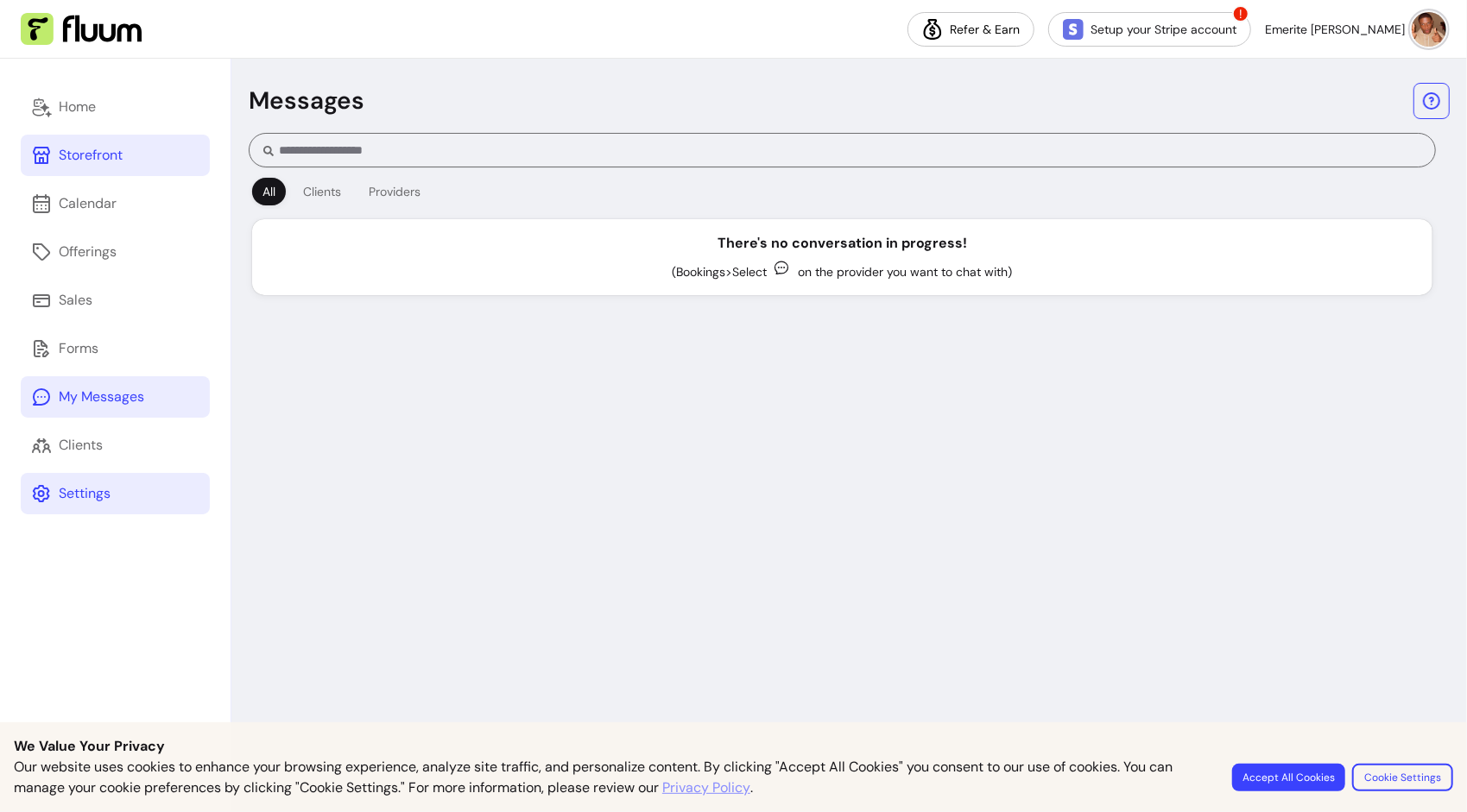
click at [41, 502] on icon at bounding box center [41, 494] width 17 height 17
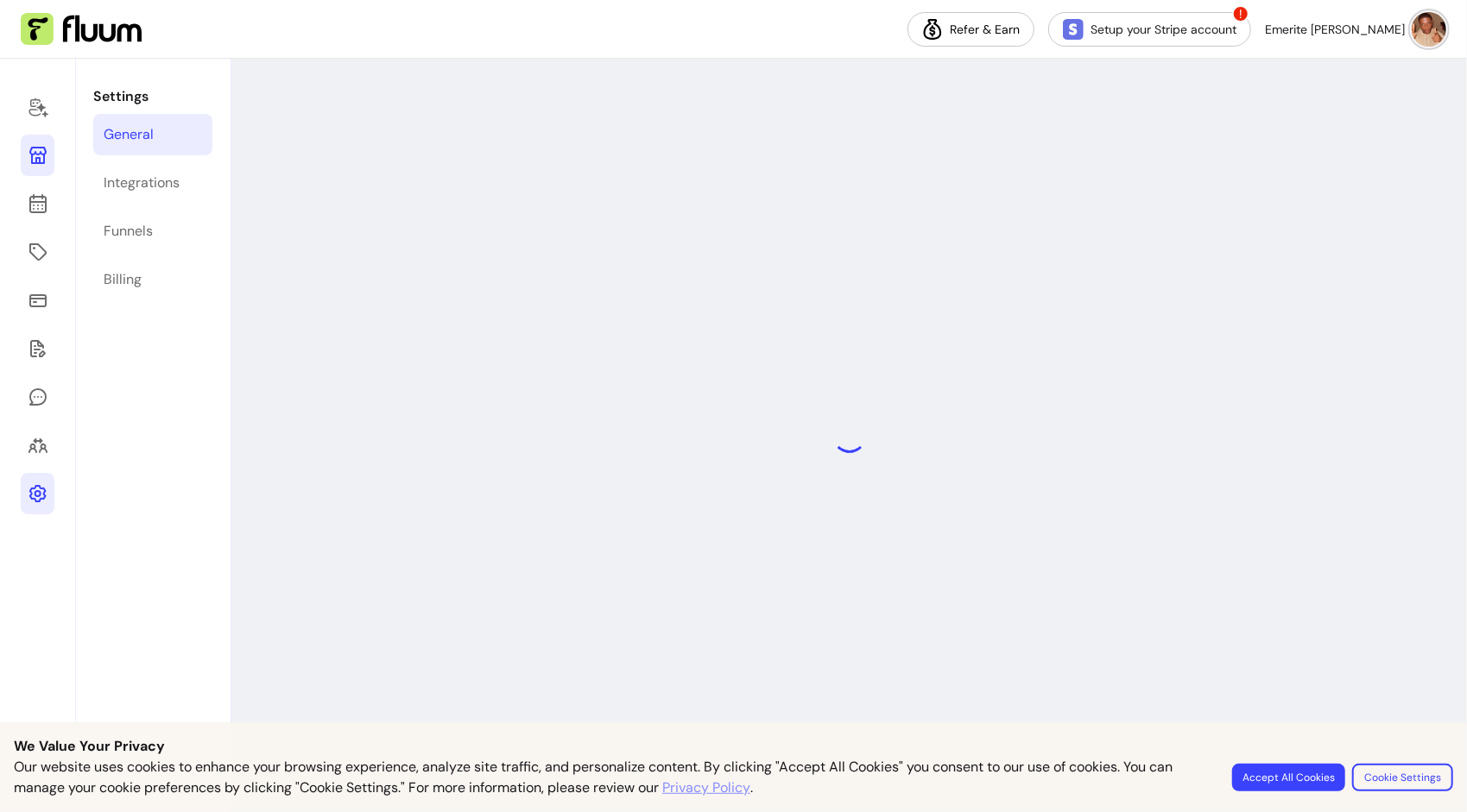
select select "**********"
select select "***"
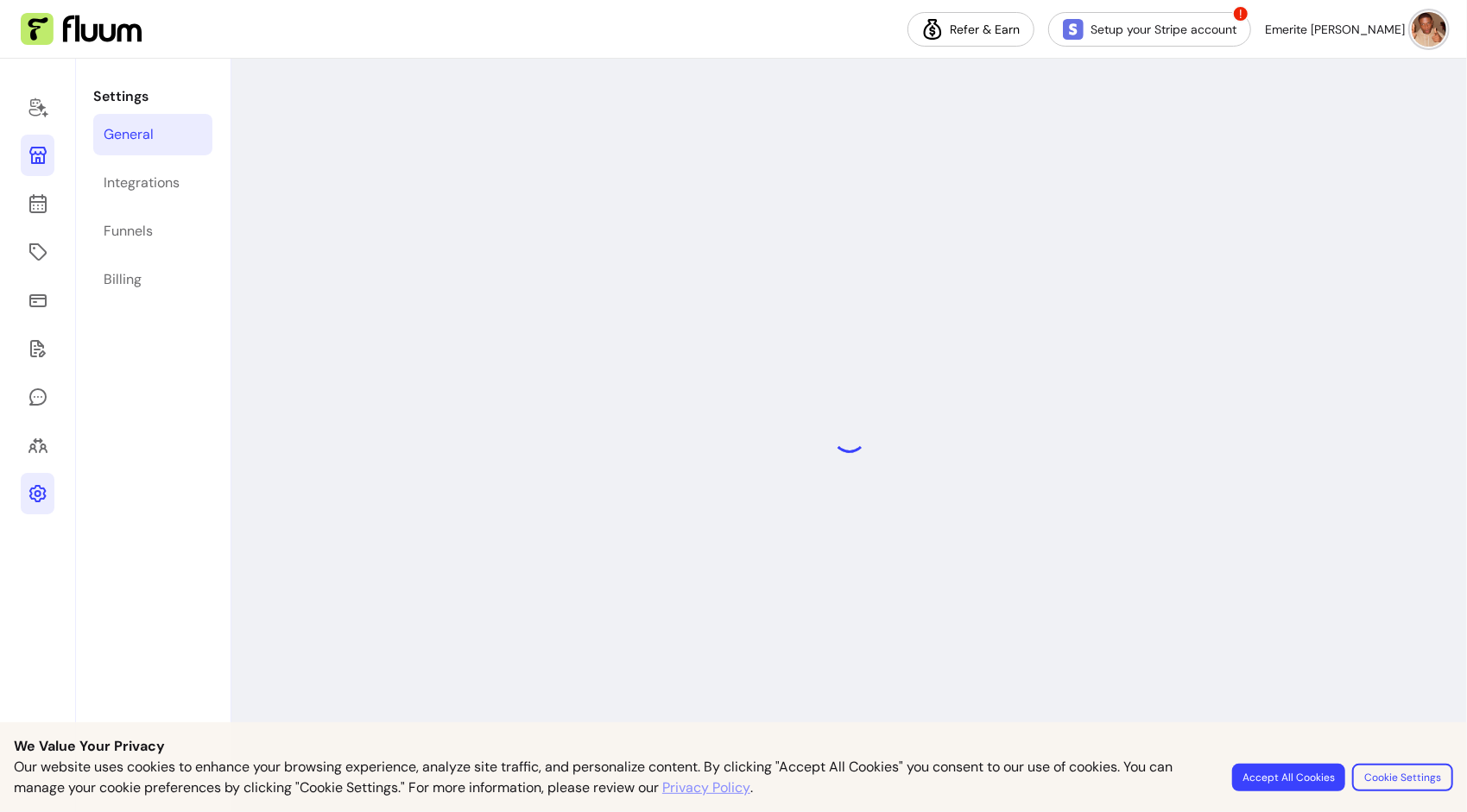
select select "***"
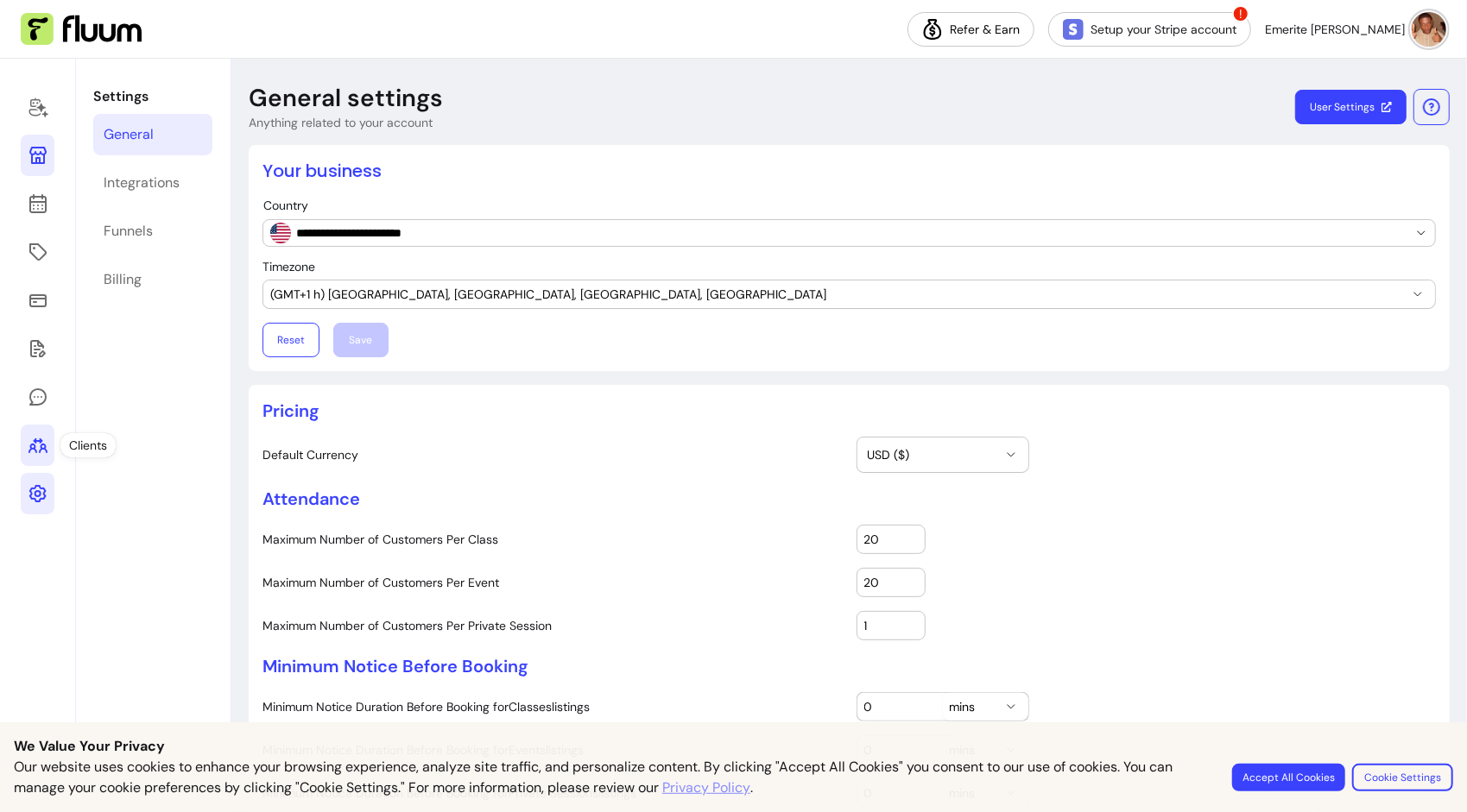
click at [36, 432] on link at bounding box center [37, 445] width 34 height 41
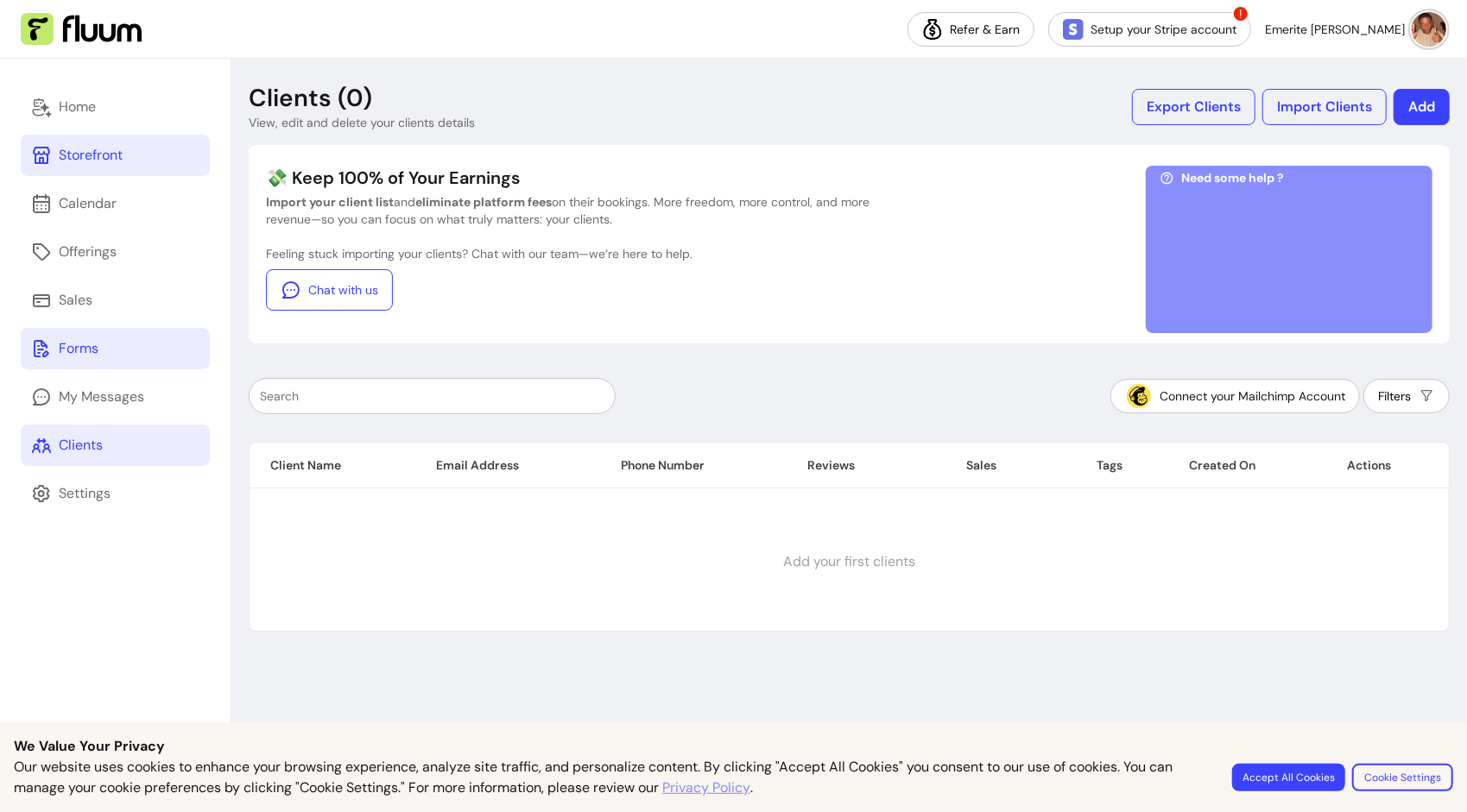
click at [78, 352] on div "Forms" at bounding box center [78, 348] width 40 height 21
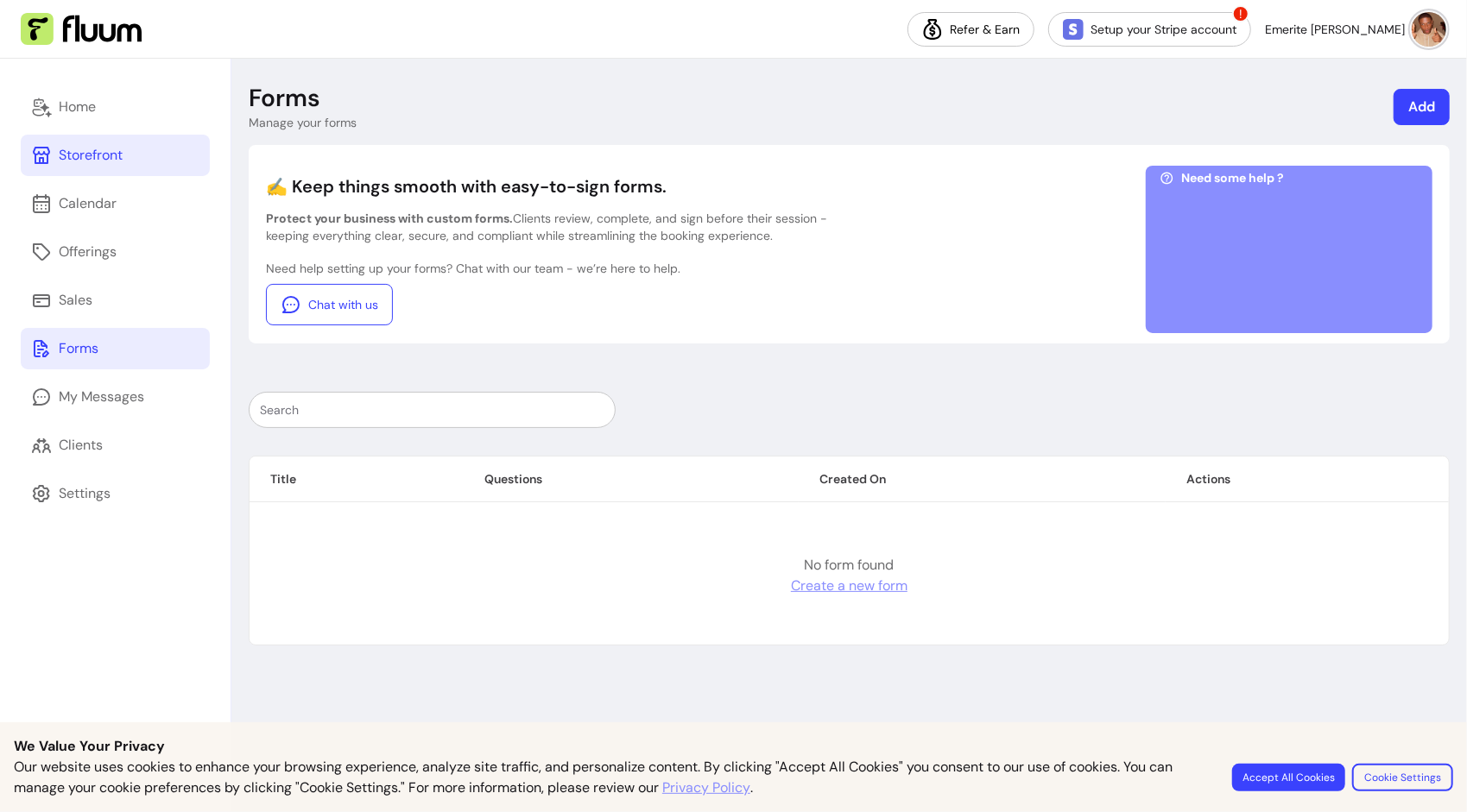
click at [1287, 245] on div at bounding box center [1289, 254] width 259 height 130
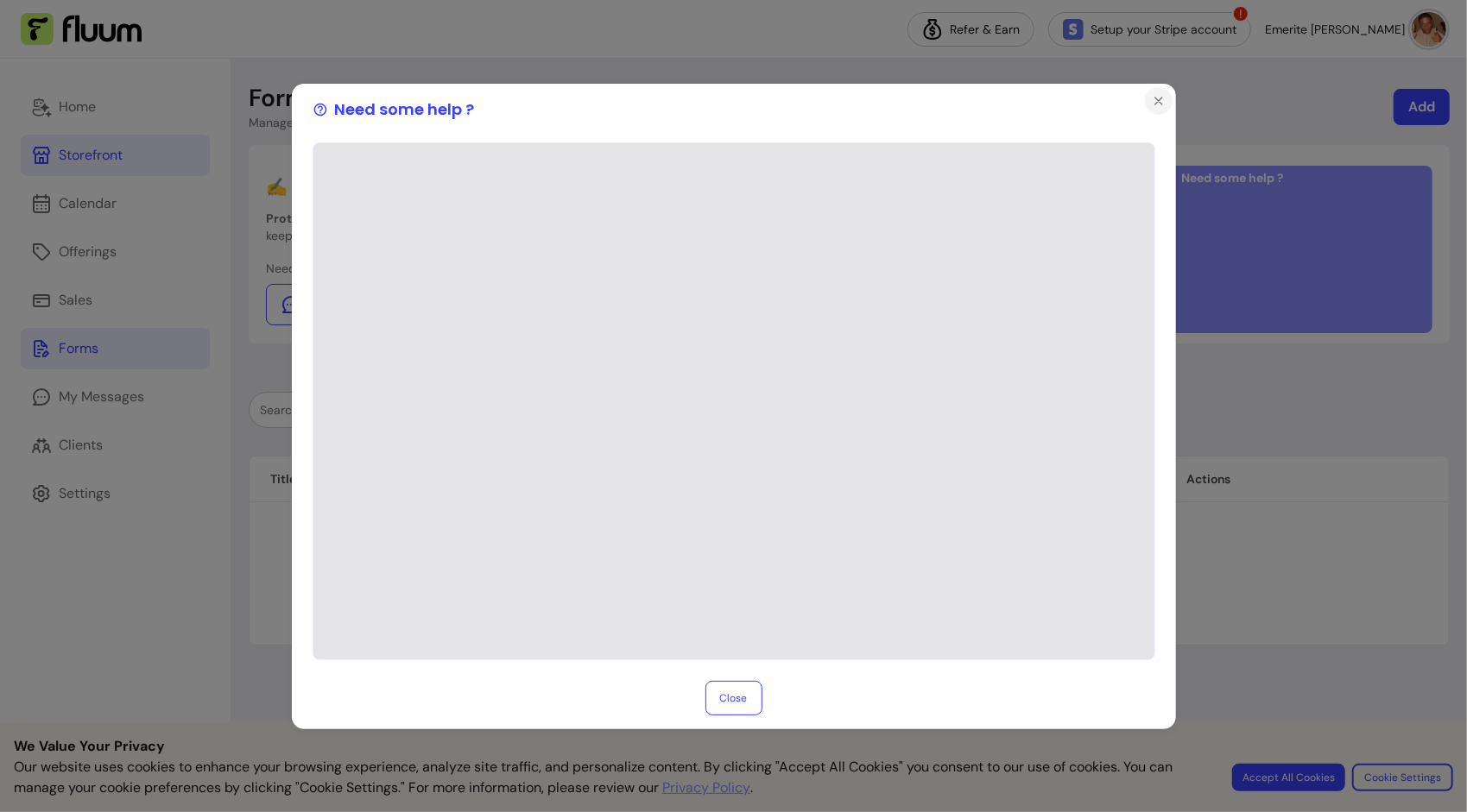
click at [1159, 98] on icon "Close" at bounding box center [1158, 101] width 14 height 14
